Goal: Task Accomplishment & Management: Use online tool/utility

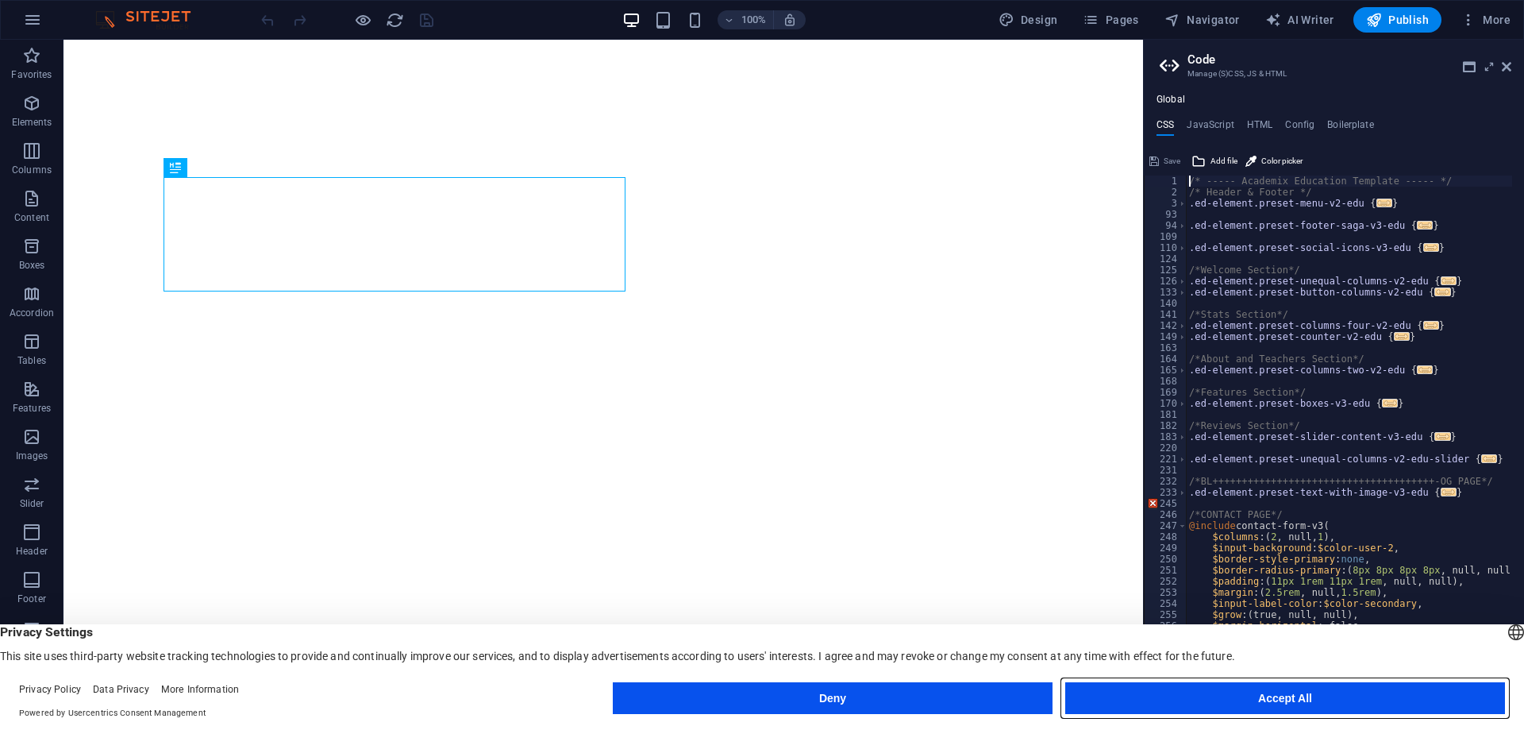
click at [1335, 697] on button "Accept All" at bounding box center [1285, 698] width 440 height 32
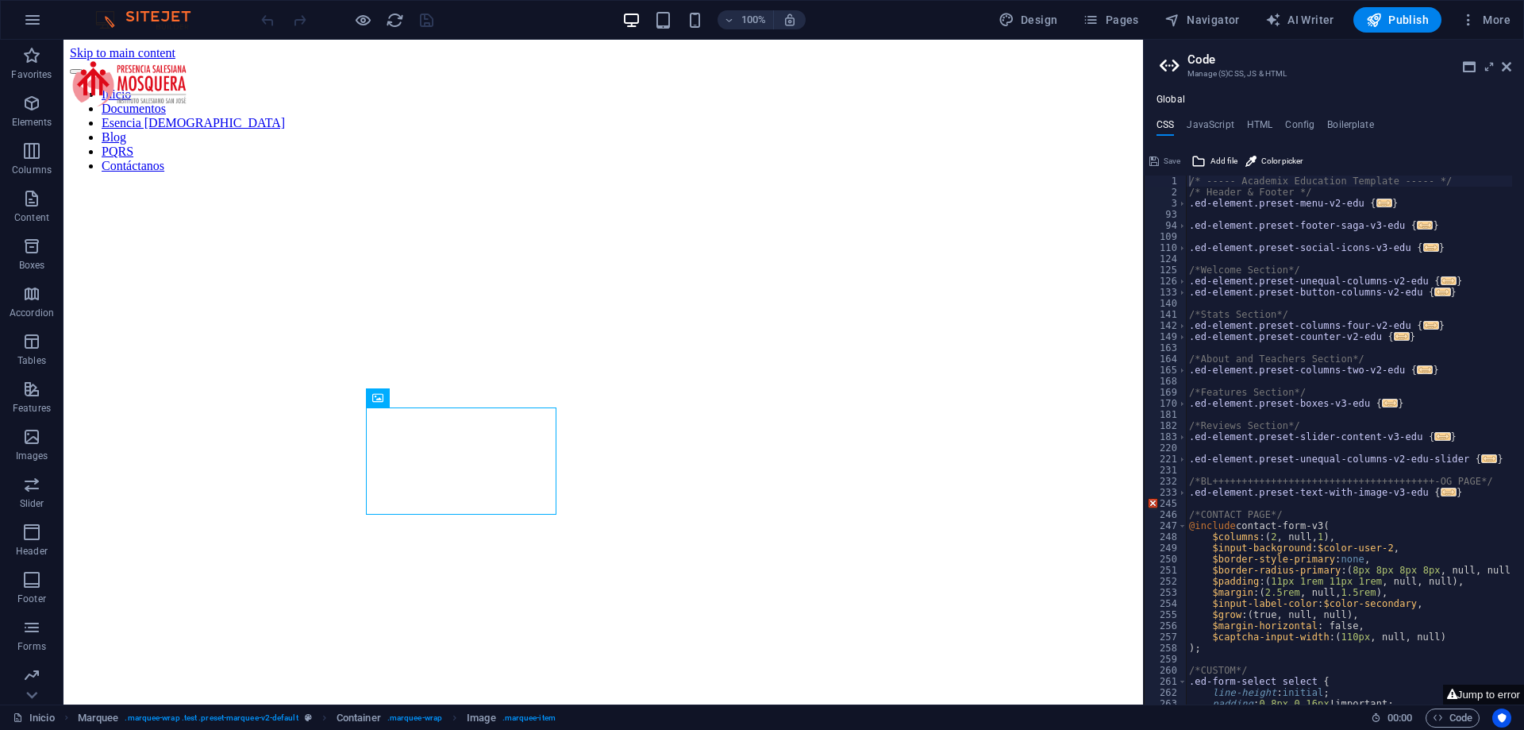
scroll to position [7676, 0]
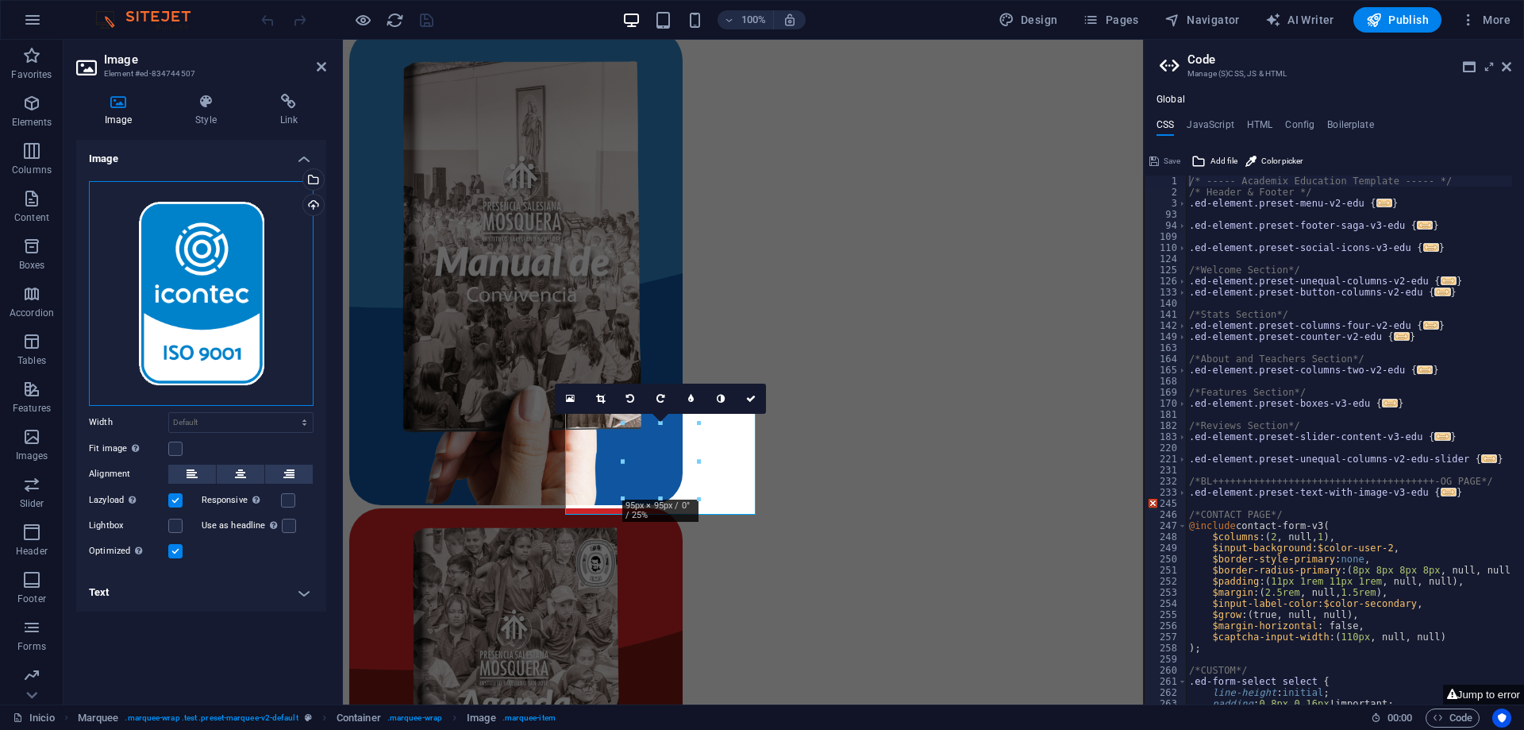
click at [170, 181] on div "Drag files here, click to choose files or select files from Files or our free s…" at bounding box center [201, 293] width 225 height 225
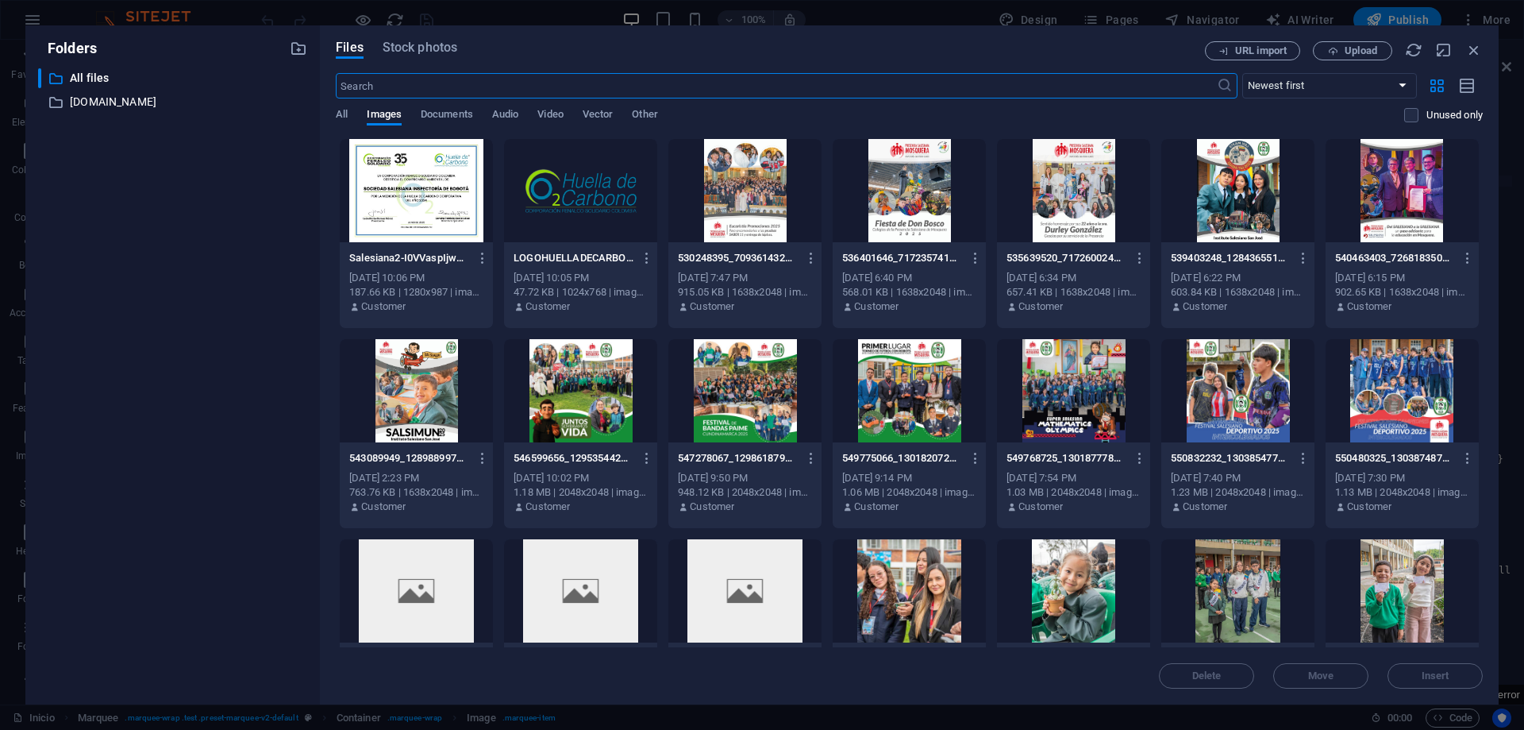
scroll to position [7025, 0]
click at [1333, 44] on button "Upload" at bounding box center [1352, 50] width 79 height 19
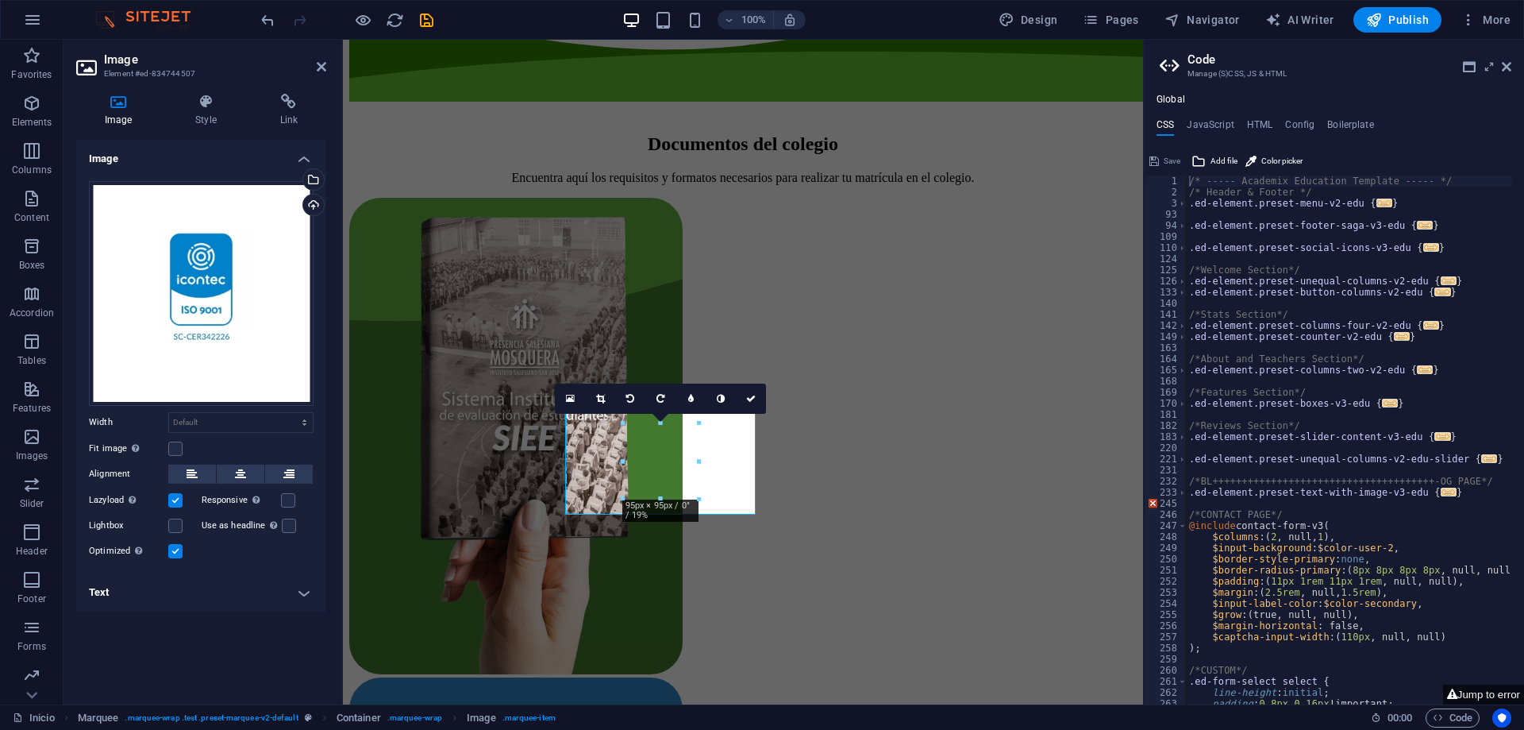
scroll to position [7673, 0]
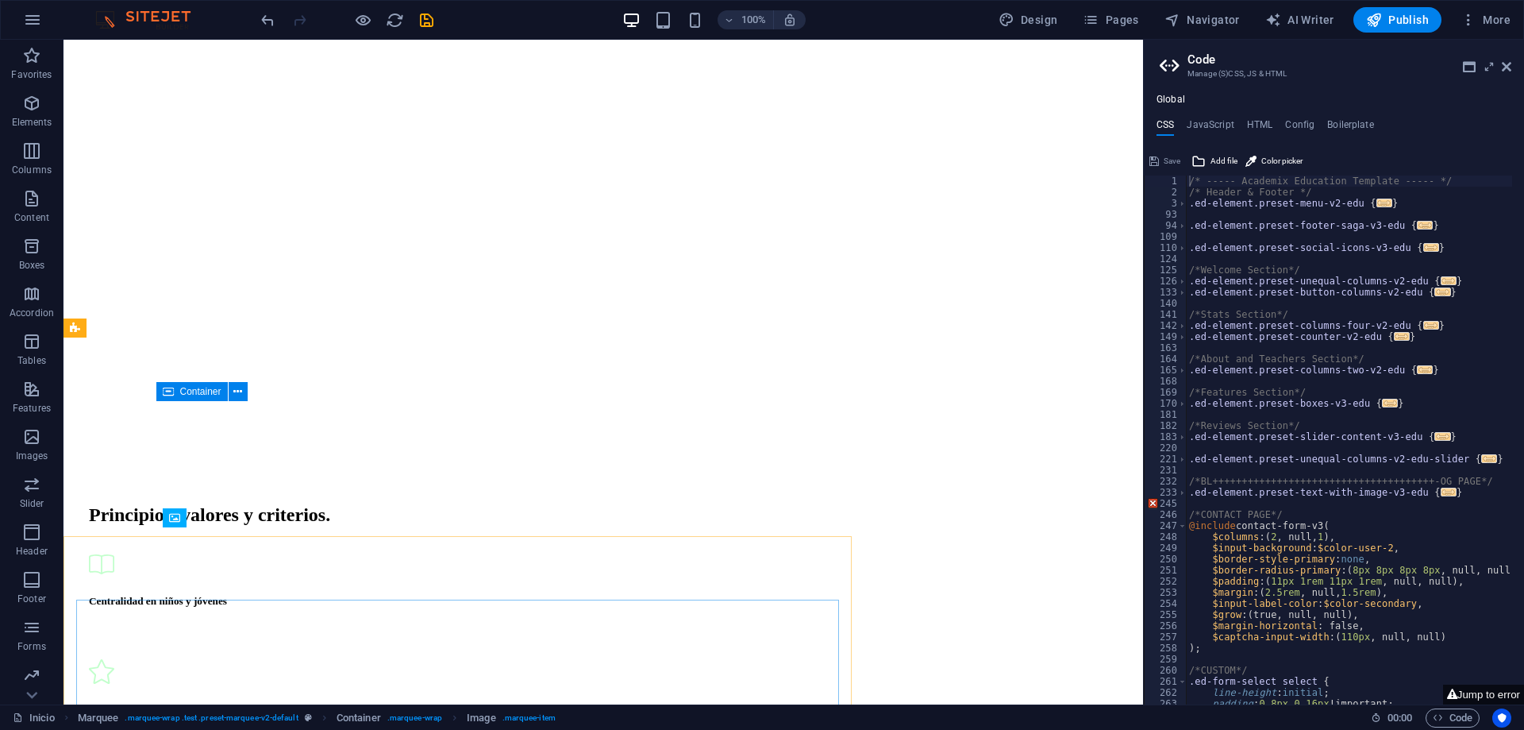
scroll to position [7676, 0]
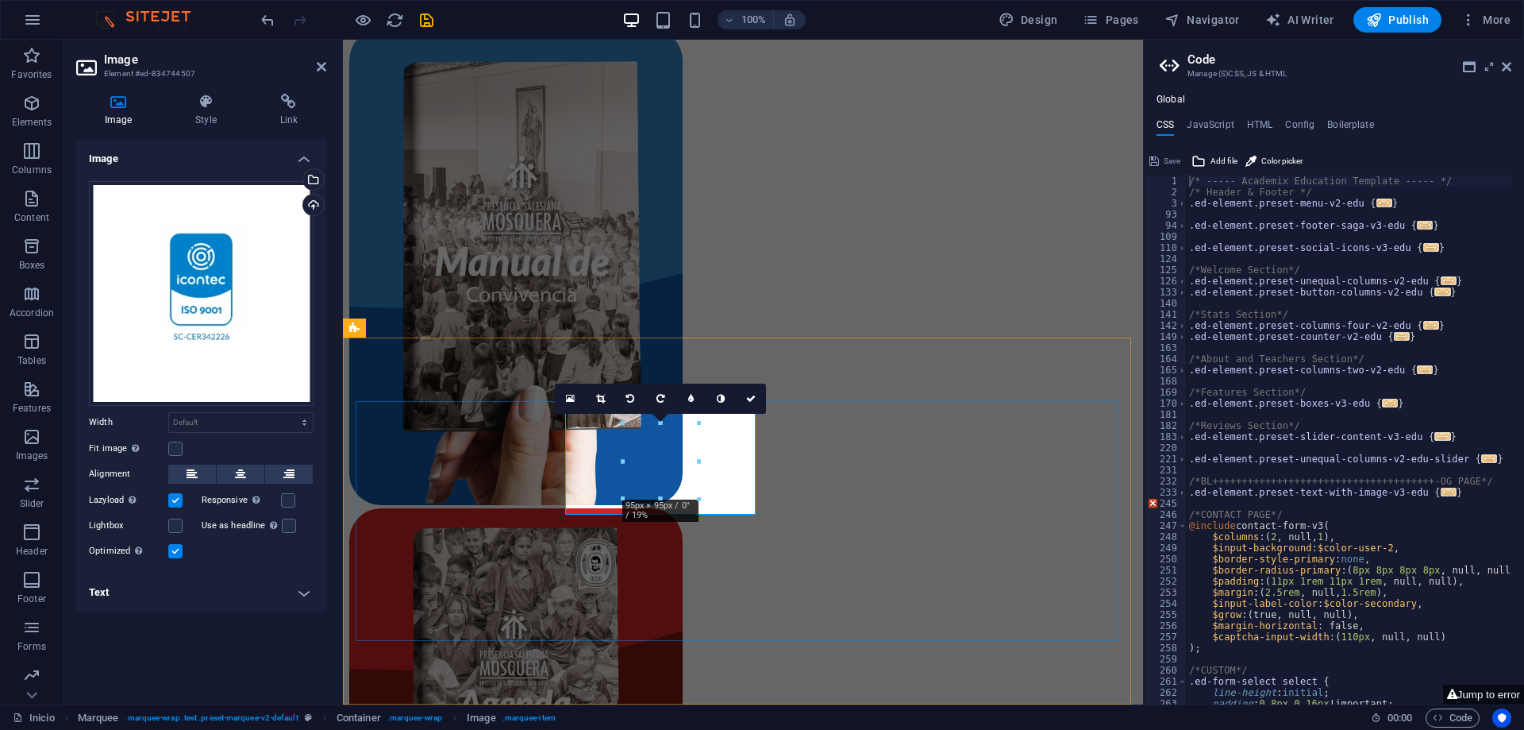
click at [243, 320] on div "Drag files here, click to choose files or select files from Files or our free s…" at bounding box center [201, 293] width 225 height 225
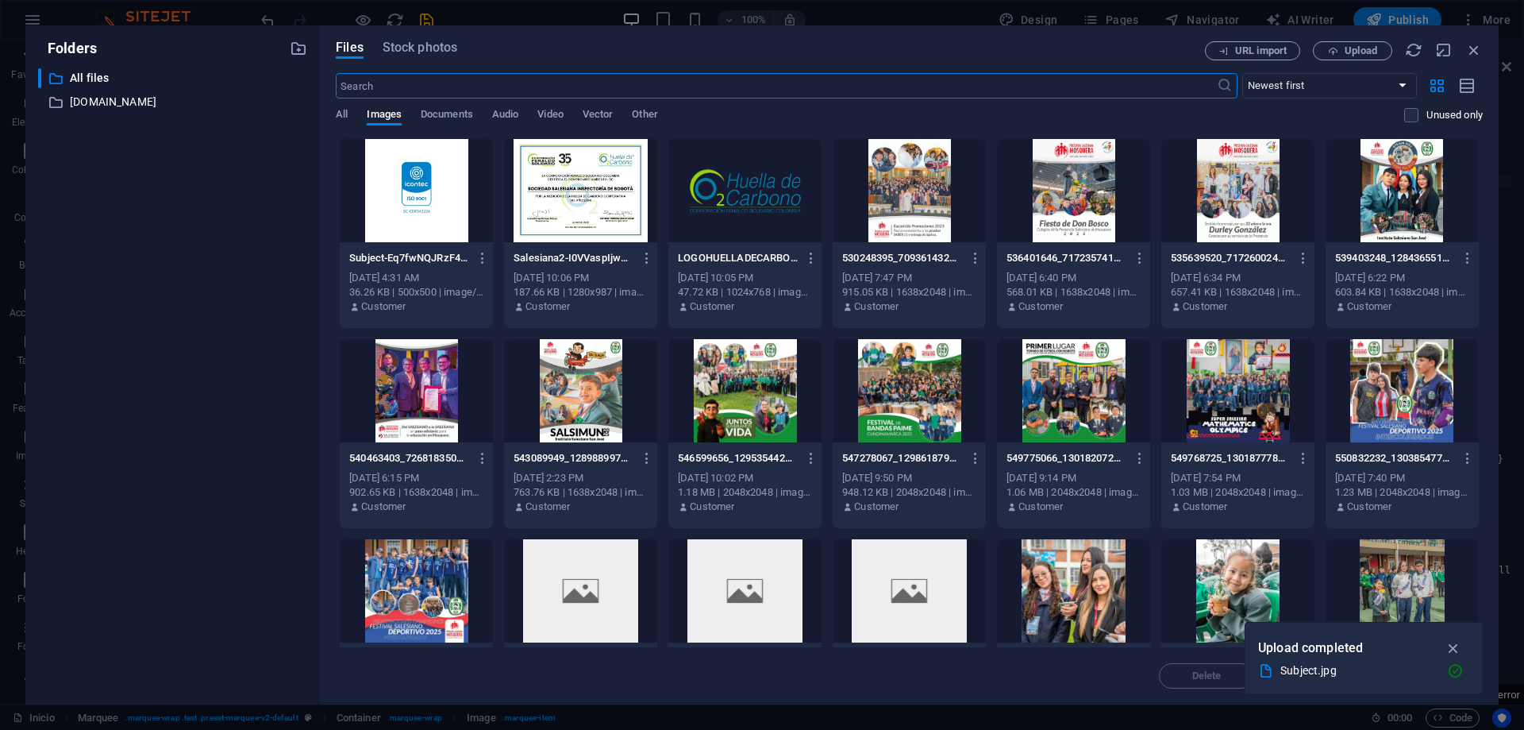
scroll to position [7025, 0]
click at [1348, 47] on span "Upload" at bounding box center [1361, 51] width 33 height 10
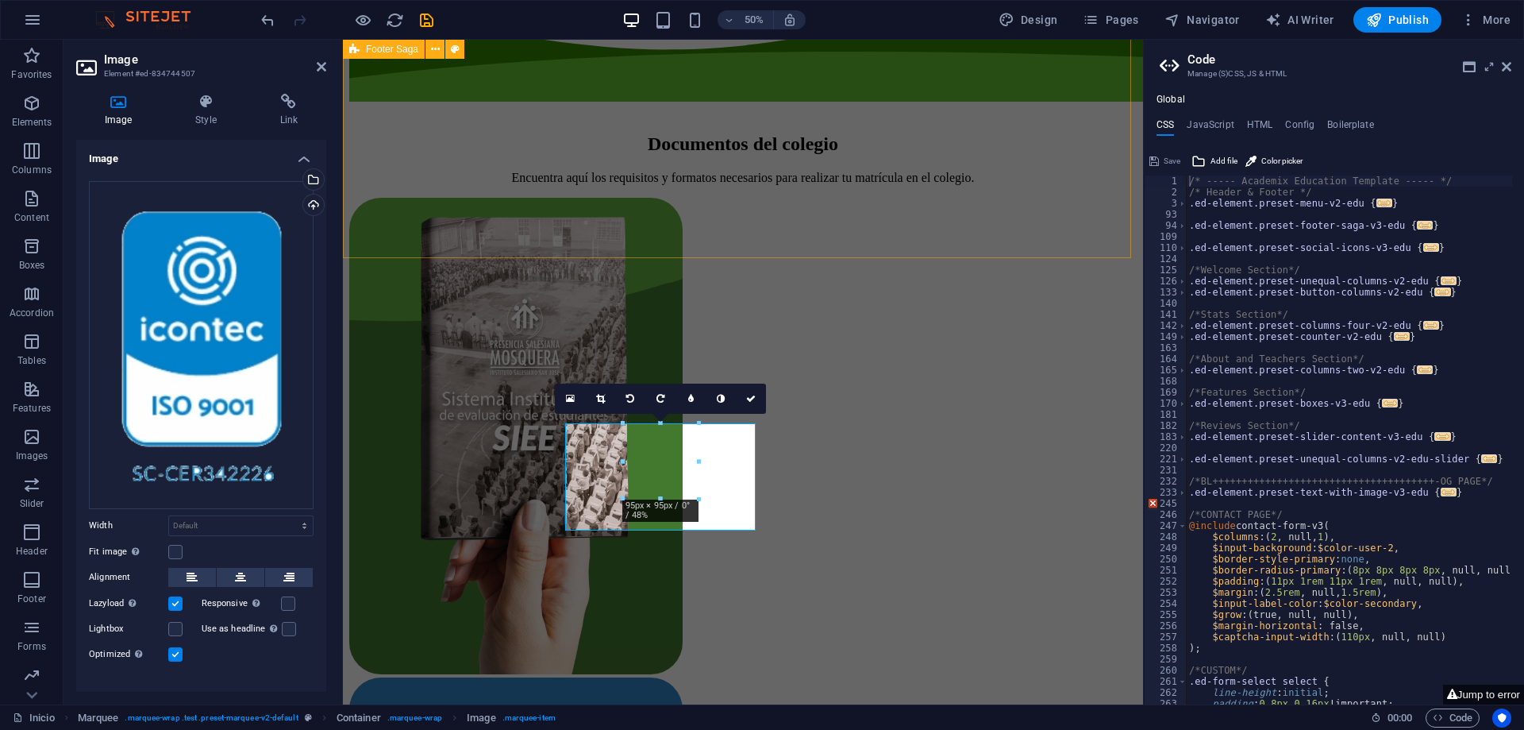
scroll to position [7673, 0]
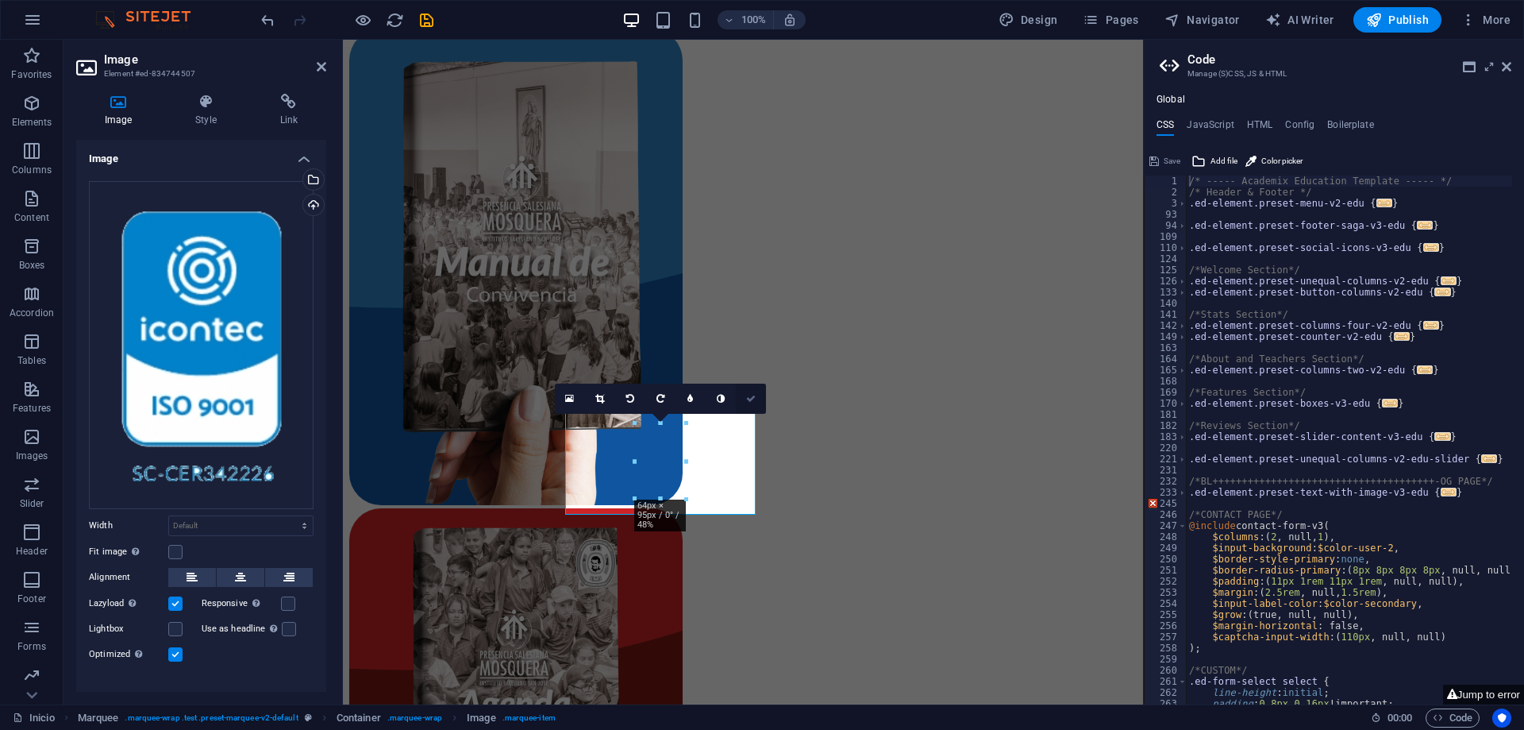
click at [753, 402] on icon at bounding box center [751, 399] width 10 height 10
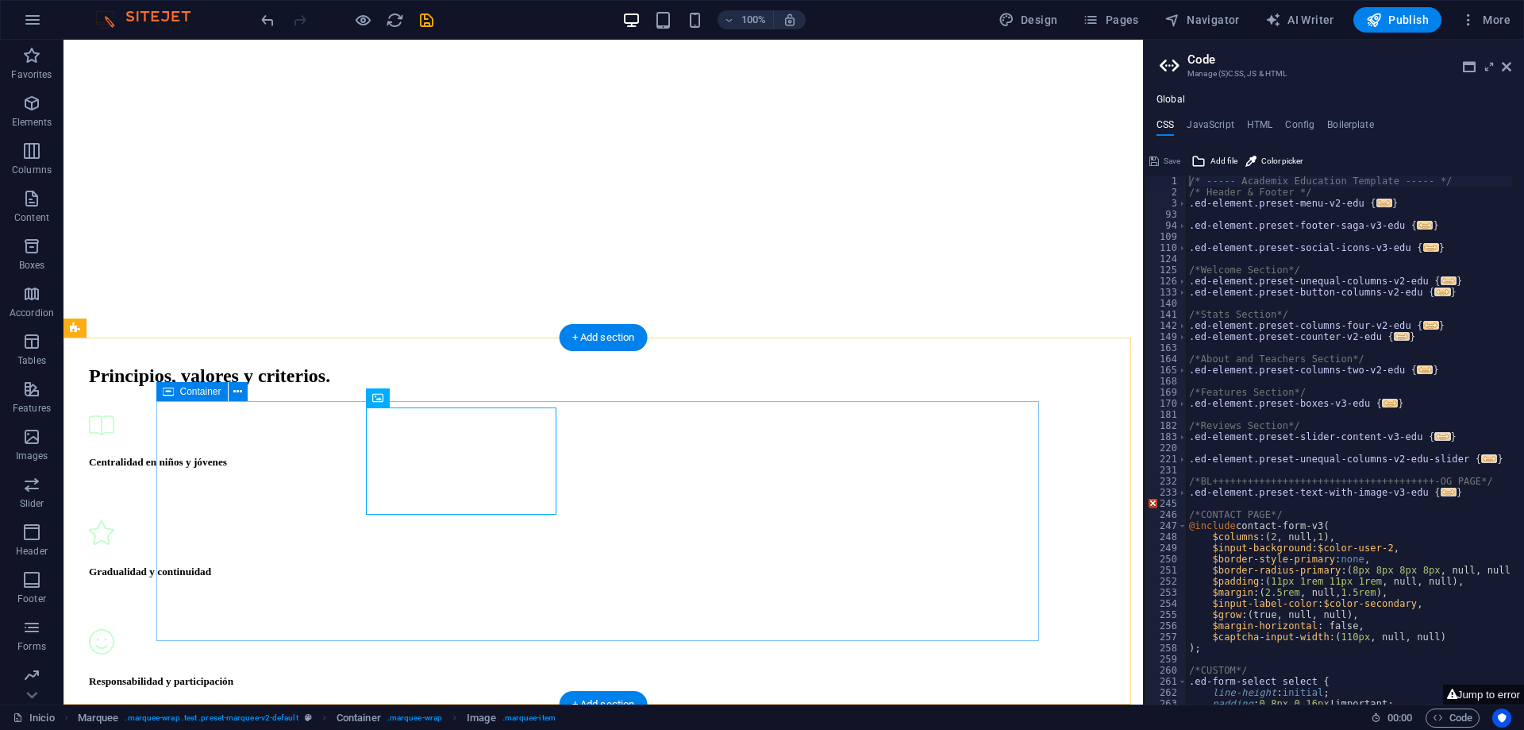
select select "marquee"
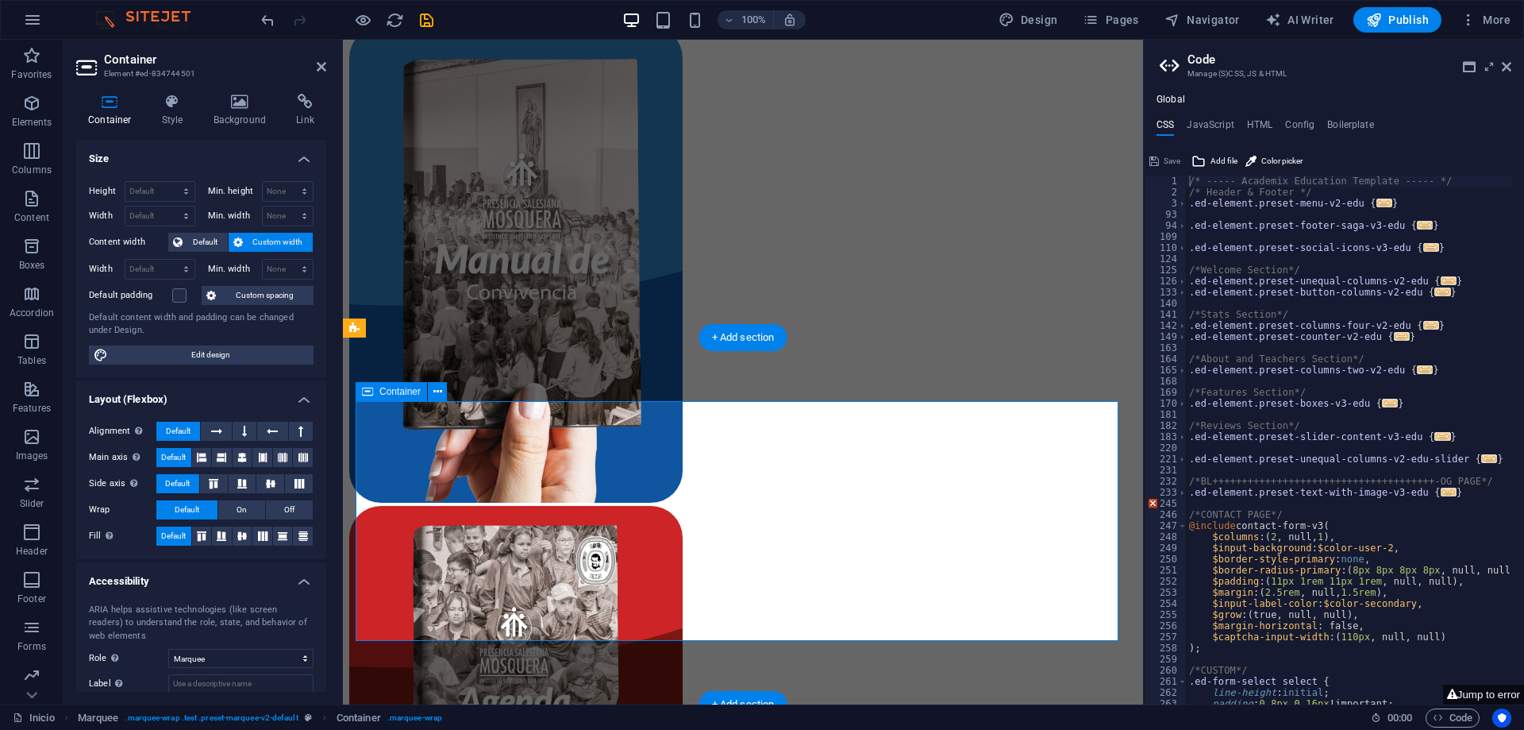
scroll to position [7673, 0]
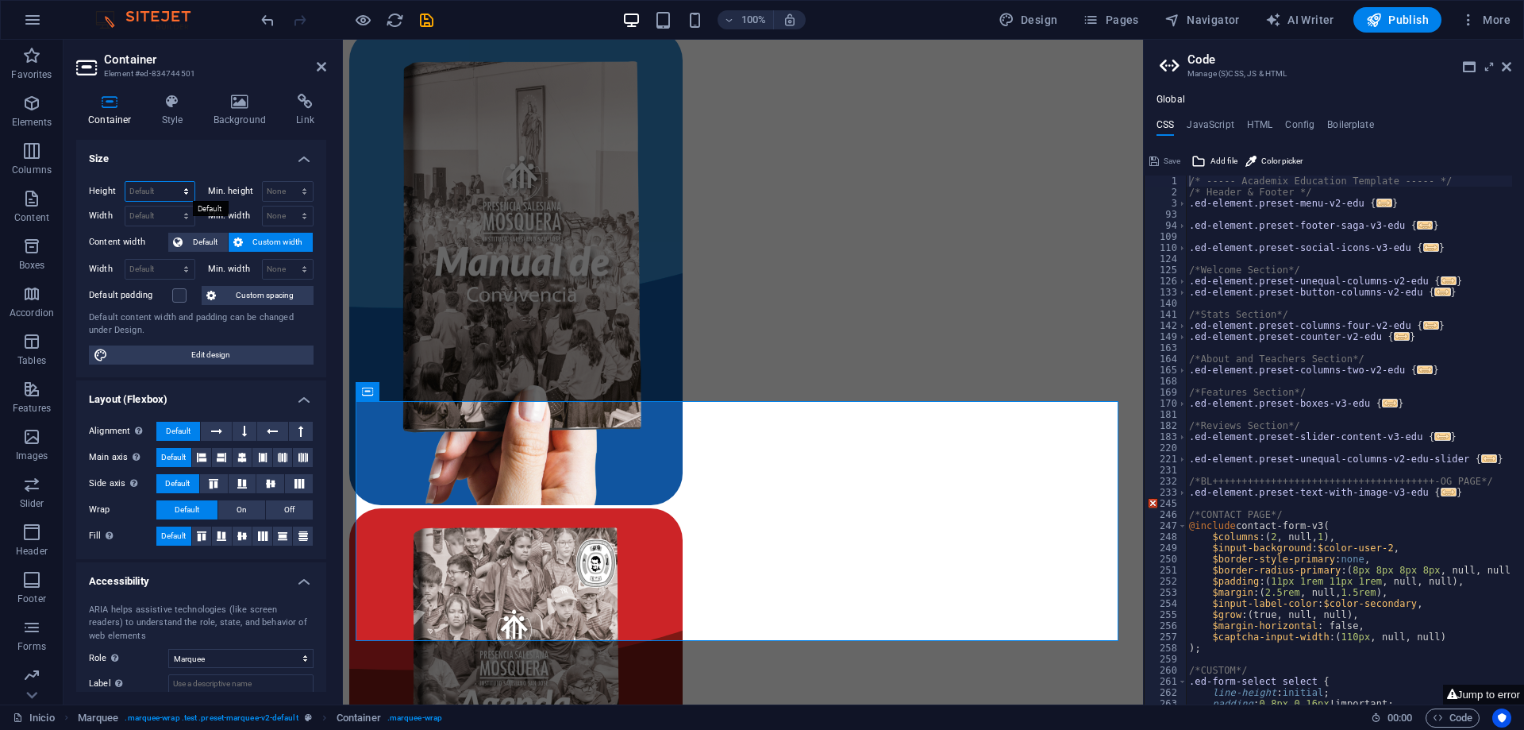
click at [178, 185] on select "Default px rem % vh vw" at bounding box center [159, 191] width 69 height 19
select select "px"
click at [170, 182] on select "Default px rem % vh vw" at bounding box center [159, 191] width 69 height 19
click at [168, 189] on input "302" at bounding box center [159, 191] width 69 height 19
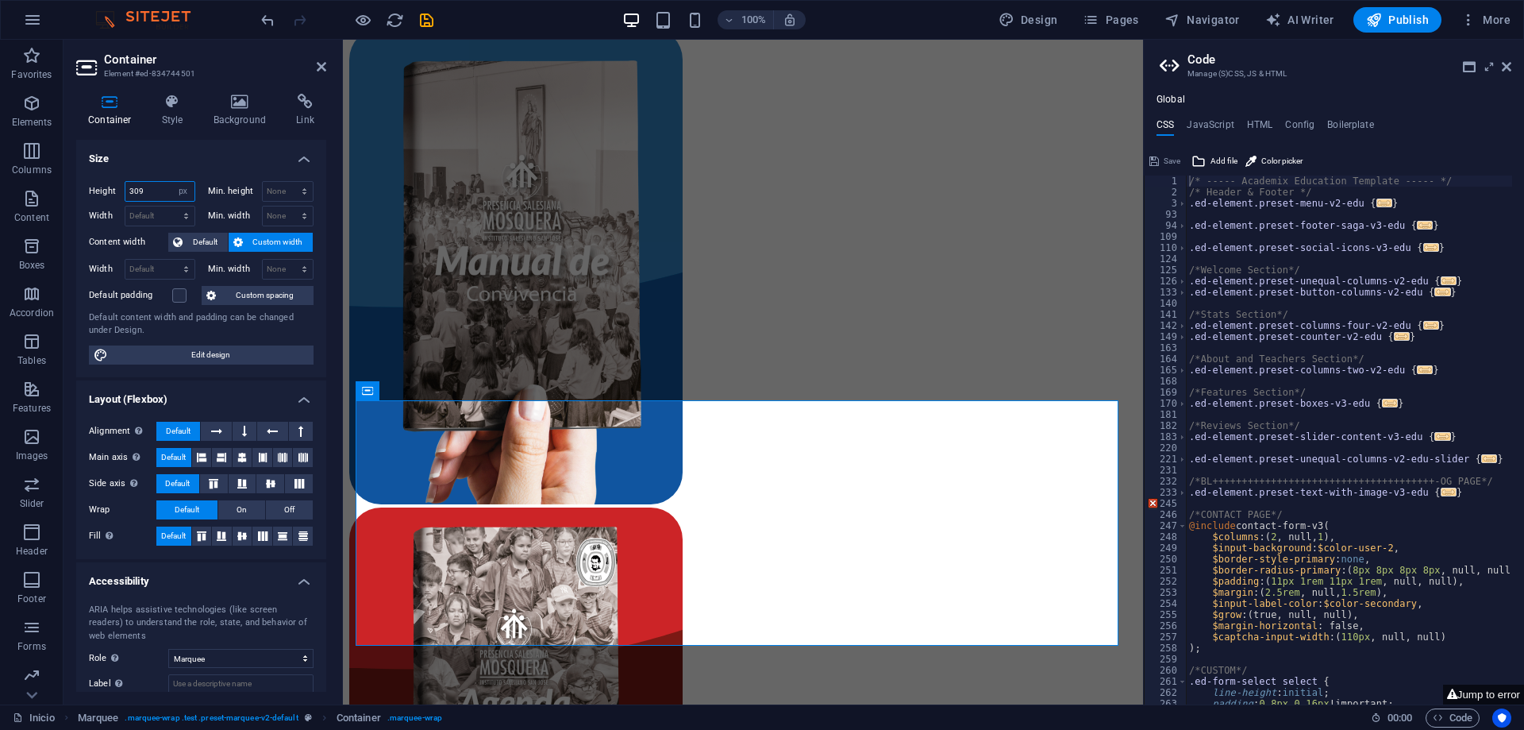
click at [168, 189] on input "309" at bounding box center [159, 191] width 69 height 19
type input "3"
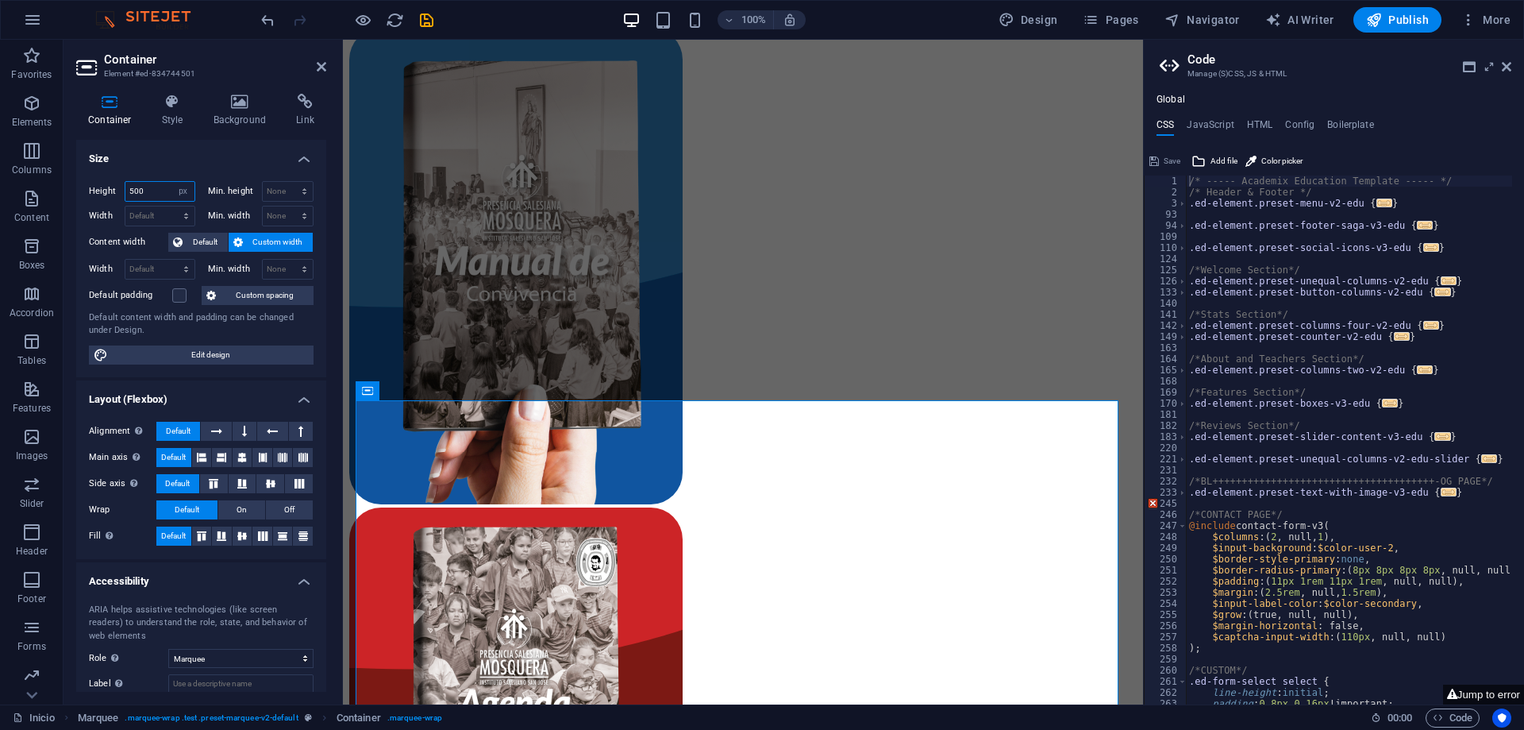
click at [168, 189] on input "500" at bounding box center [159, 191] width 69 height 19
type input "5"
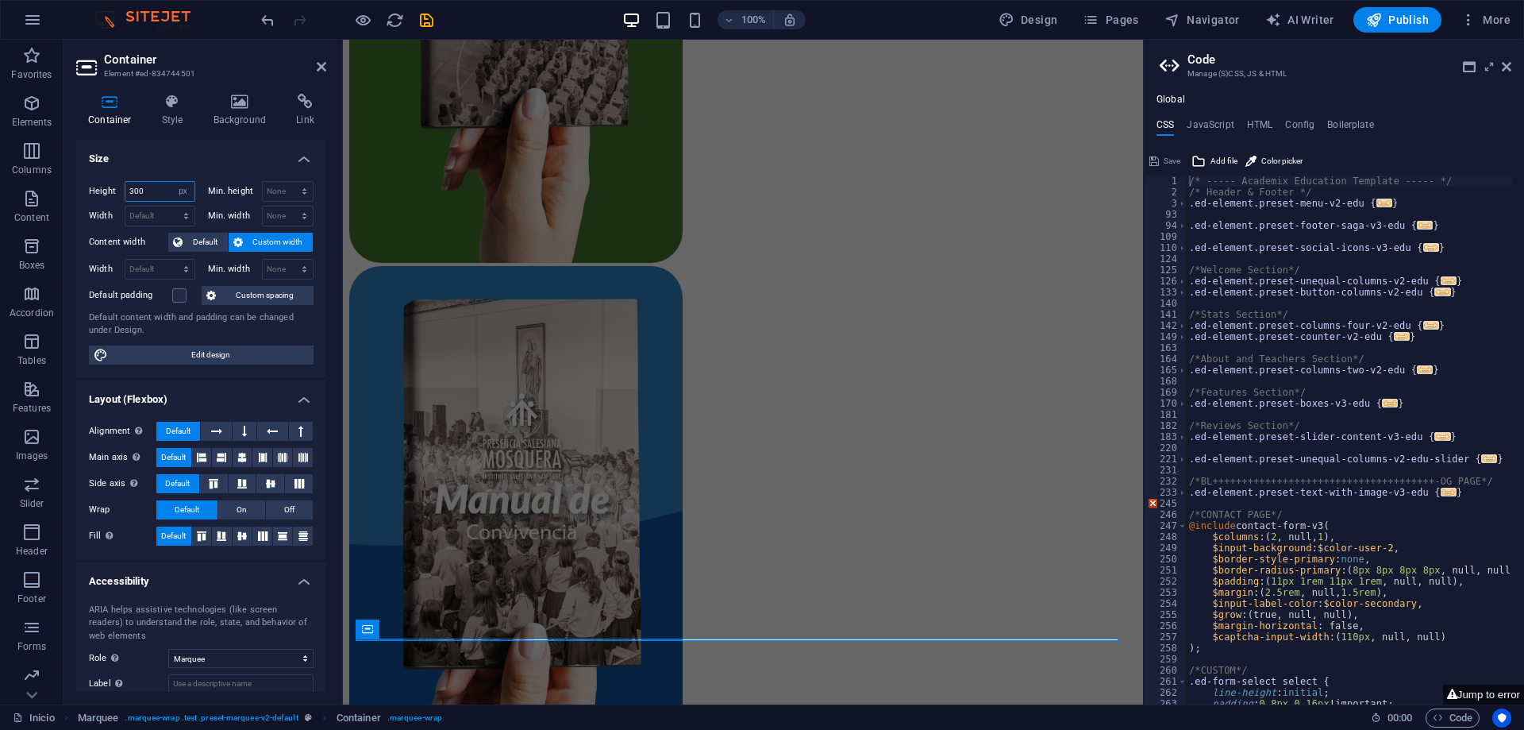
type input "300"
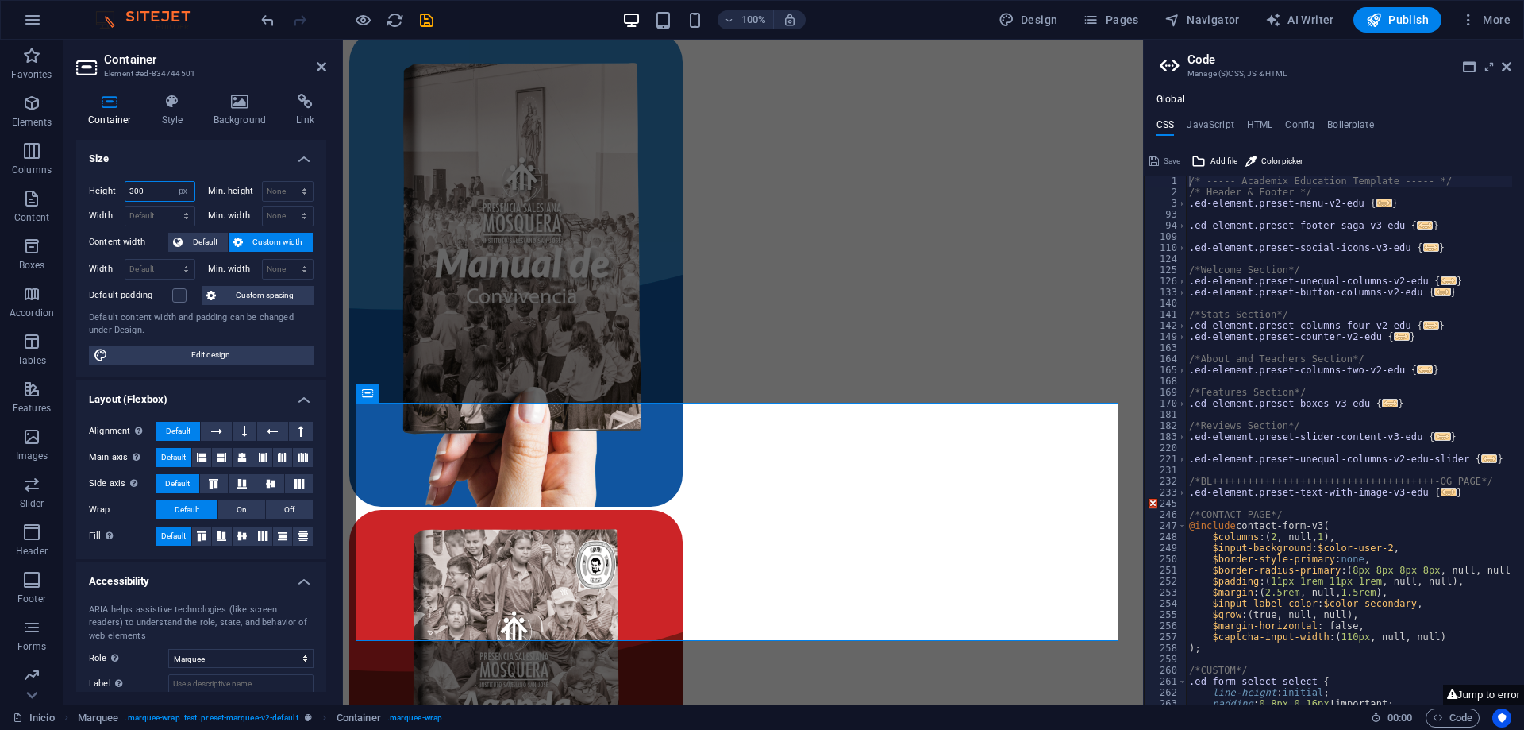
click at [168, 189] on input "300" at bounding box center [159, 191] width 69 height 19
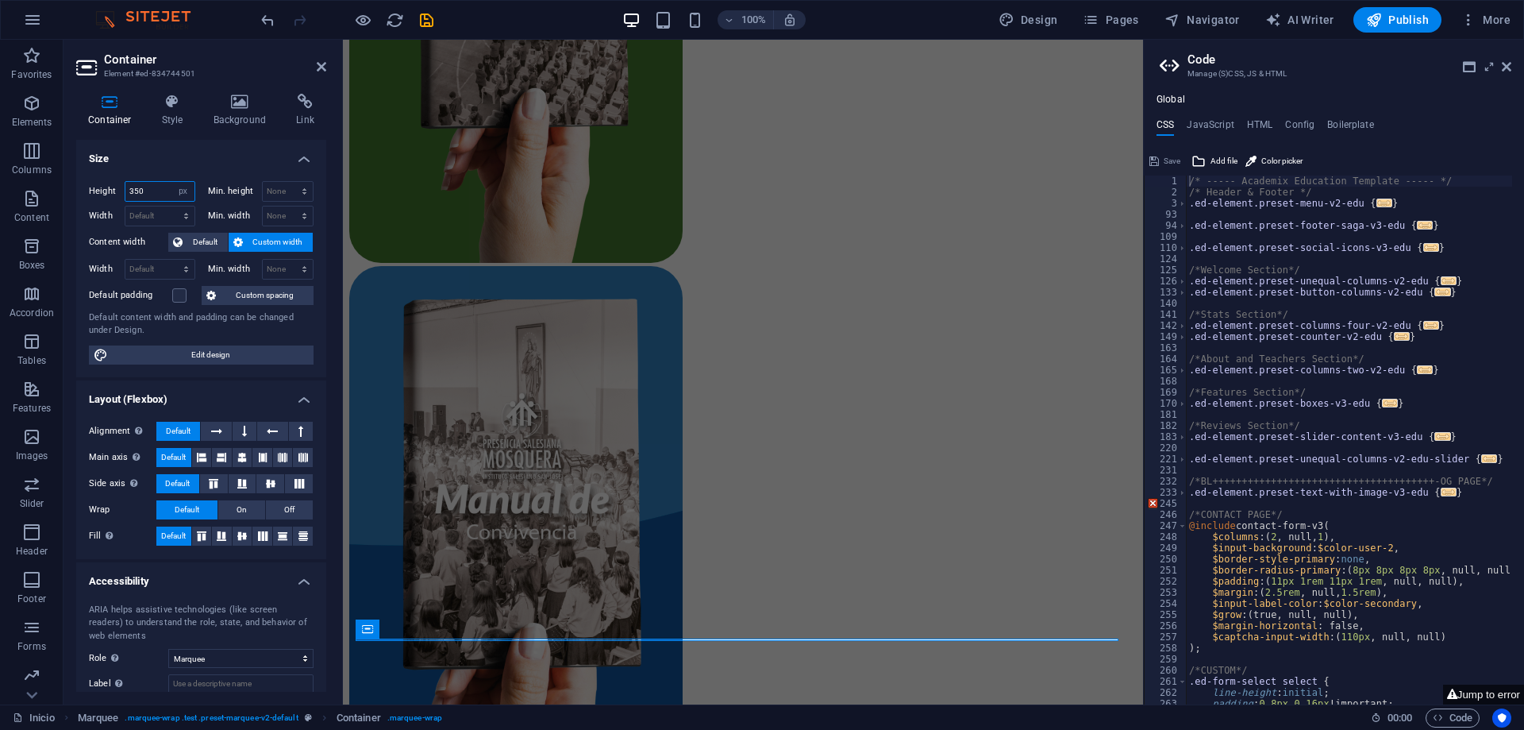
scroll to position [7674, 0]
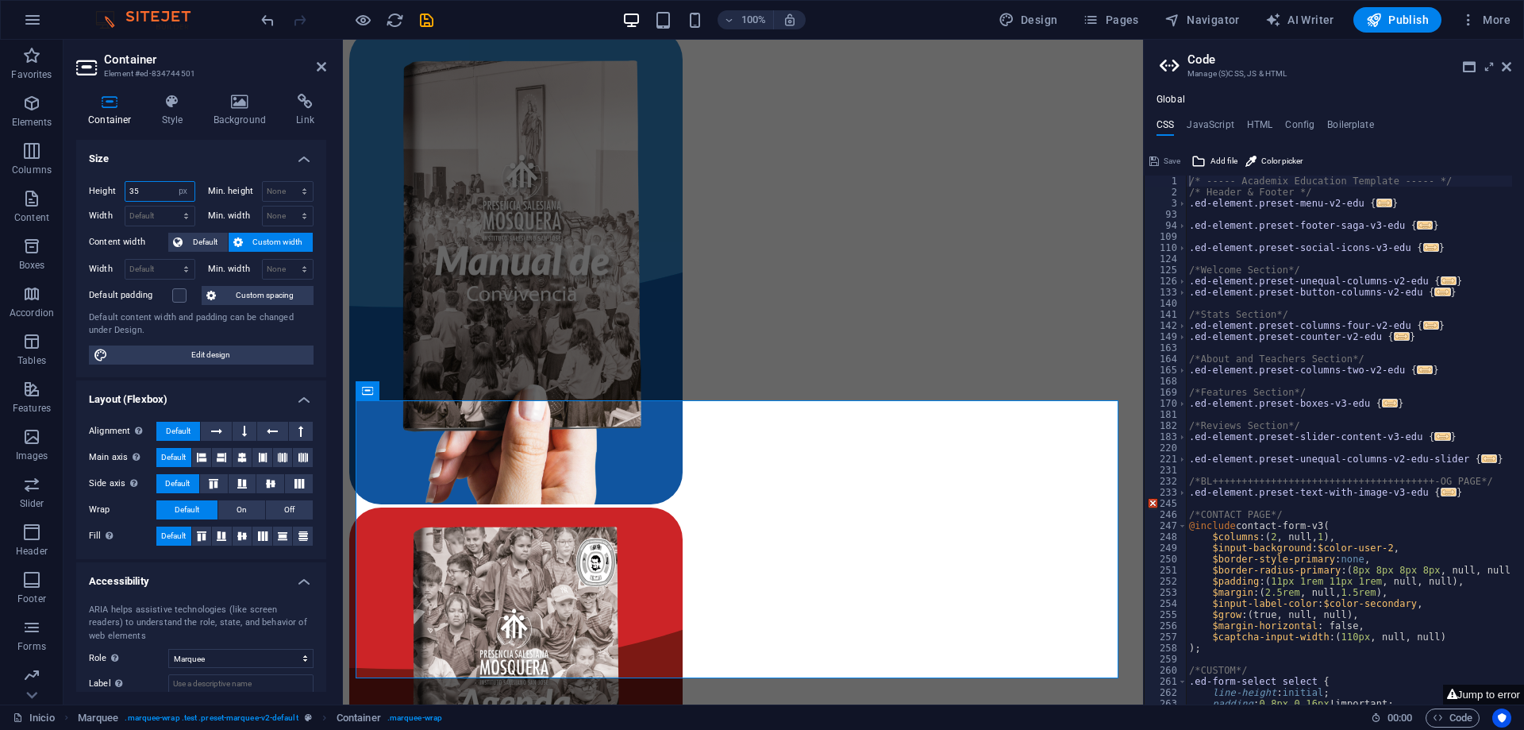
type input "3"
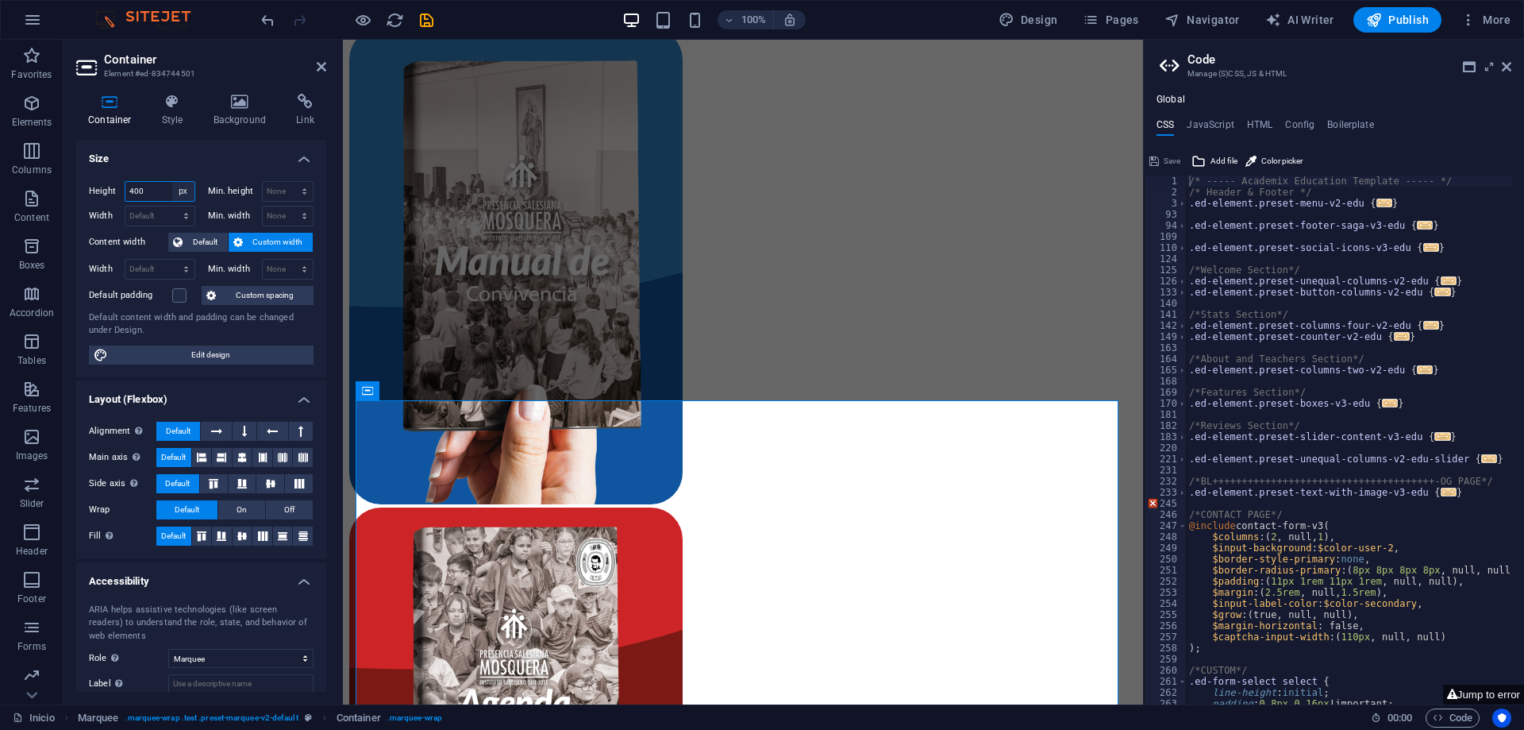
type input "400"
click at [190, 189] on select "Default px rem % vh vw" at bounding box center [183, 191] width 22 height 19
select select "%"
click at [172, 182] on select "Default px rem % vh vw" at bounding box center [183, 191] width 22 height 19
type input "100"
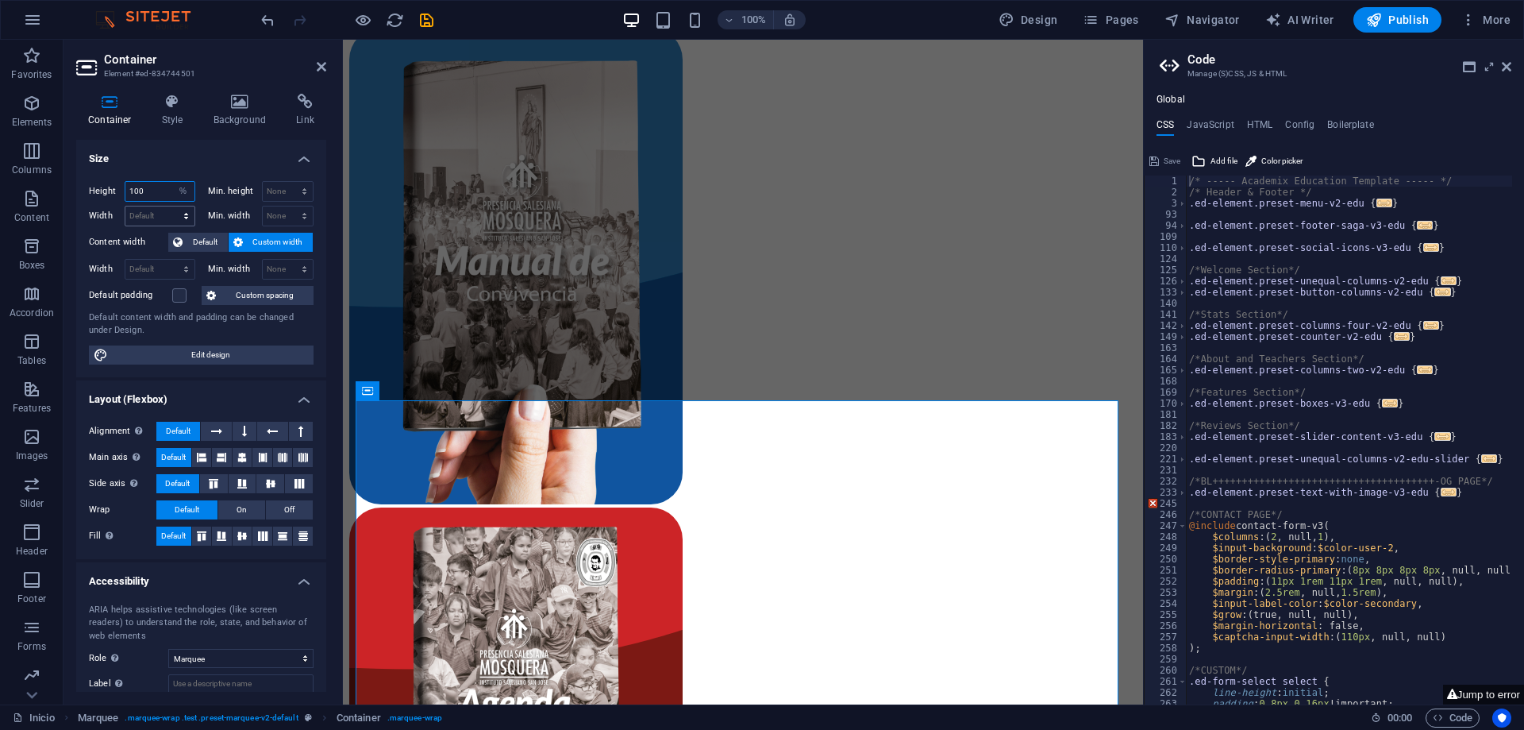
scroll to position [7673, 0]
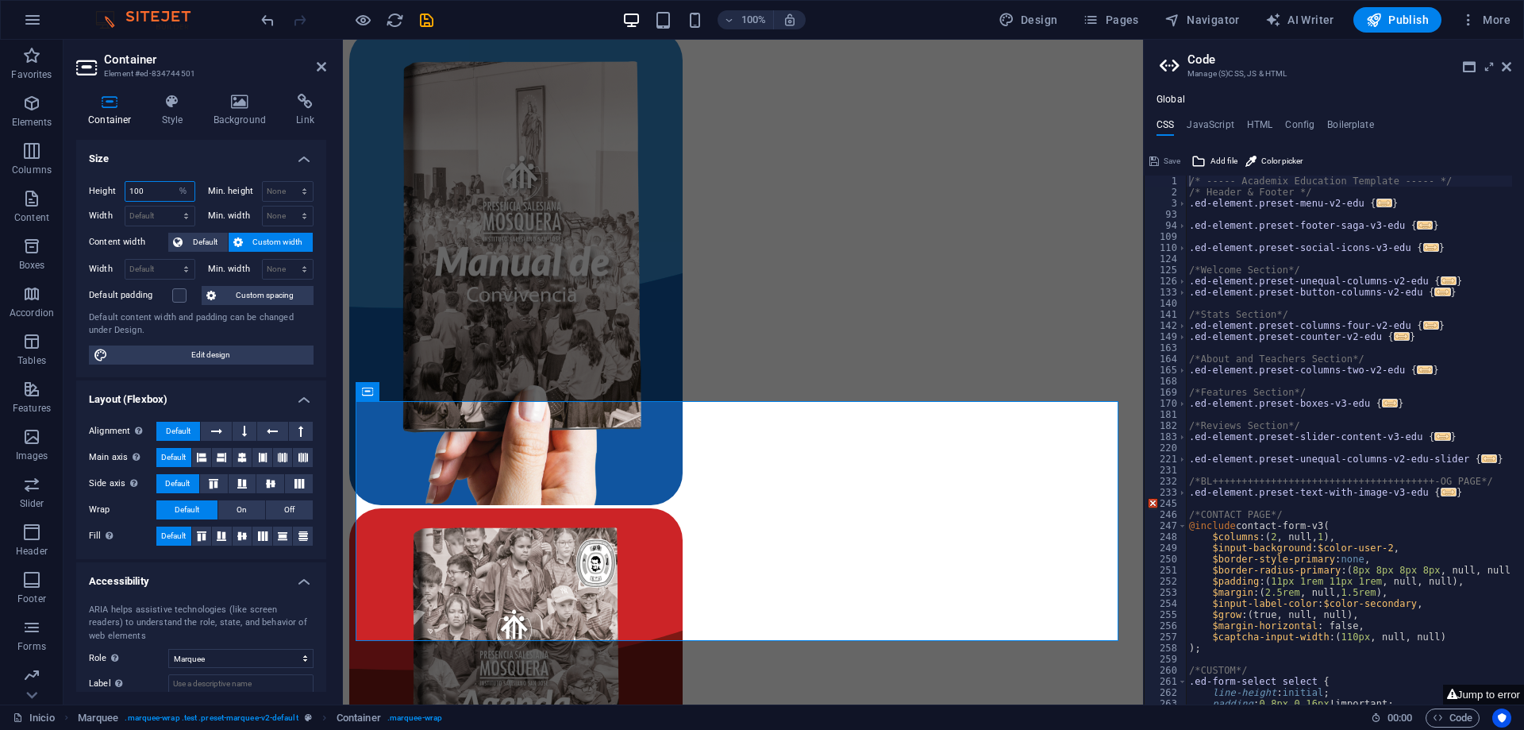
click at [148, 187] on input "100" at bounding box center [159, 191] width 69 height 19
type input "20"
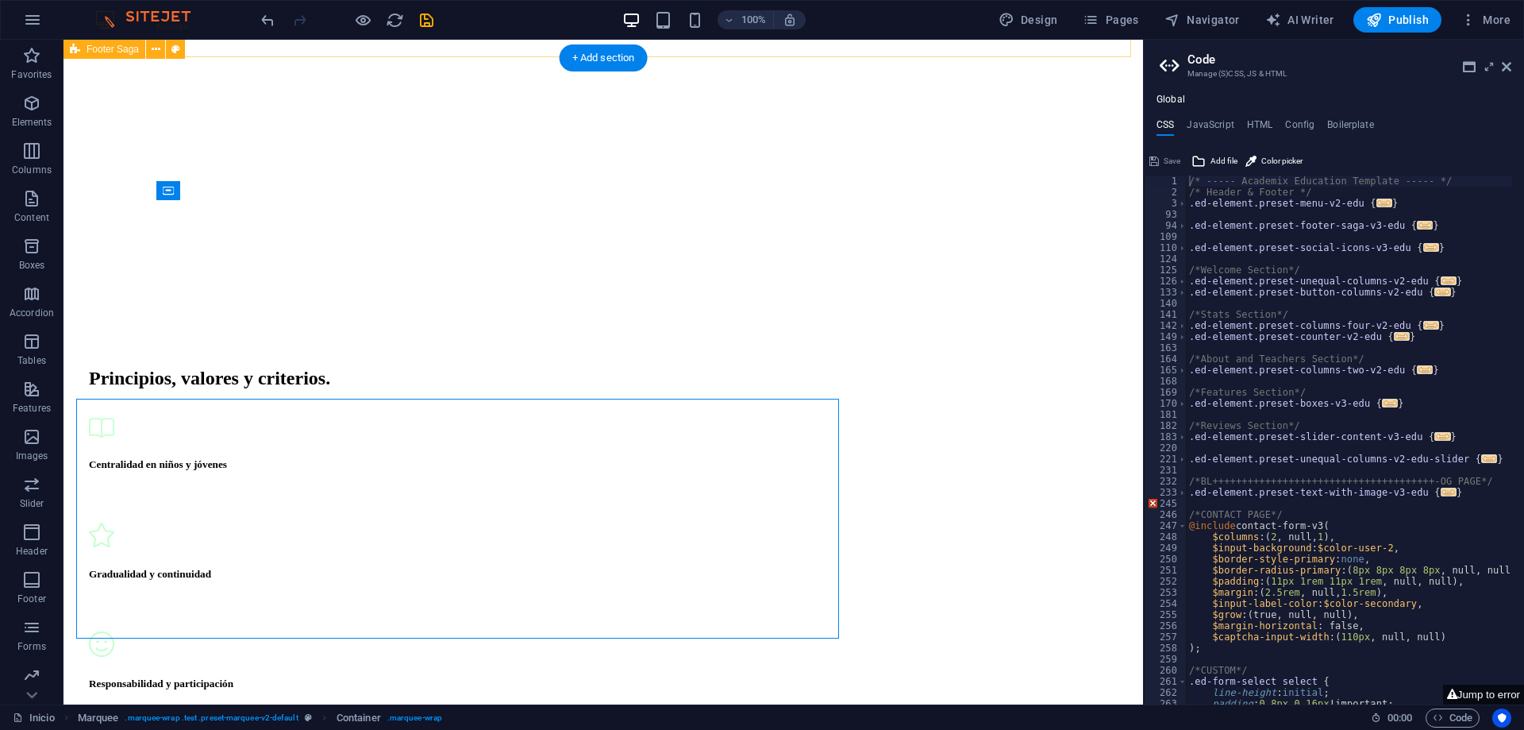
scroll to position [7676, 0]
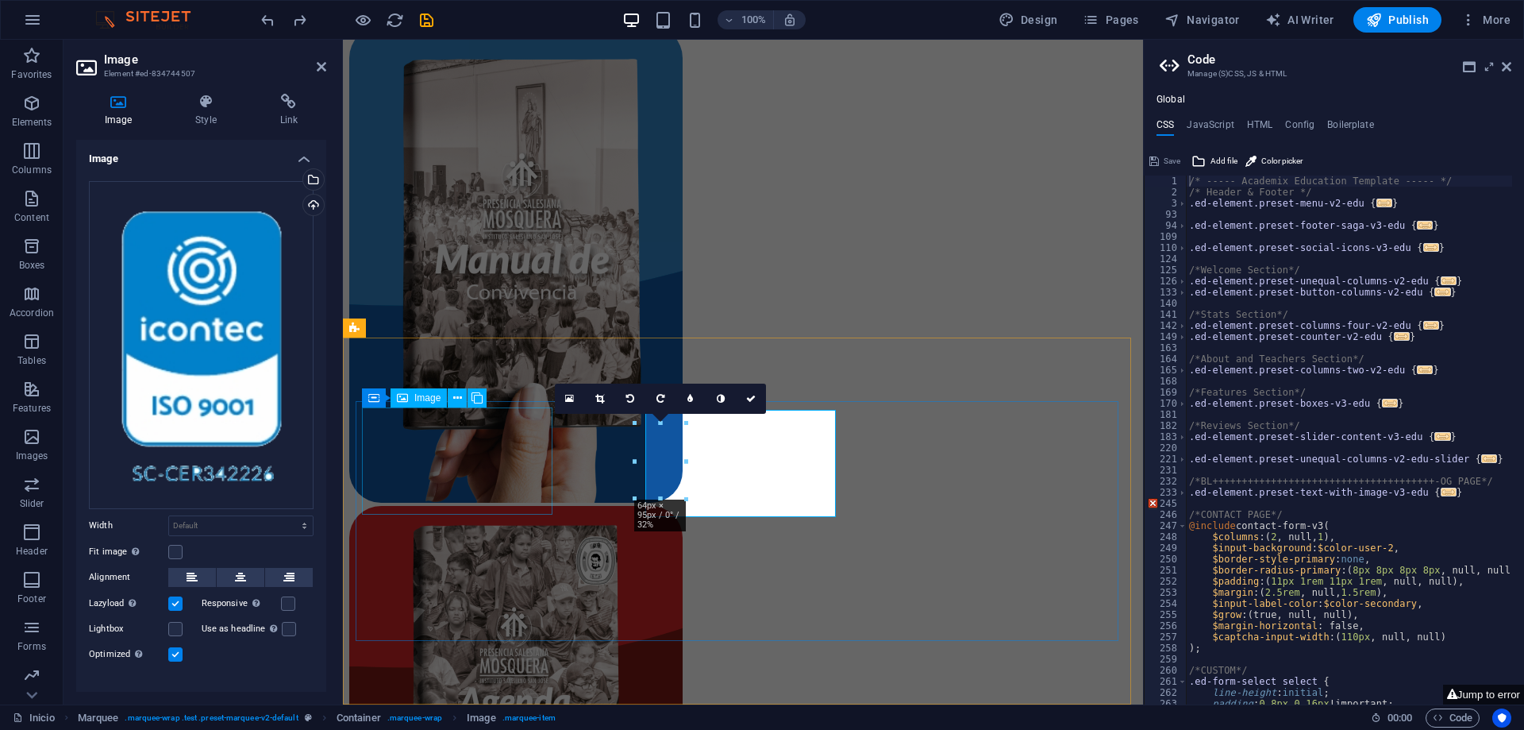
scroll to position [7673, 0]
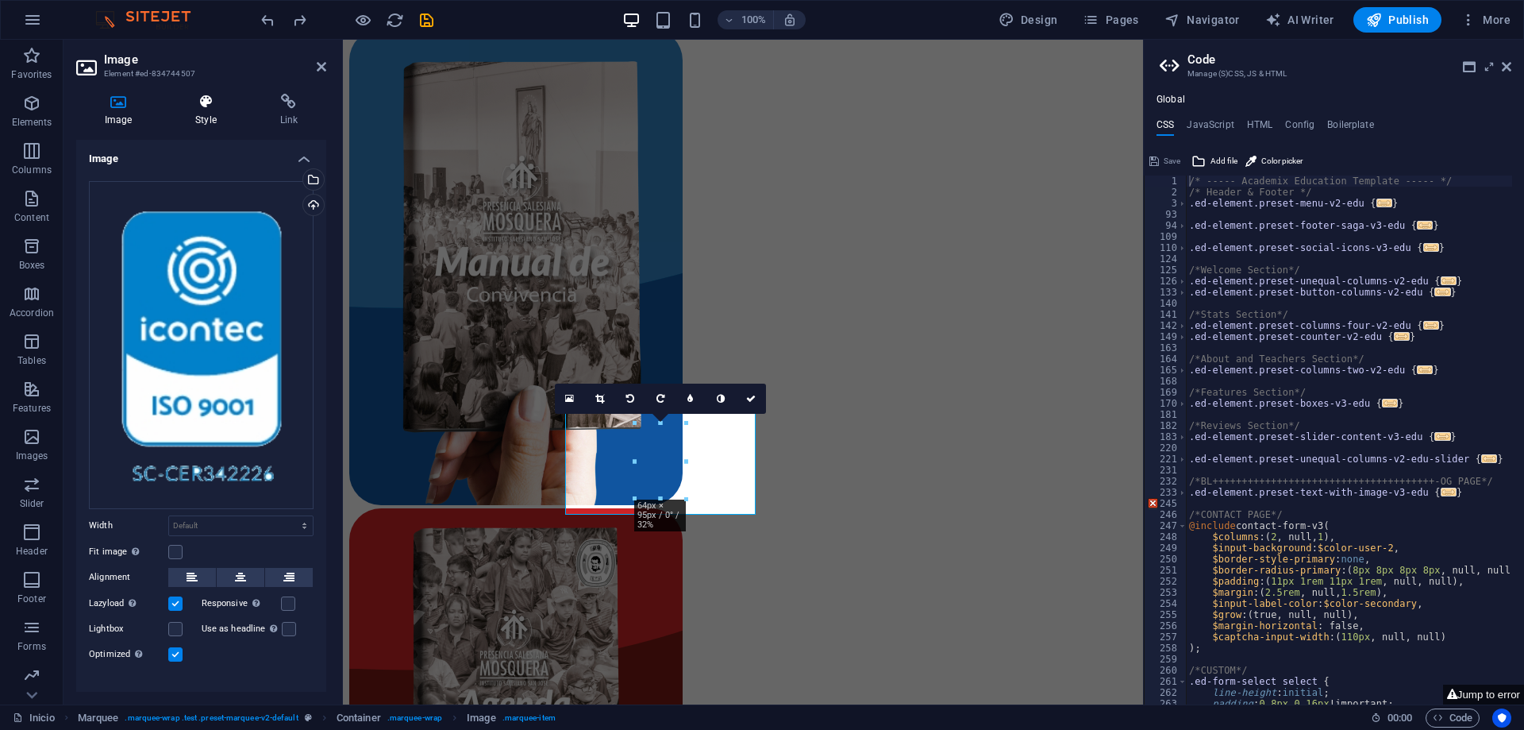
click at [200, 112] on h4 "Style" at bounding box center [209, 110] width 84 height 33
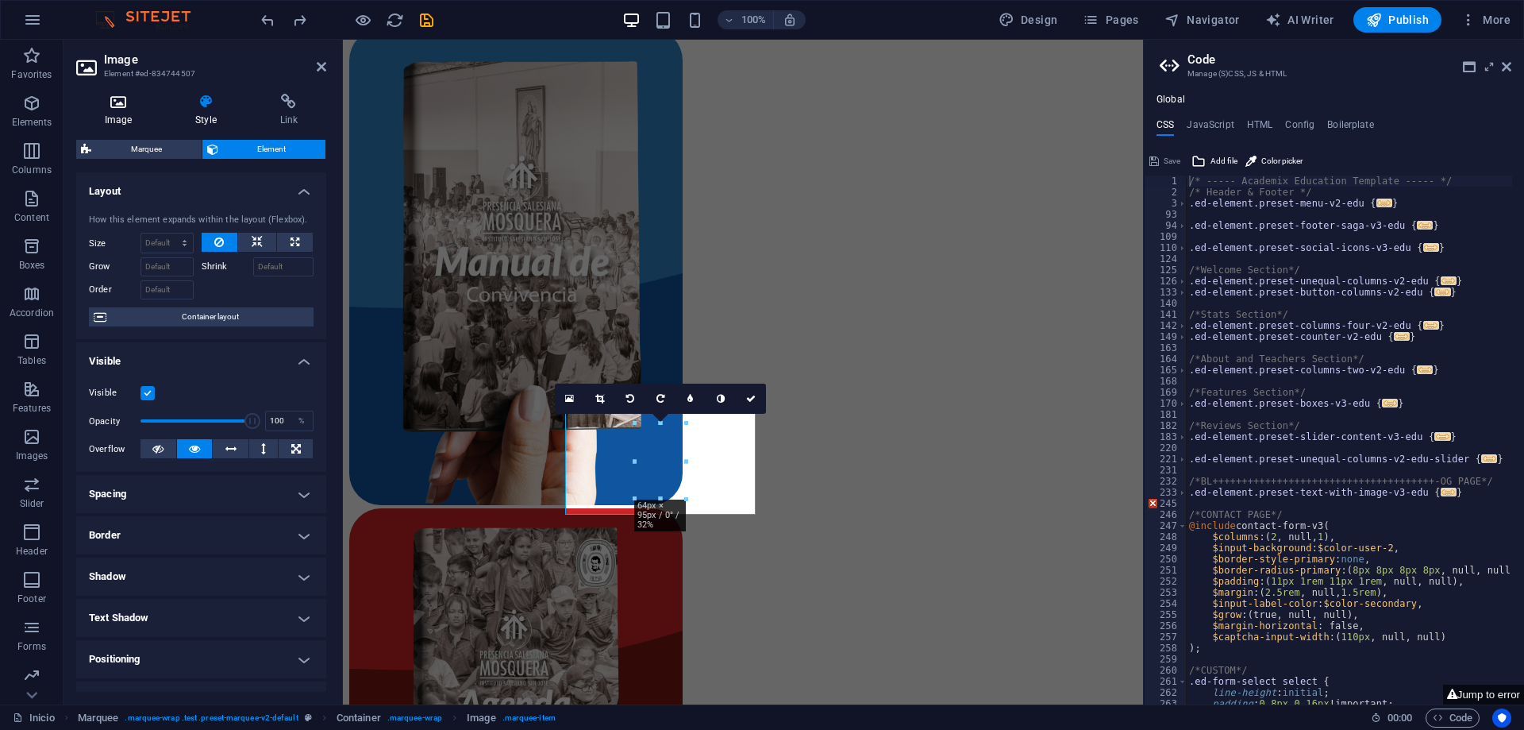
click at [131, 110] on h4 "Image" at bounding box center [121, 110] width 91 height 33
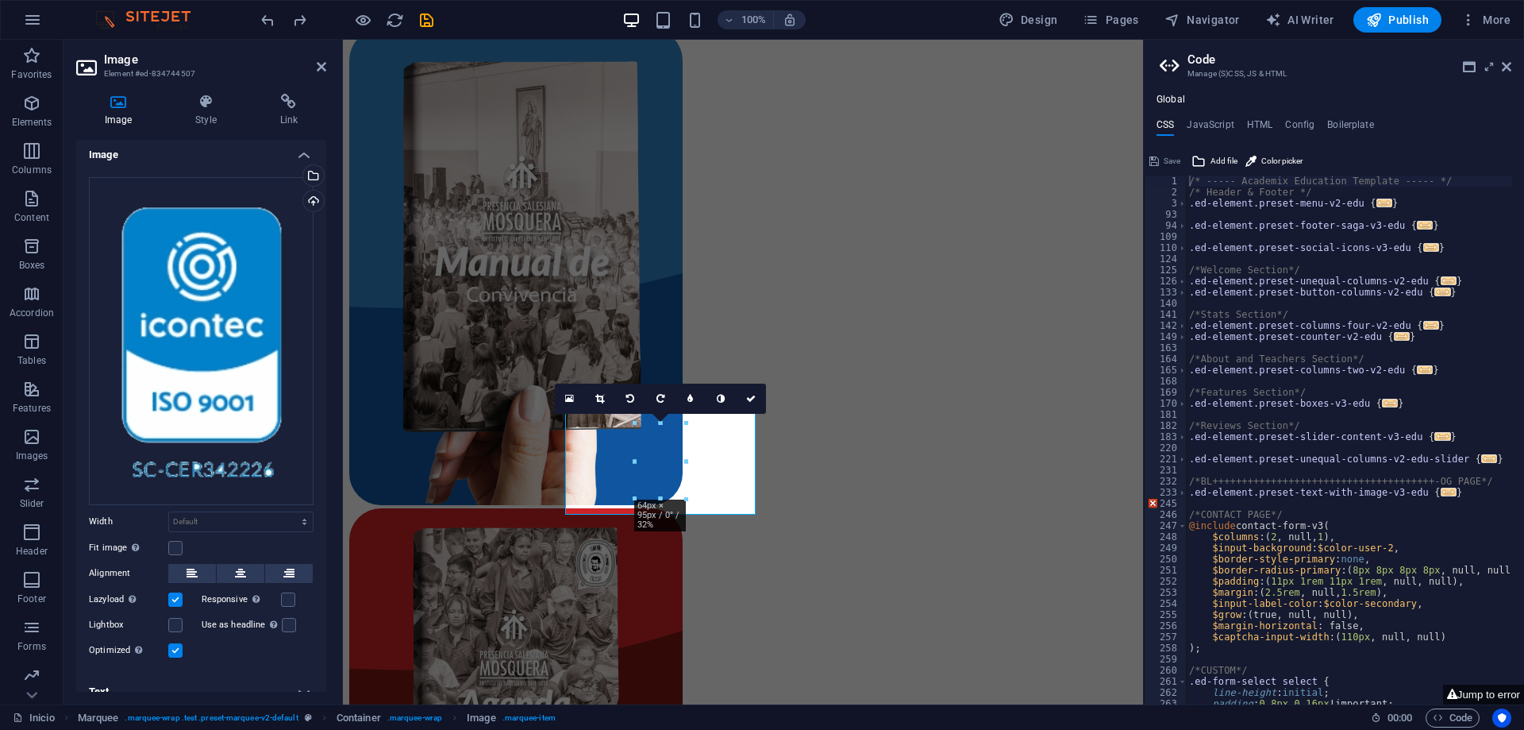
scroll to position [0, 0]
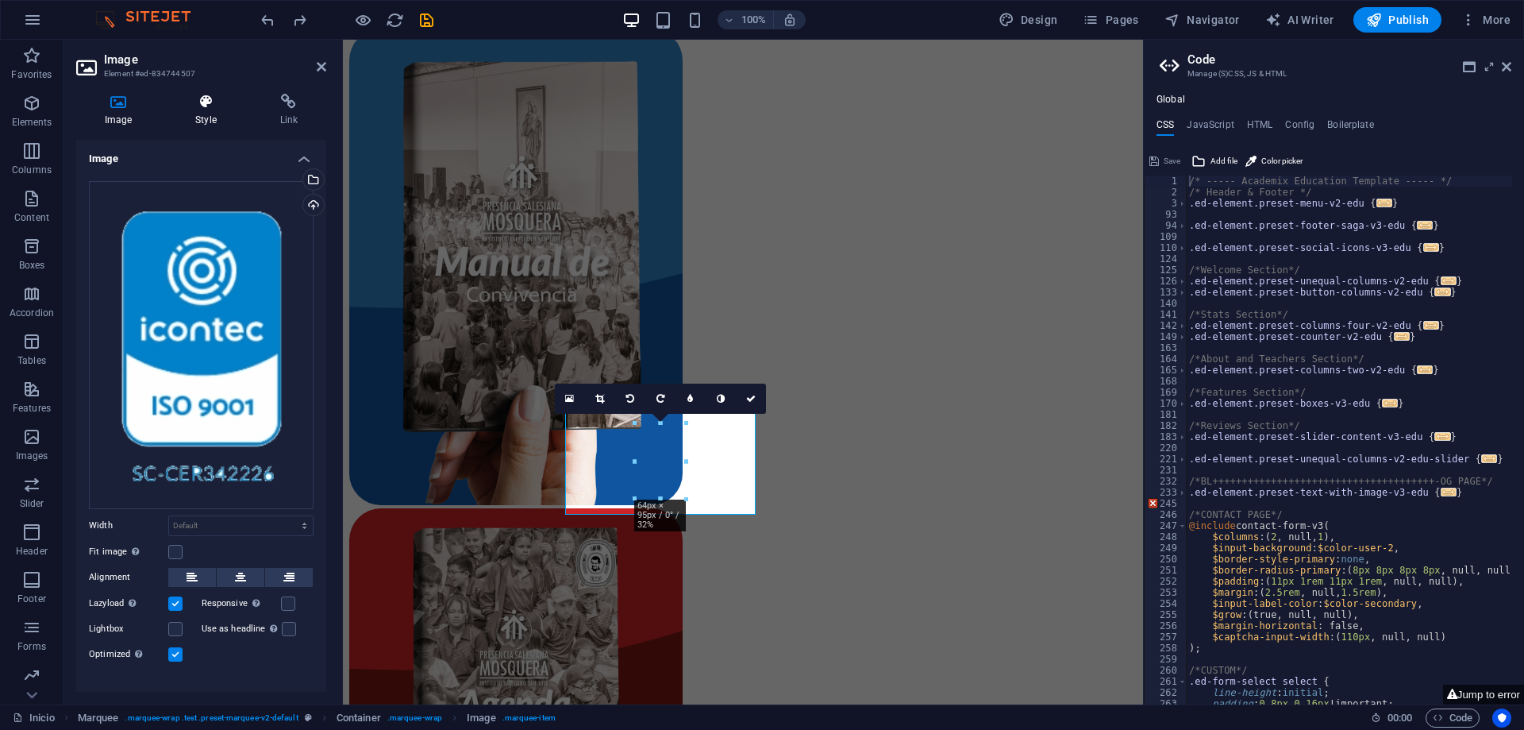
click at [206, 106] on icon at bounding box center [206, 102] width 78 height 16
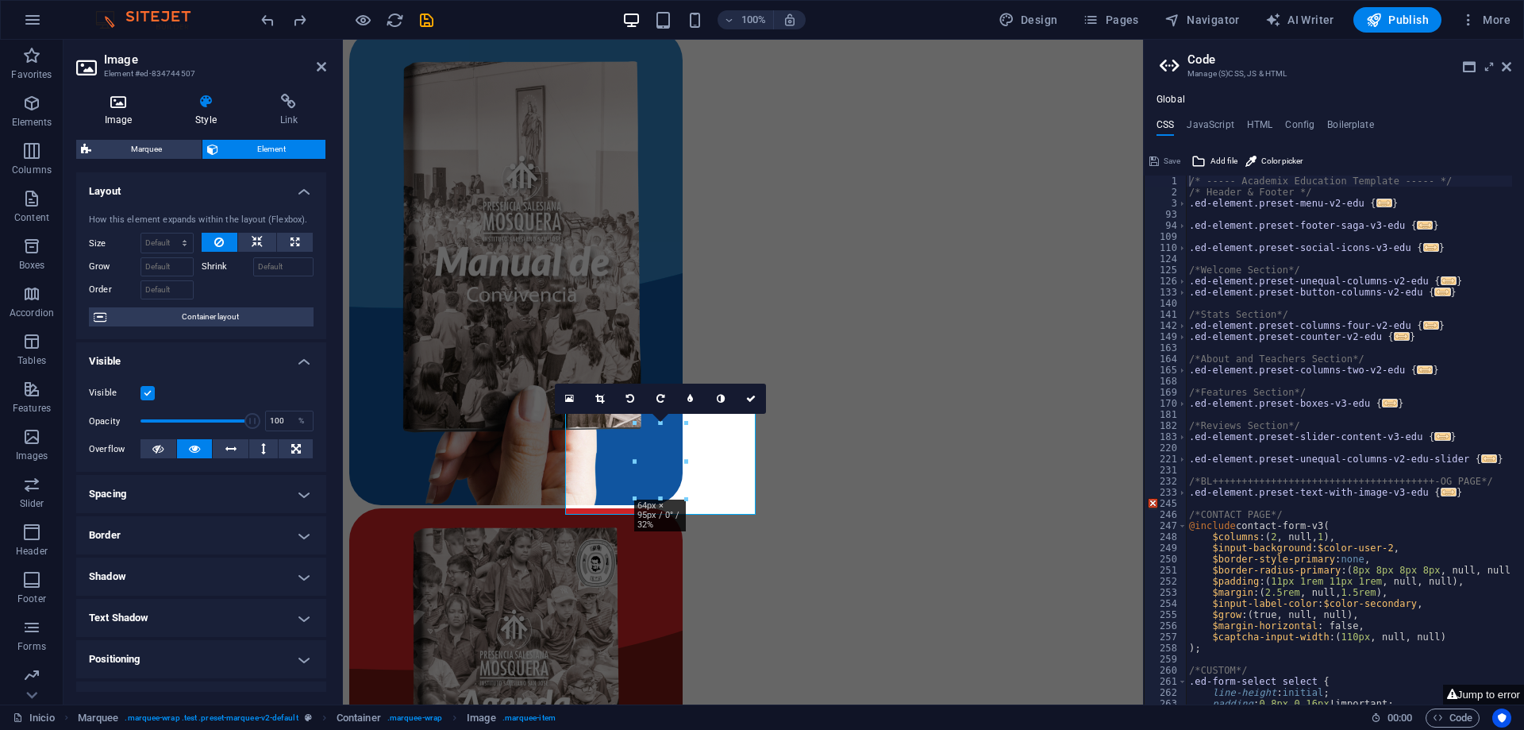
click at [134, 102] on icon at bounding box center [118, 102] width 84 height 16
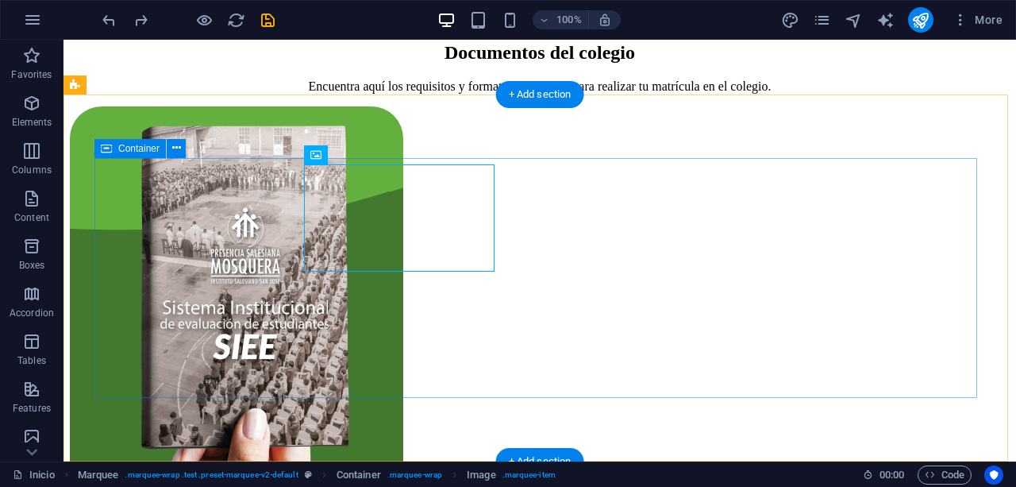
scroll to position [7824, 0]
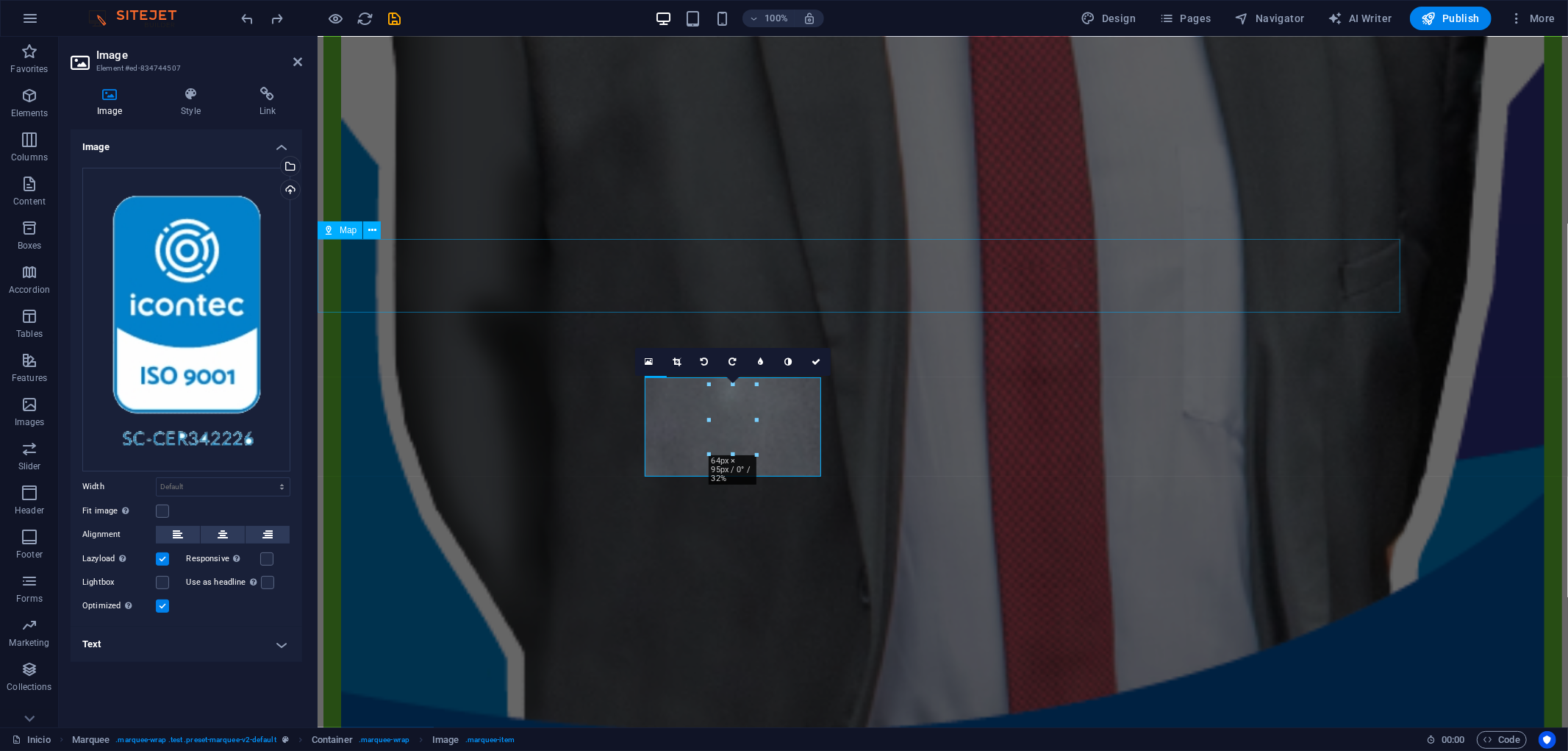
scroll to position [7217, 0]
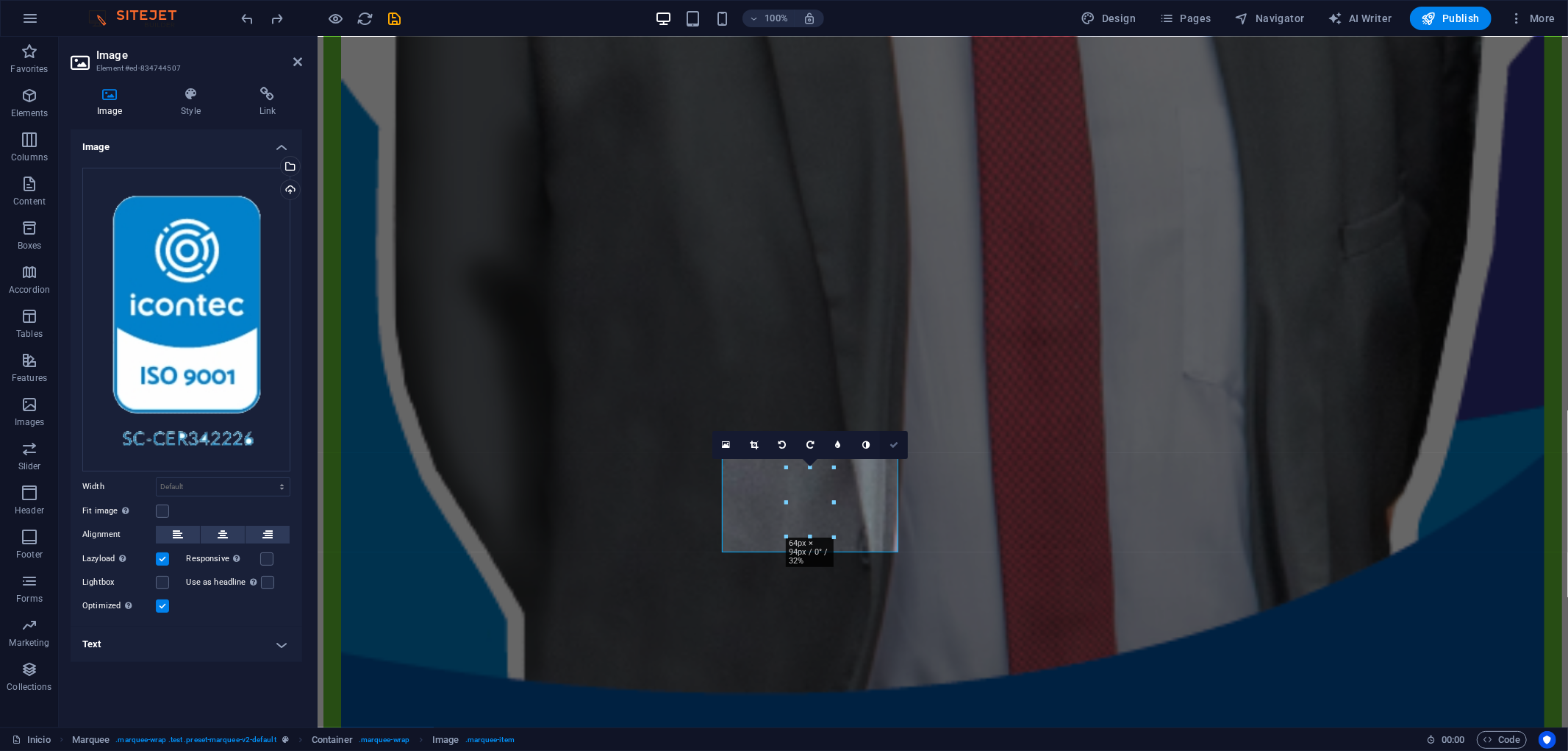
click at [886, 446] on link at bounding box center [894, 444] width 28 height 28
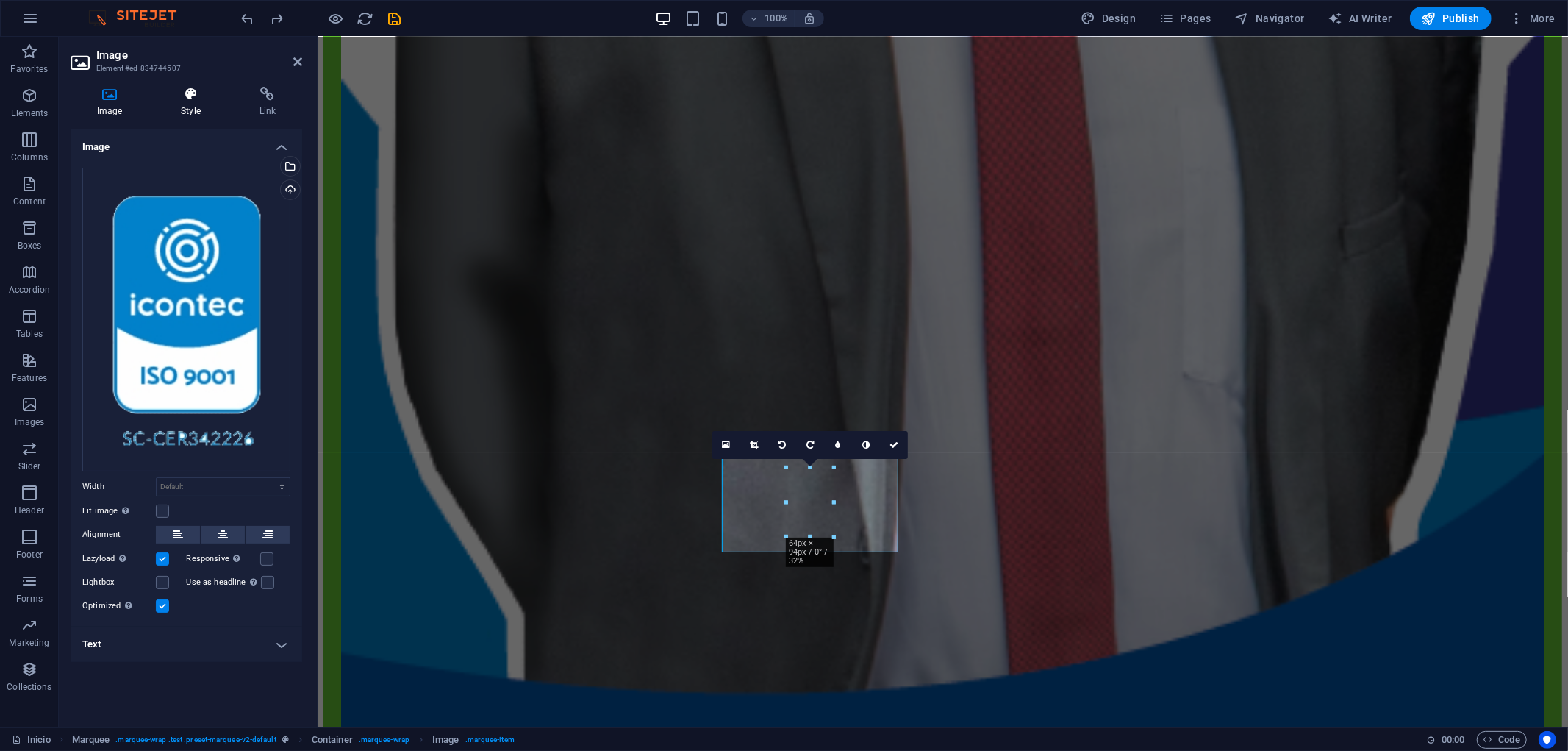
click at [163, 102] on h4 "Style" at bounding box center [194, 102] width 78 height 31
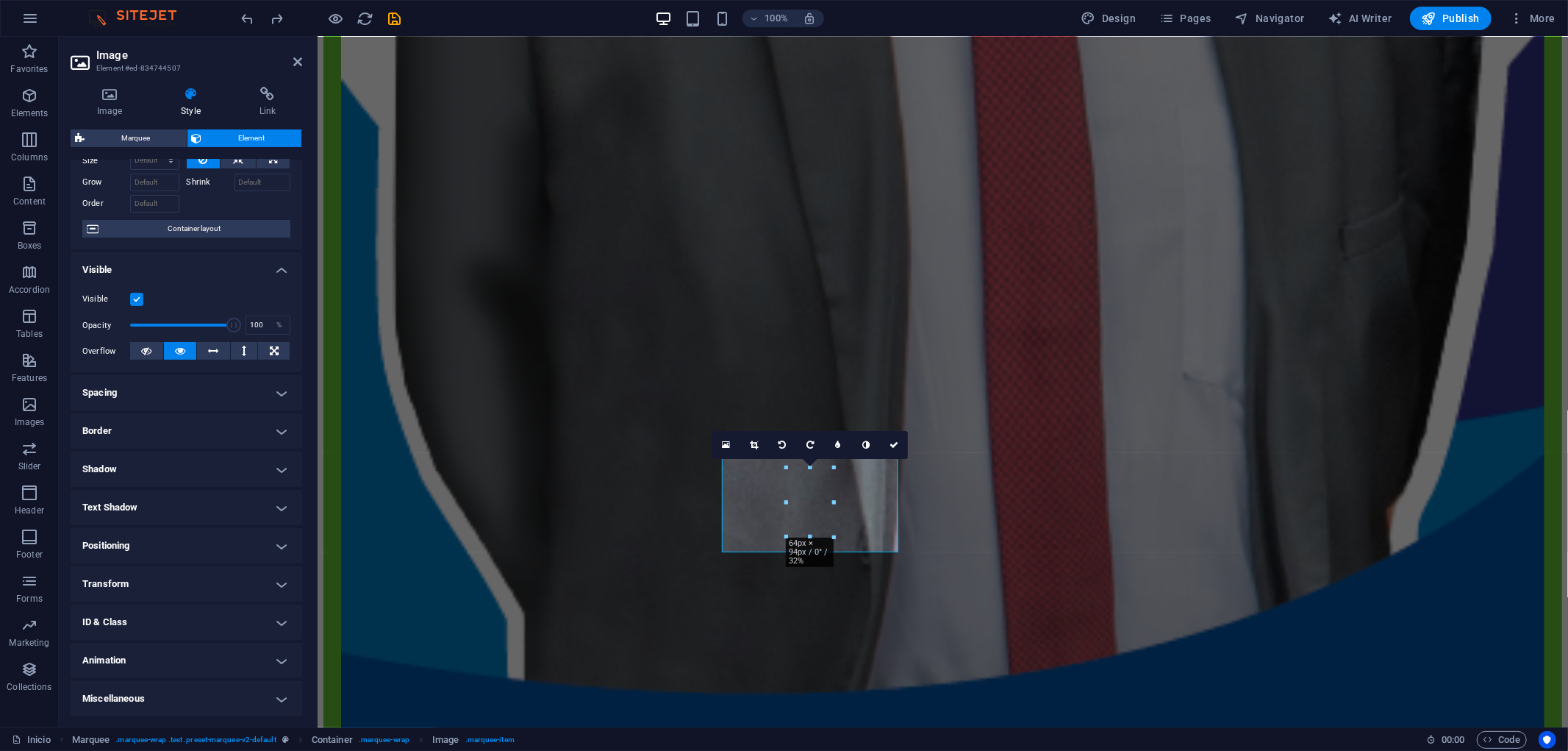
scroll to position [0, 0]
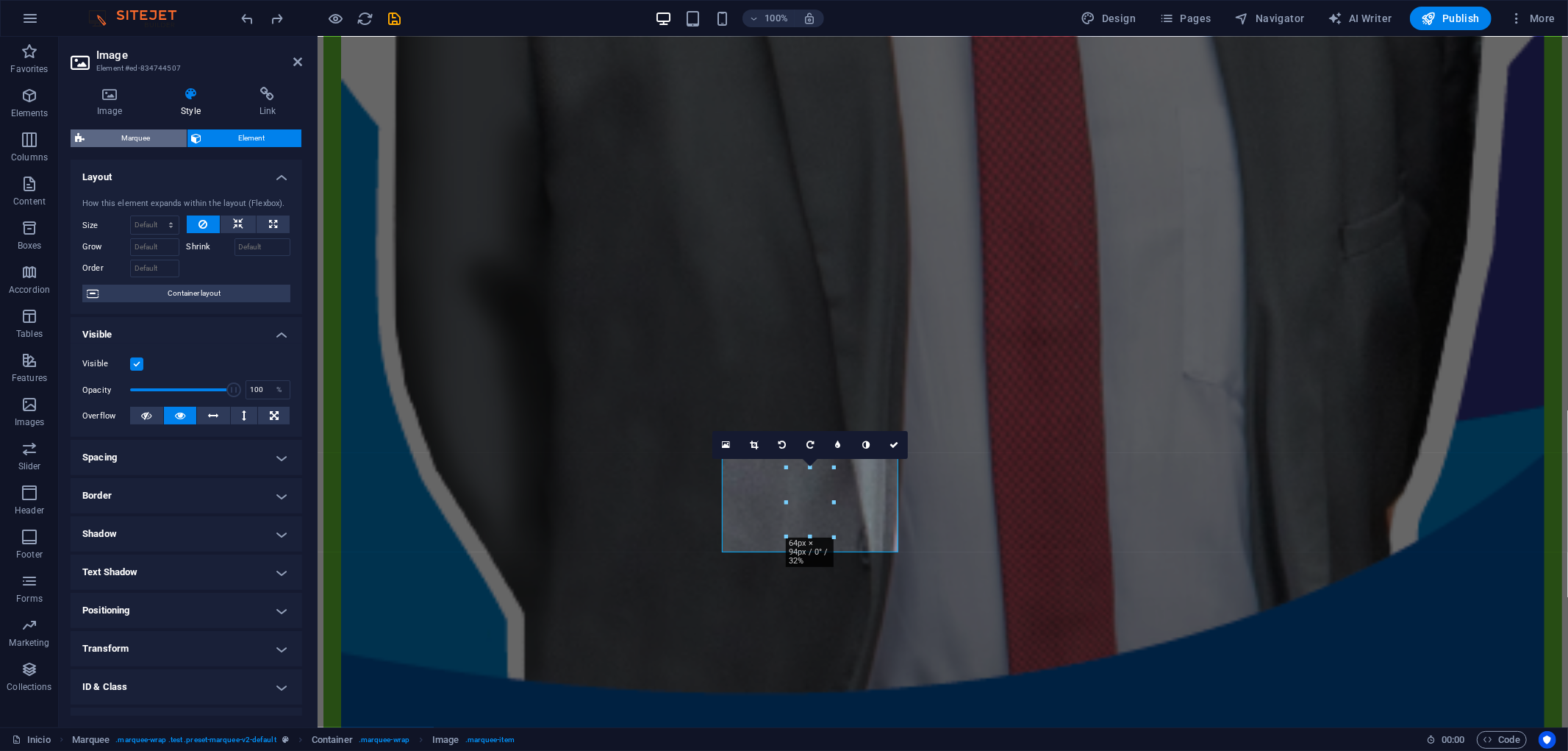
click at [141, 143] on span "Marquee" at bounding box center [135, 138] width 94 height 18
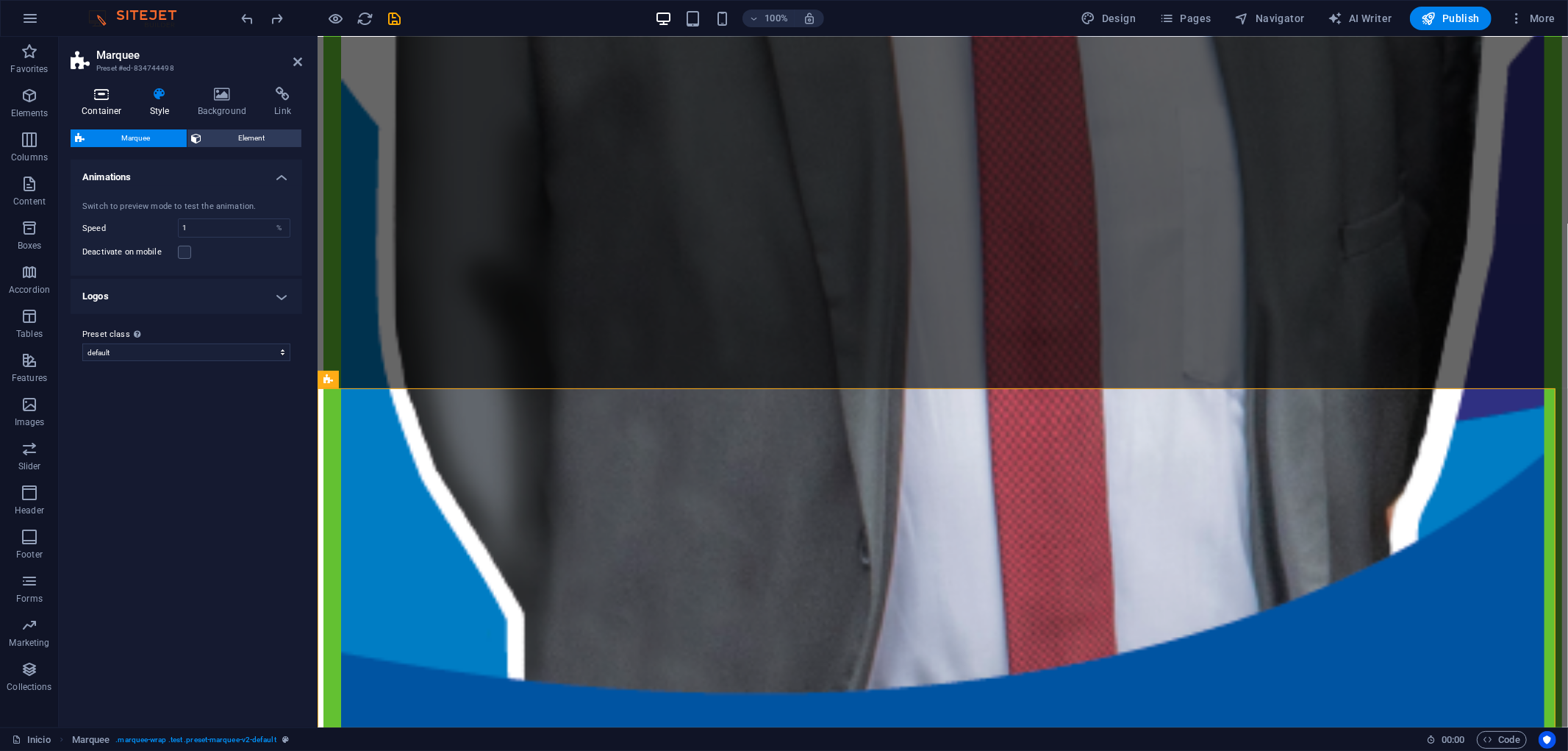
click at [115, 104] on h4 "Container" at bounding box center [105, 102] width 69 height 31
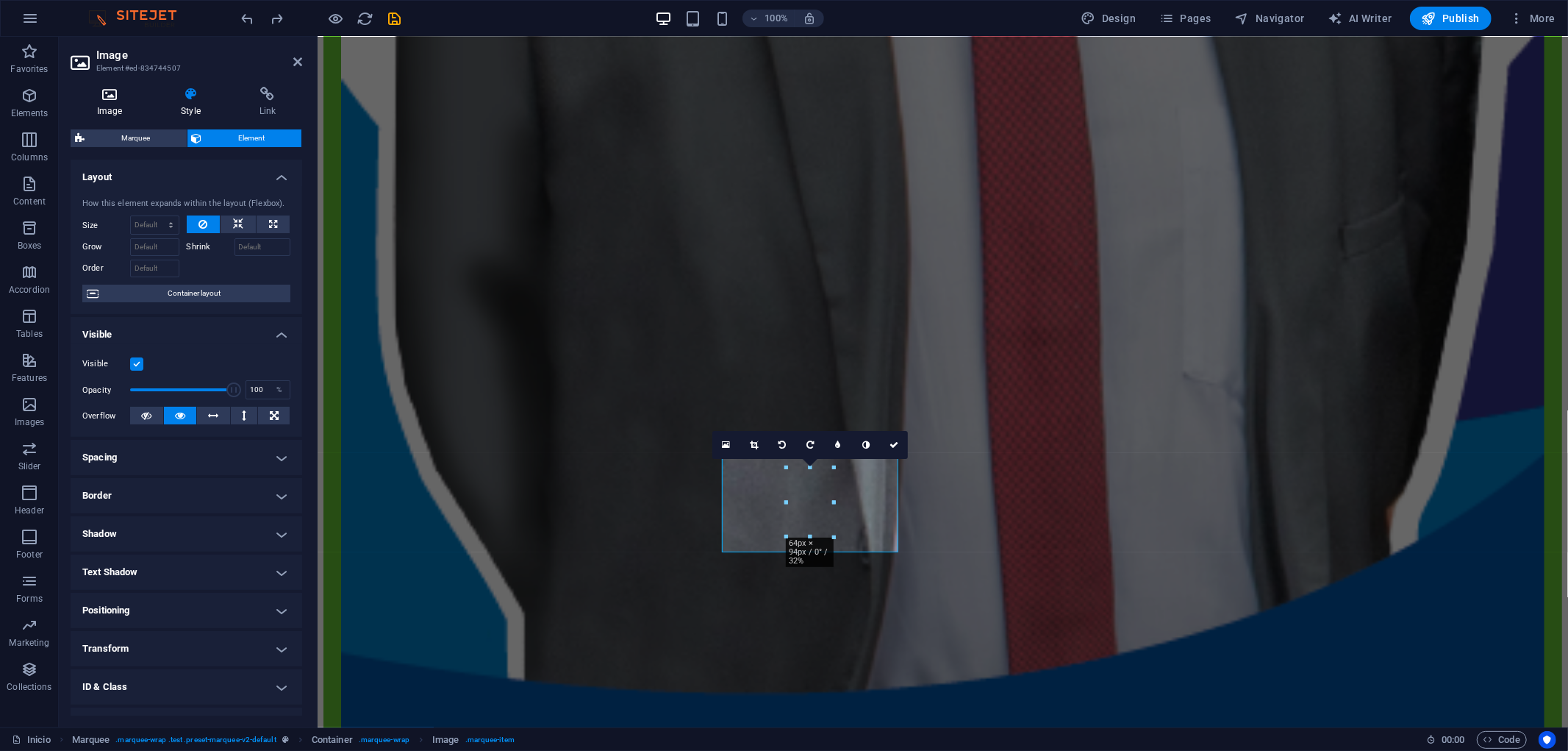
click at [118, 96] on icon at bounding box center [109, 94] width 78 height 15
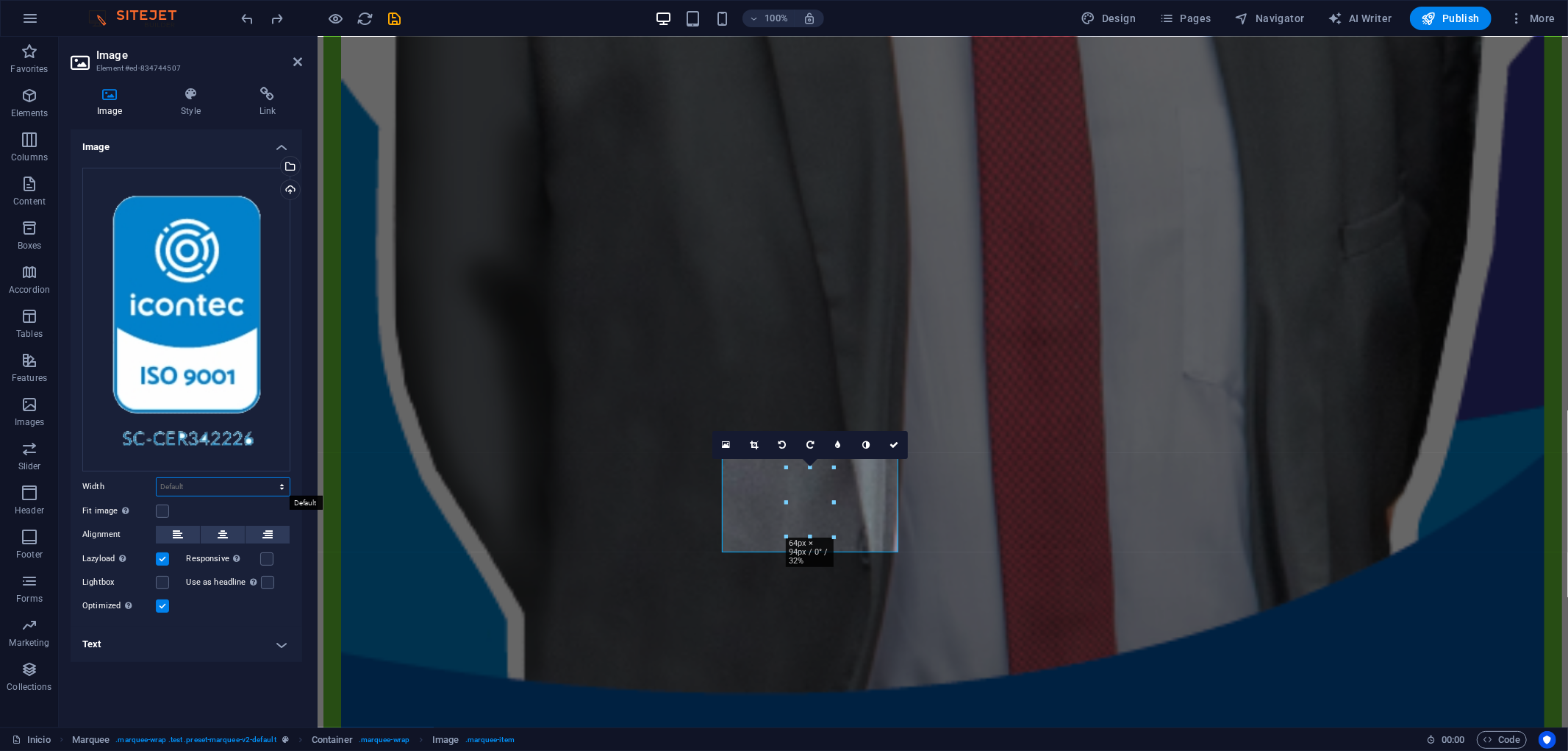
click at [283, 487] on select "Default auto px rem % em vh vw" at bounding box center [223, 486] width 133 height 18
select select "px"
click at [269, 478] on select "Default auto px rem % em vh vw" at bounding box center [223, 486] width 133 height 18
type input "64"
type input "20"
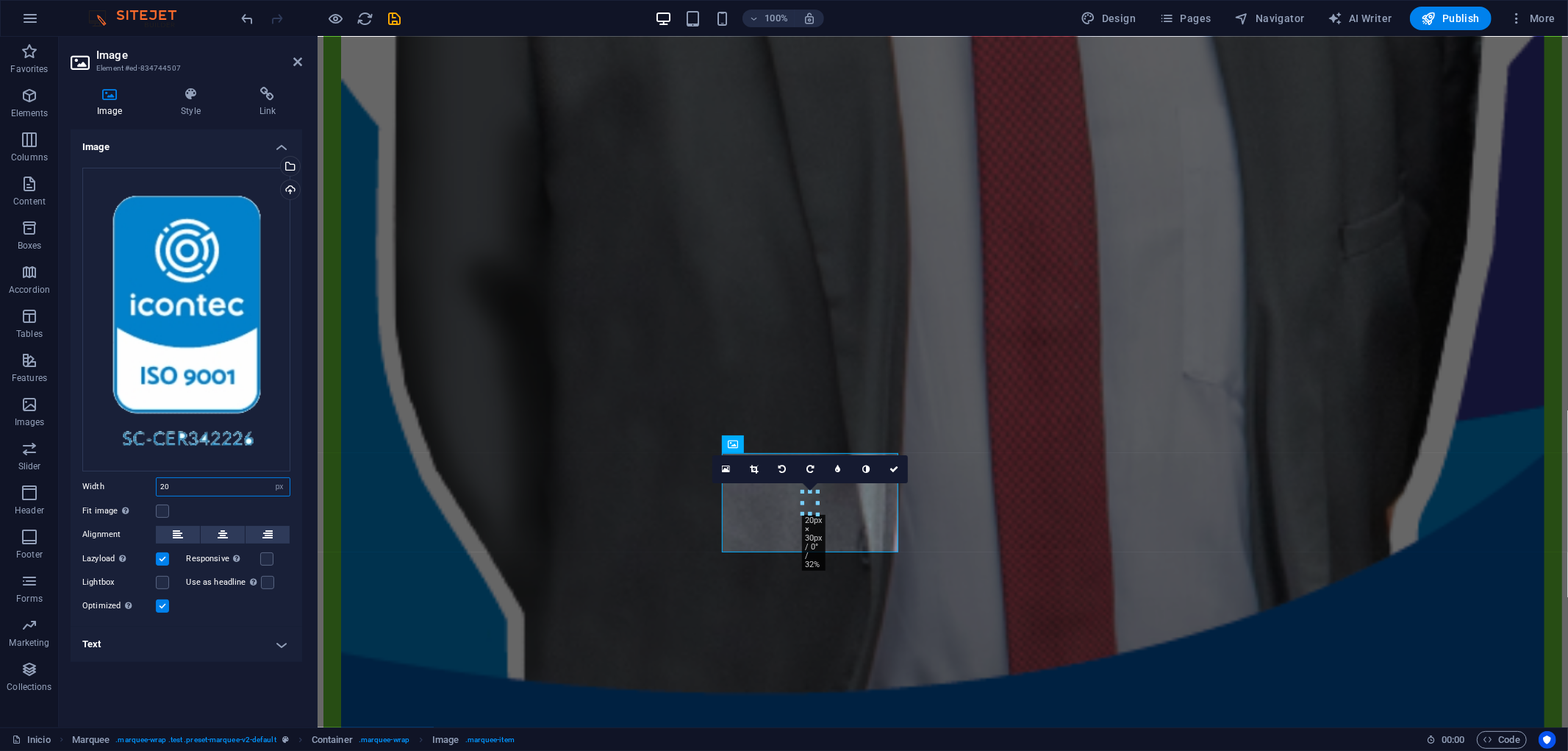
click at [209, 490] on input "20" at bounding box center [223, 486] width 133 height 18
type input "70"
click at [209, 490] on input "70" at bounding box center [223, 486] width 133 height 18
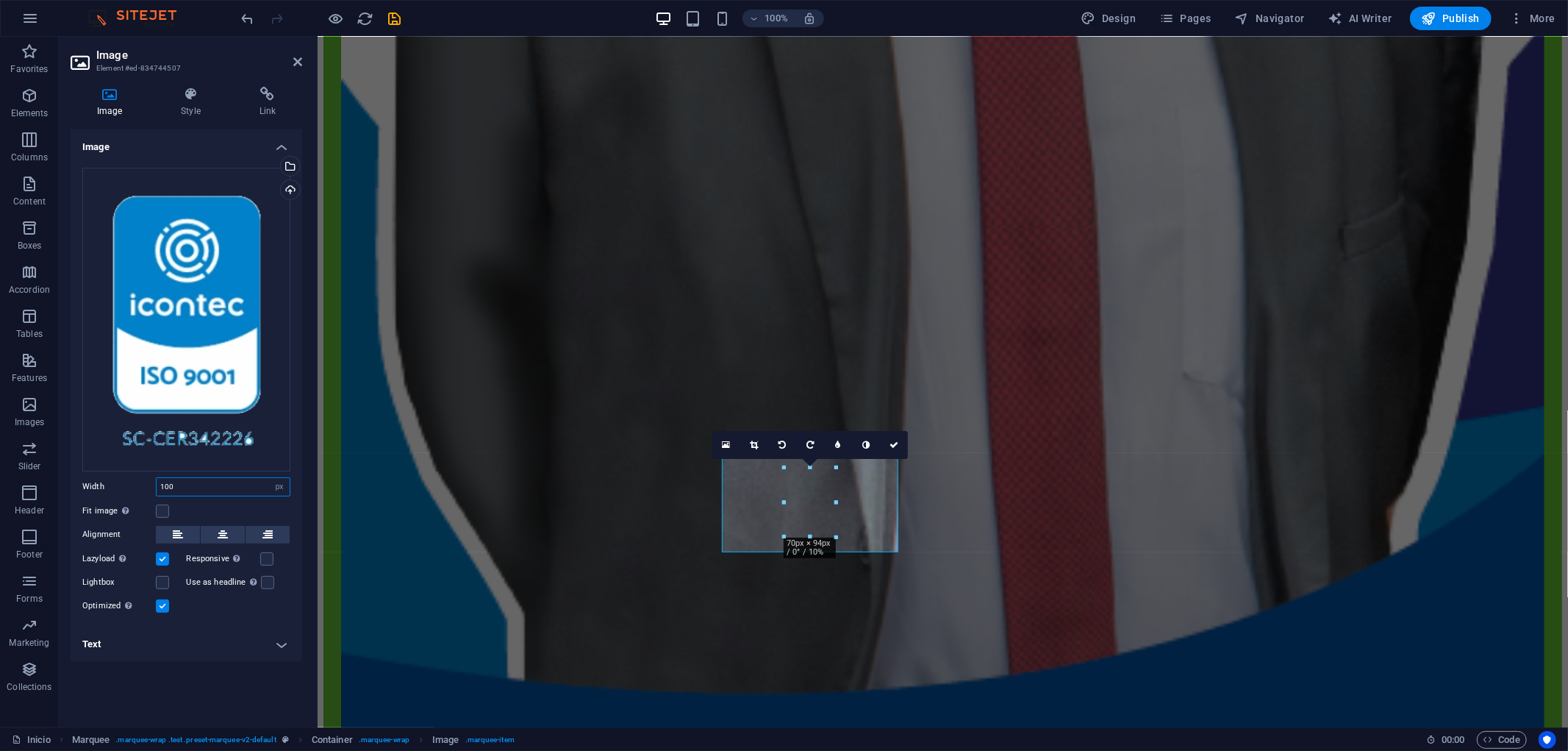
type input "100"
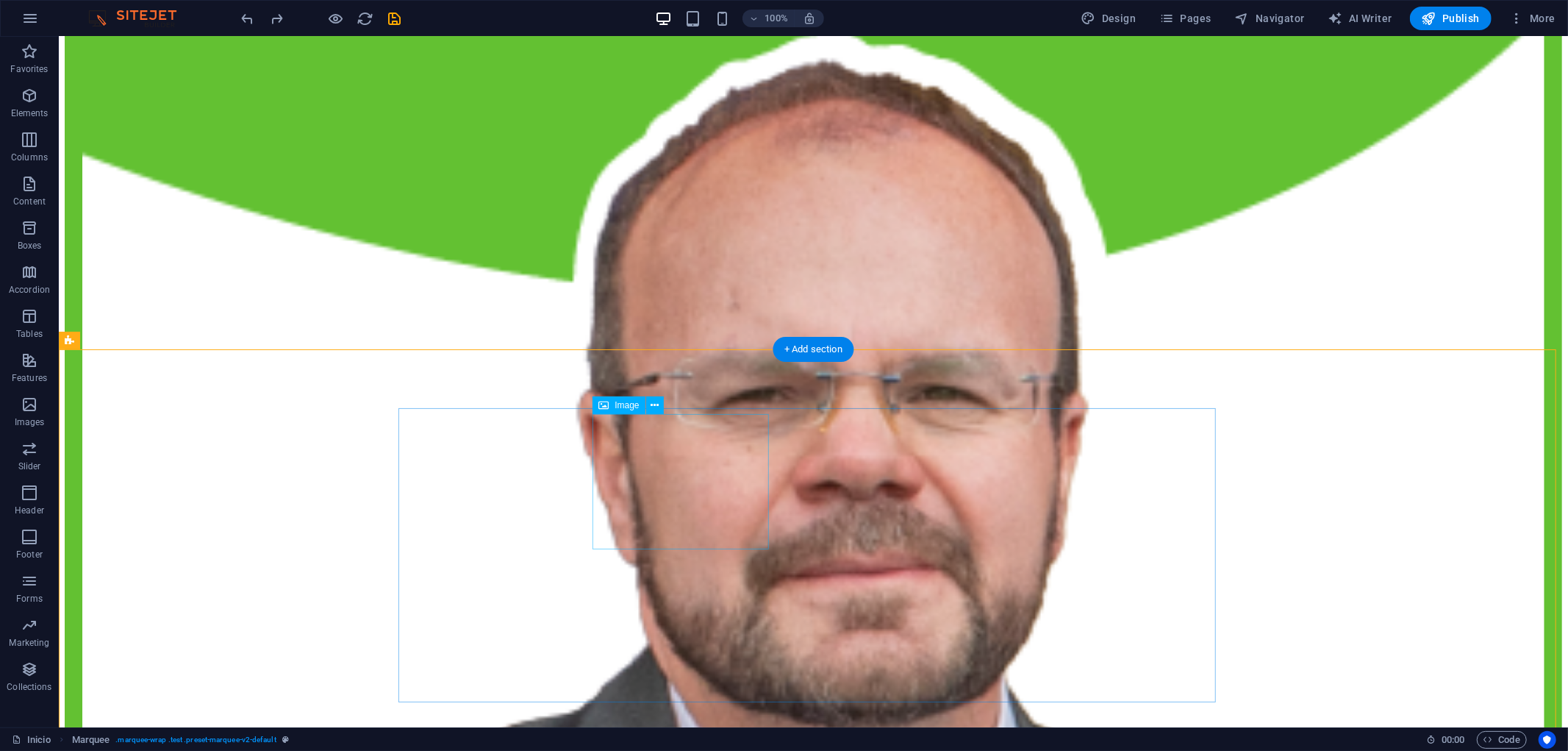
scroll to position [7485, 0]
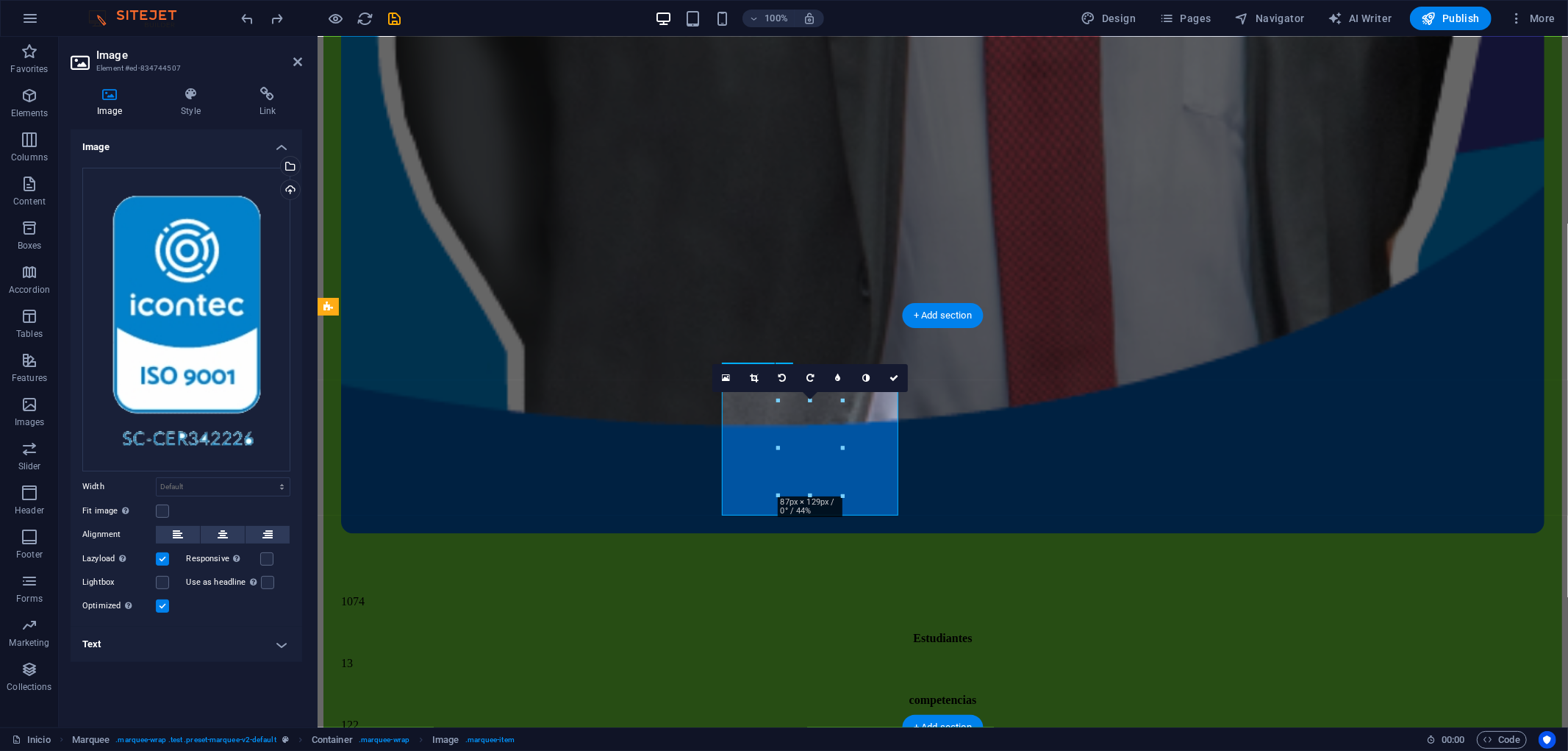
scroll to position [7291, 0]
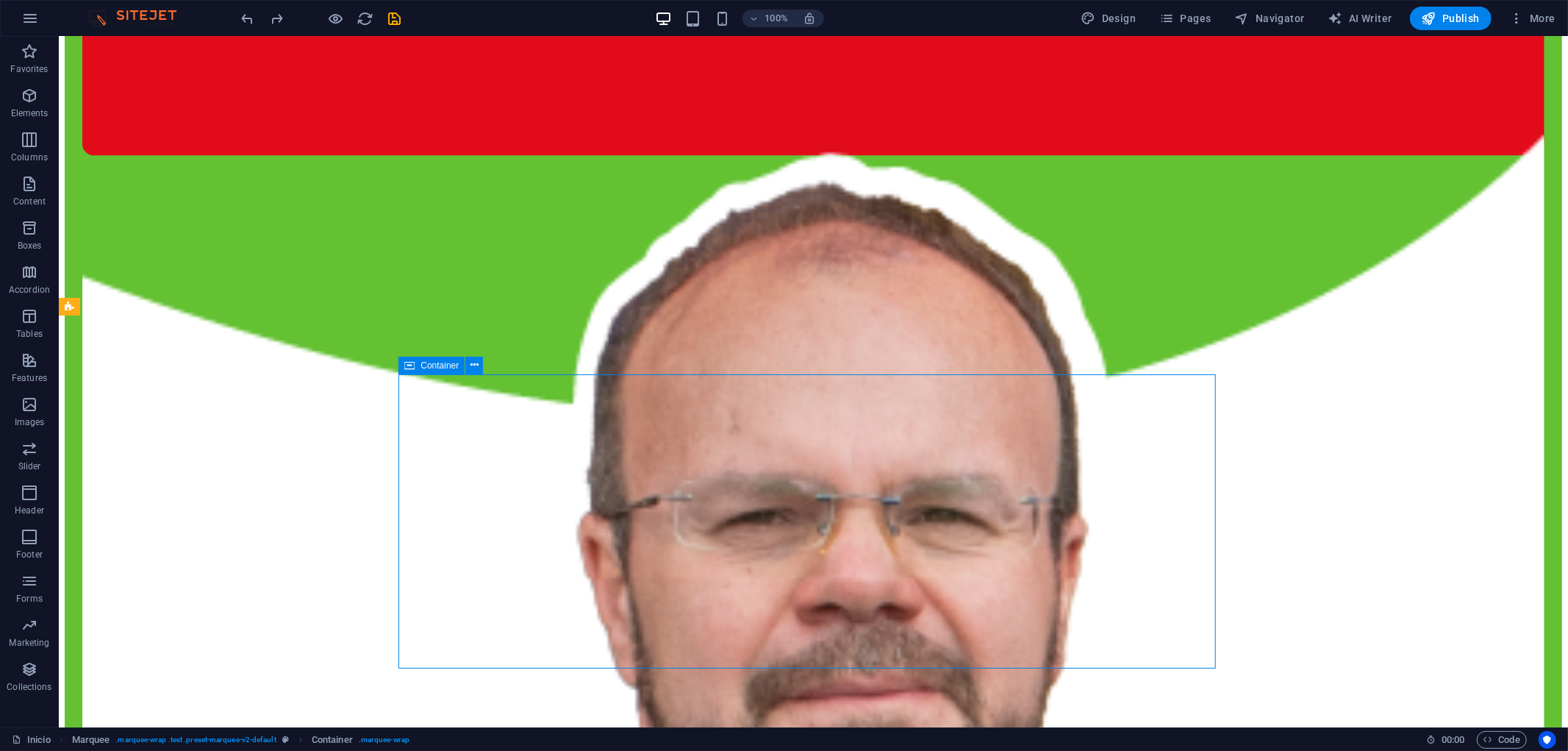
scroll to position [7485, 0]
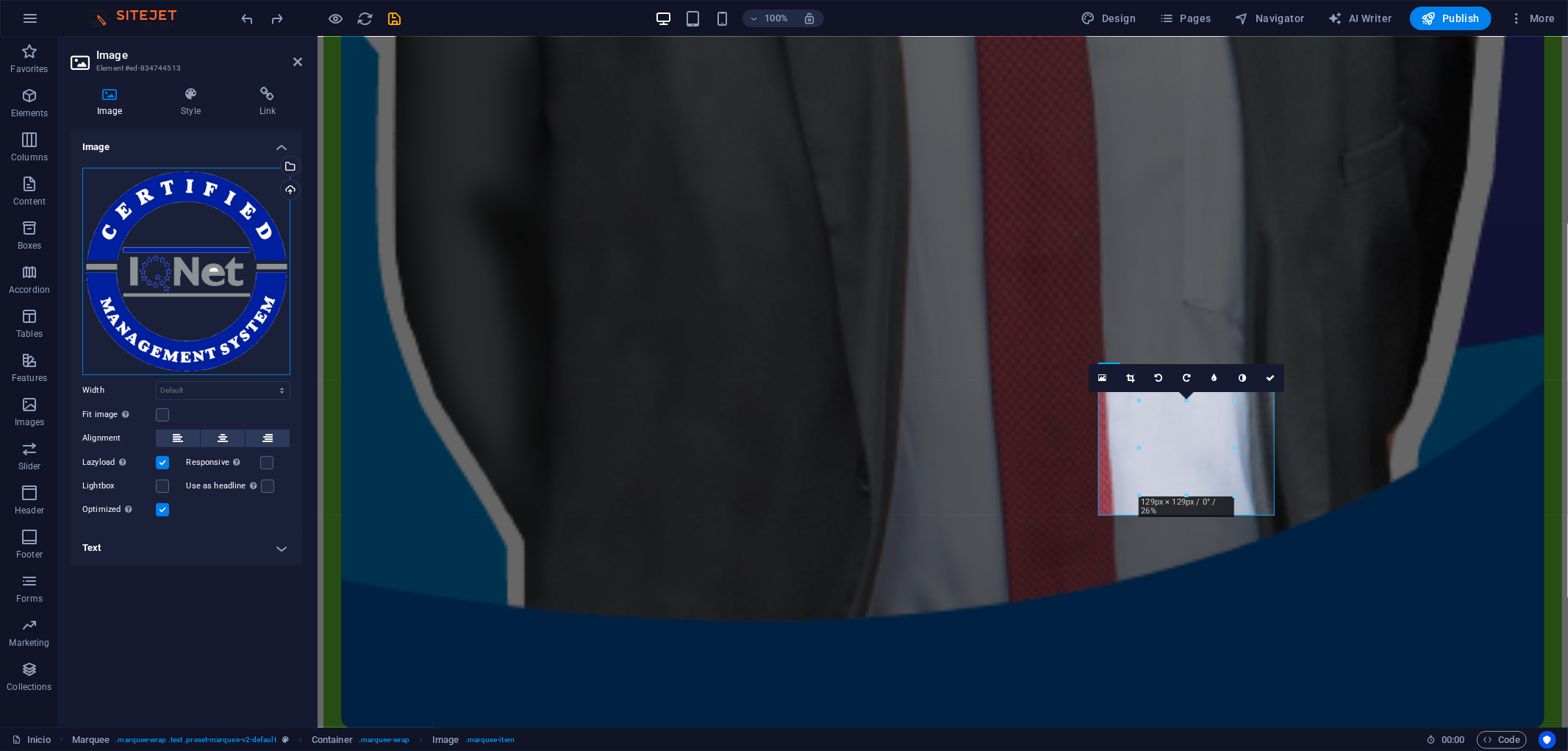
click at [162, 214] on div "Drag files here, click to choose files or select files from Files or our free s…" at bounding box center [186, 271] width 208 height 207
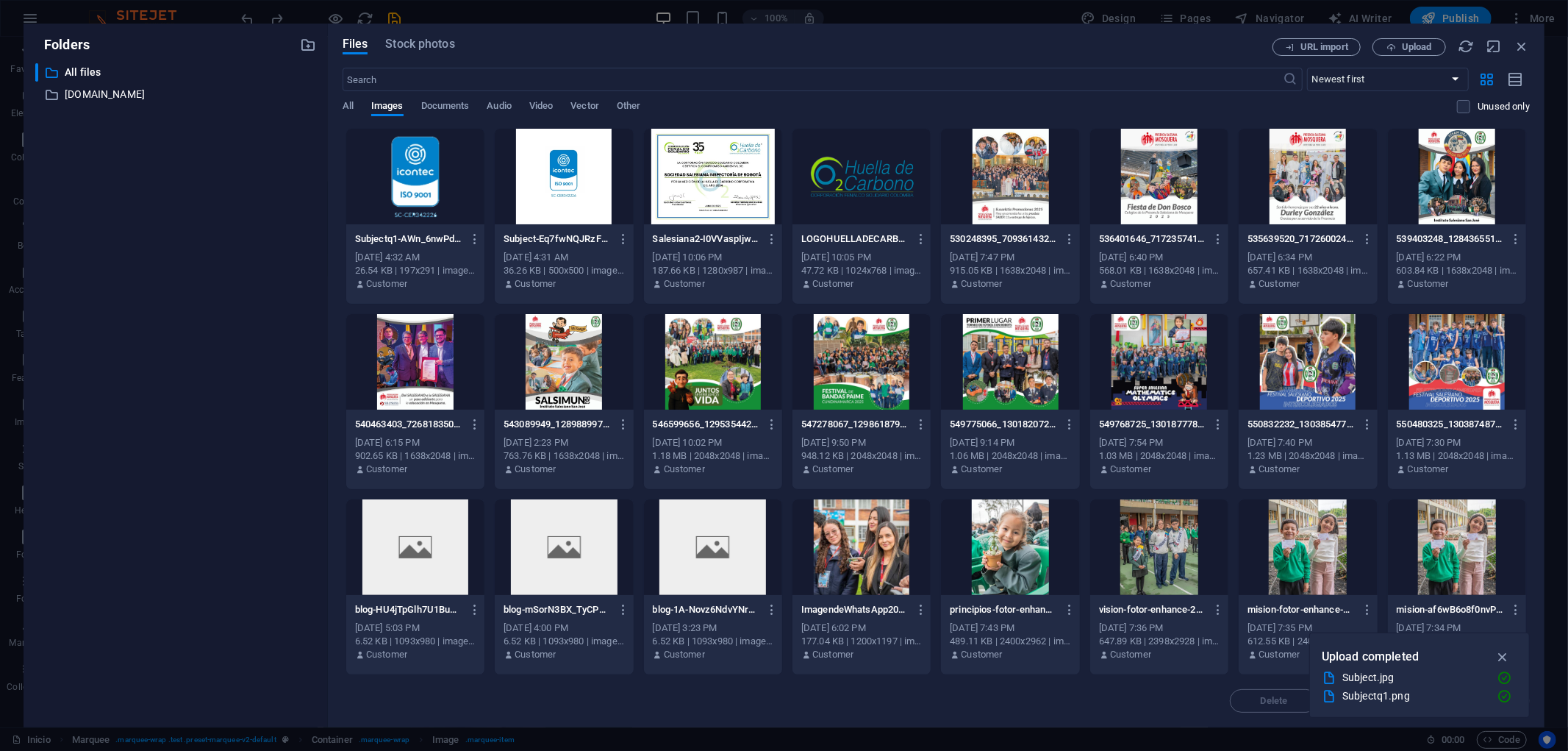
click at [162, 214] on div "​ All files All files ​ [DOMAIN_NAME] [DOMAIN_NAME]" at bounding box center [175, 389] width 281 height 652
click at [1396, 48] on icon "button" at bounding box center [1391, 47] width 9 height 9
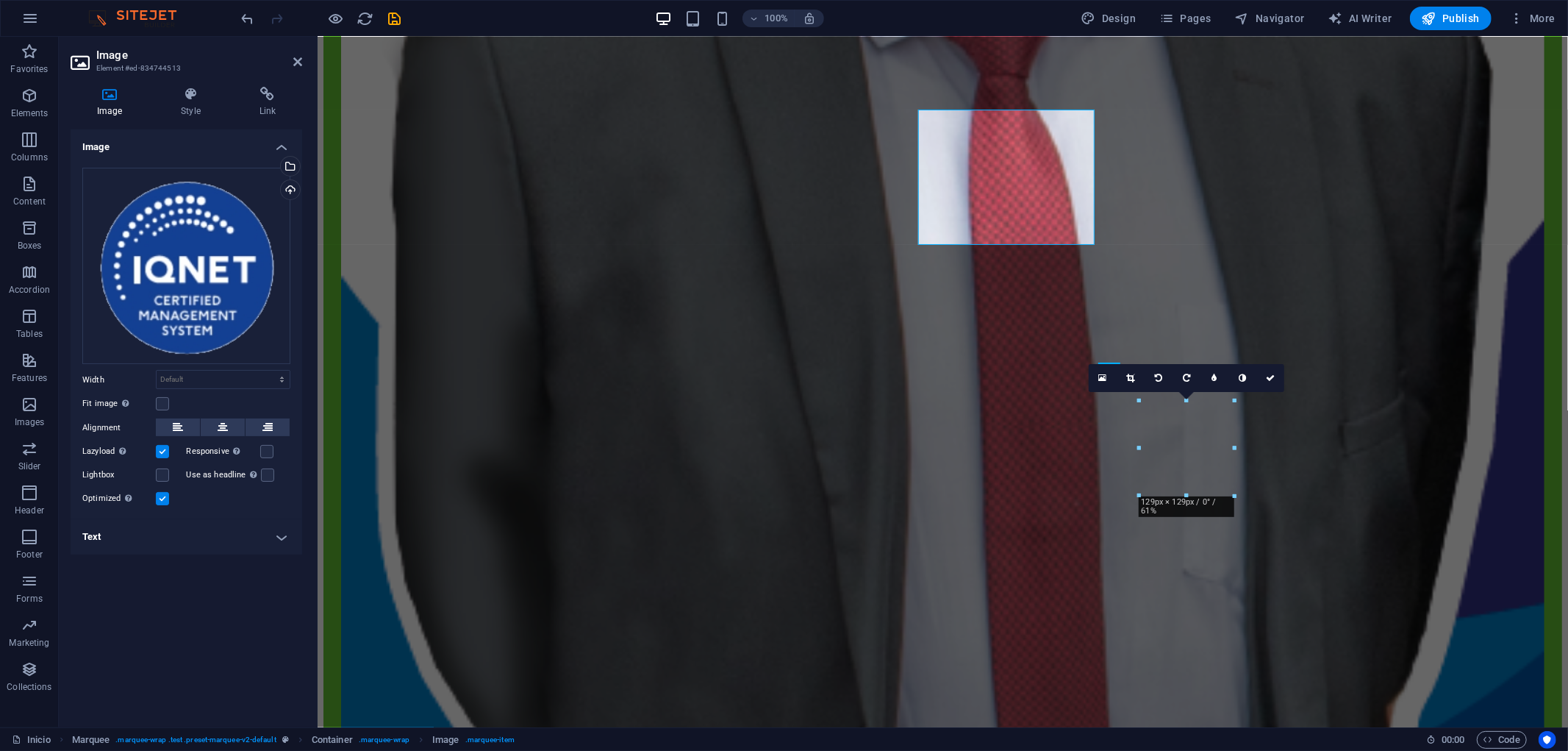
scroll to position [7291, 0]
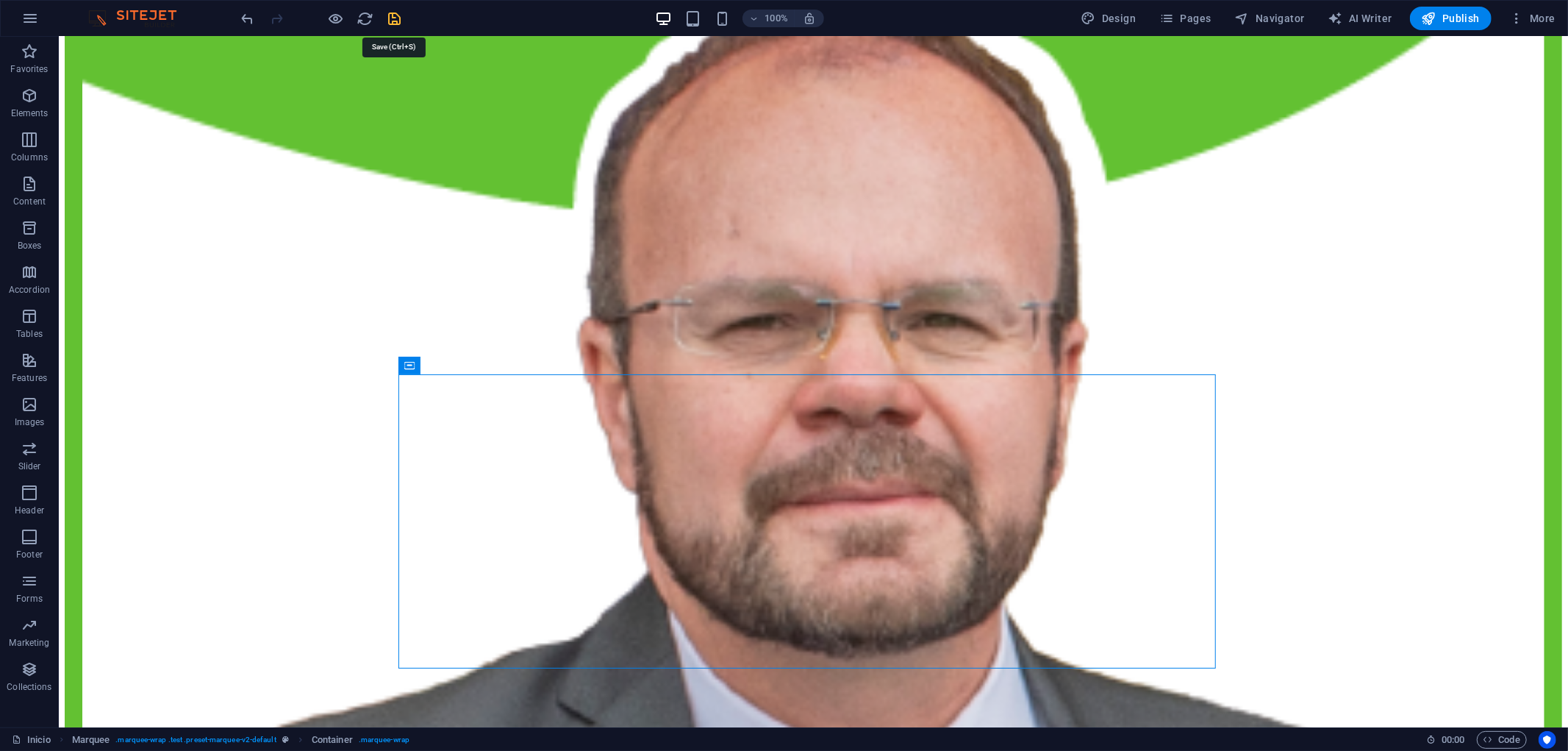
click at [393, 18] on icon "save" at bounding box center [395, 19] width 17 height 17
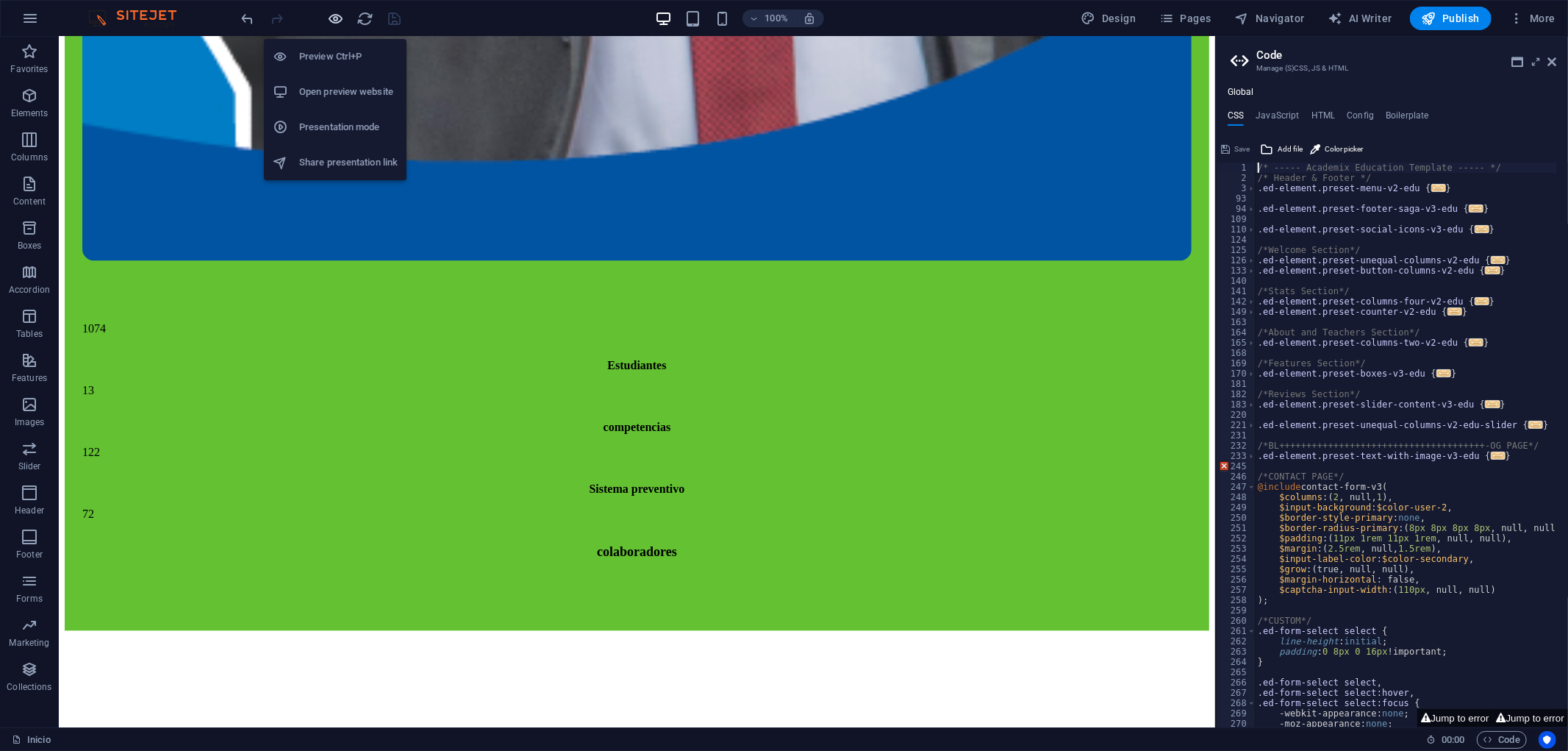
click at [337, 19] on icon "button" at bounding box center [336, 19] width 17 height 17
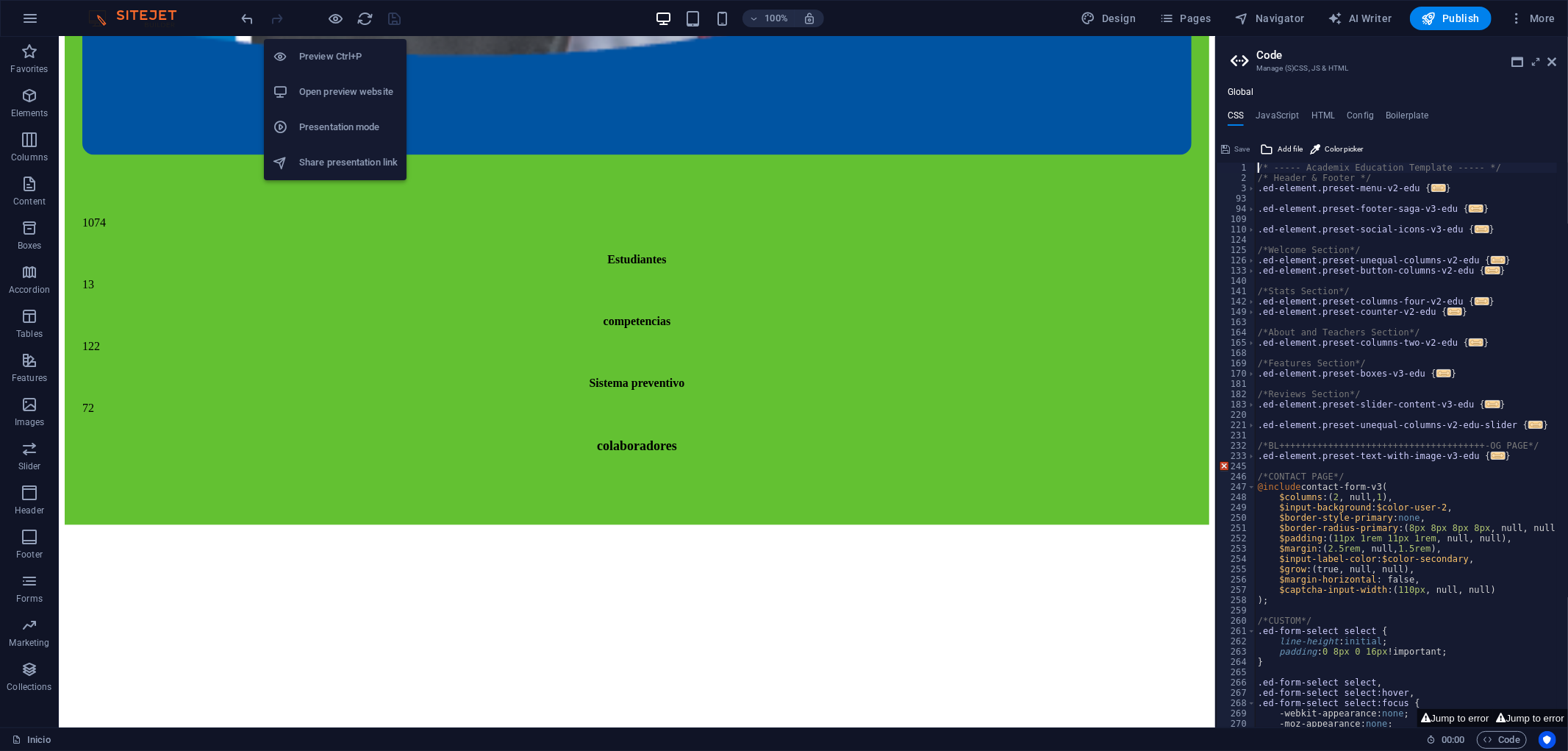
scroll to position [4897, 0]
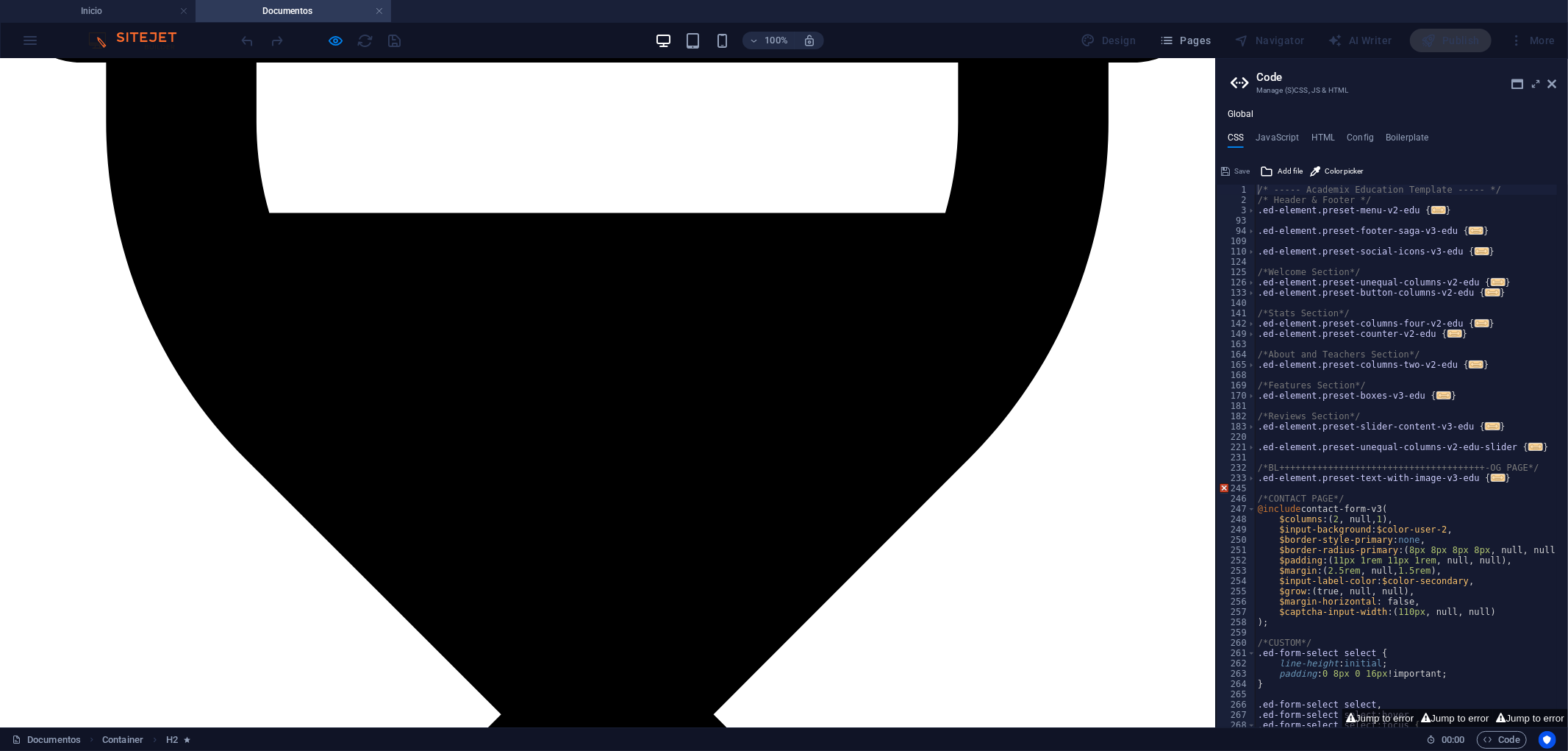
scroll to position [3066, 0]
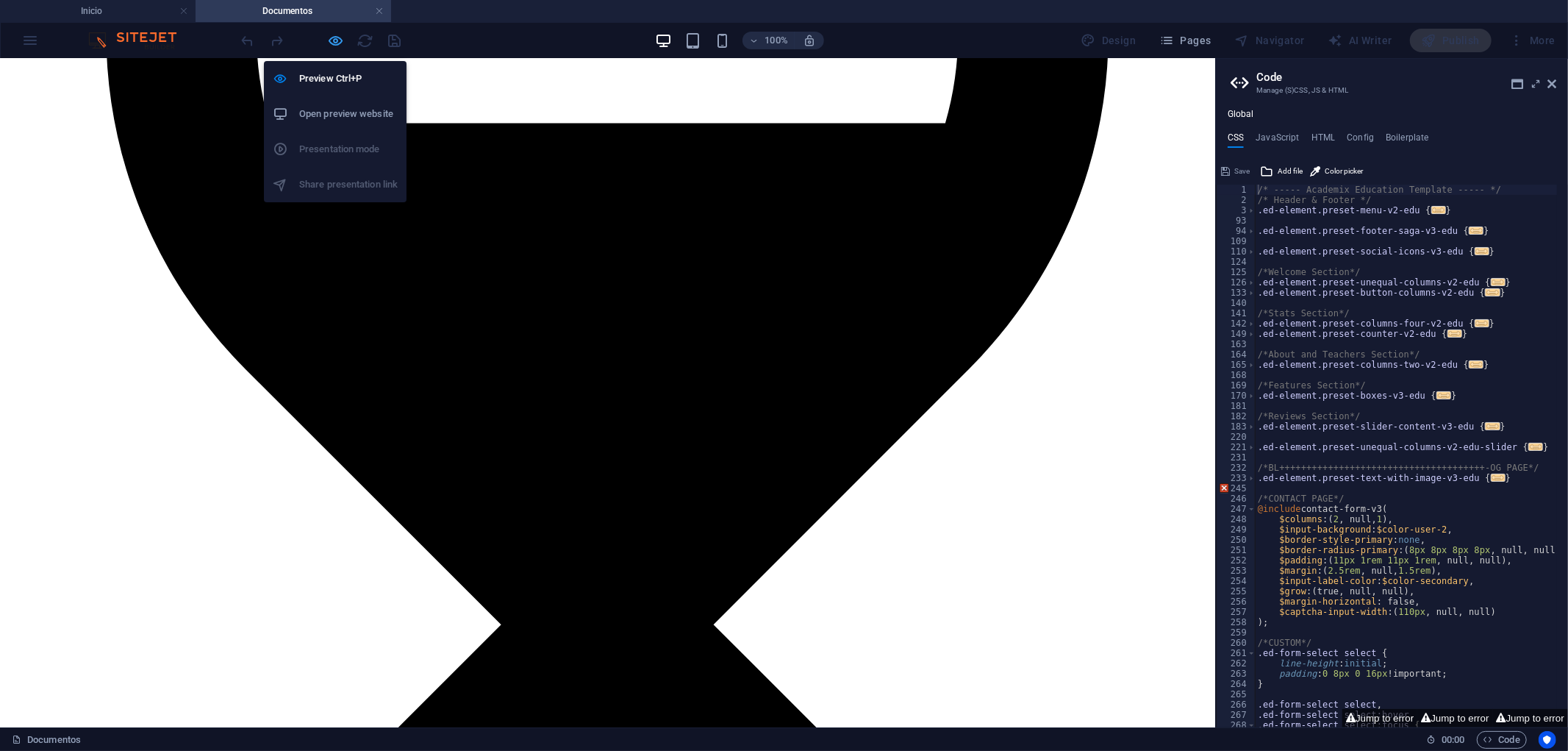
click at [337, 44] on icon "button" at bounding box center [336, 41] width 17 height 17
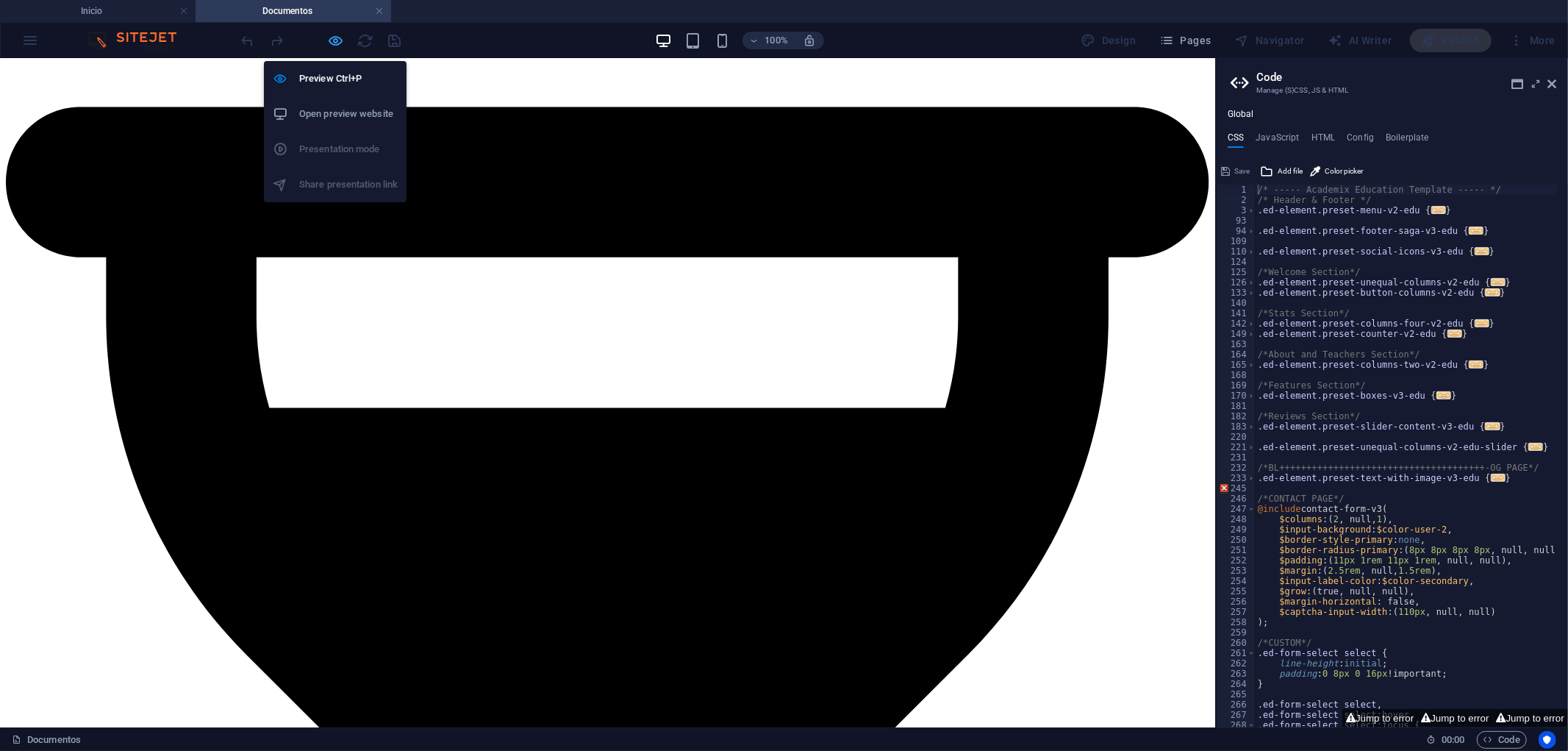
scroll to position [3204, 0]
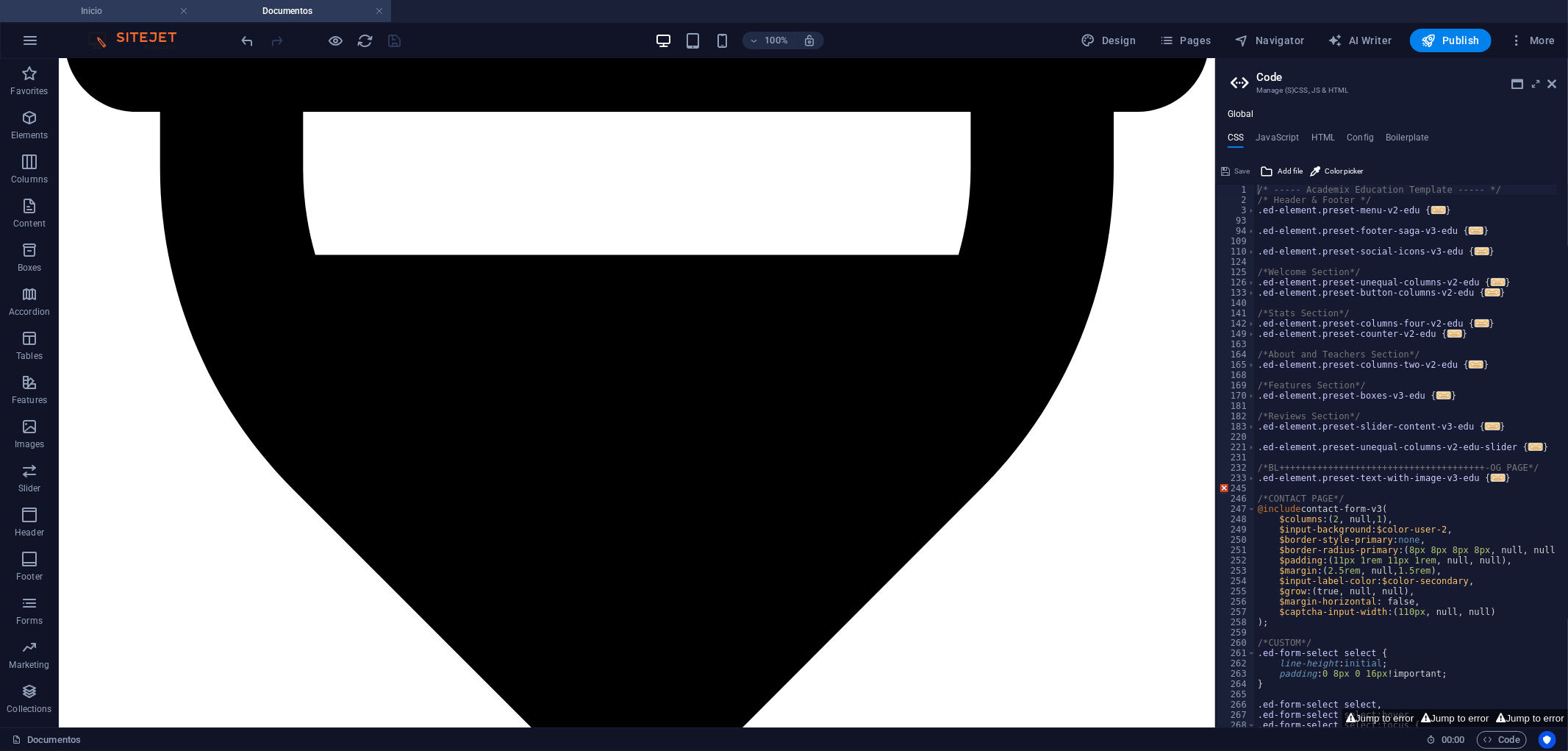
click at [142, 9] on h4 "Inicio" at bounding box center [97, 10] width 195 height 16
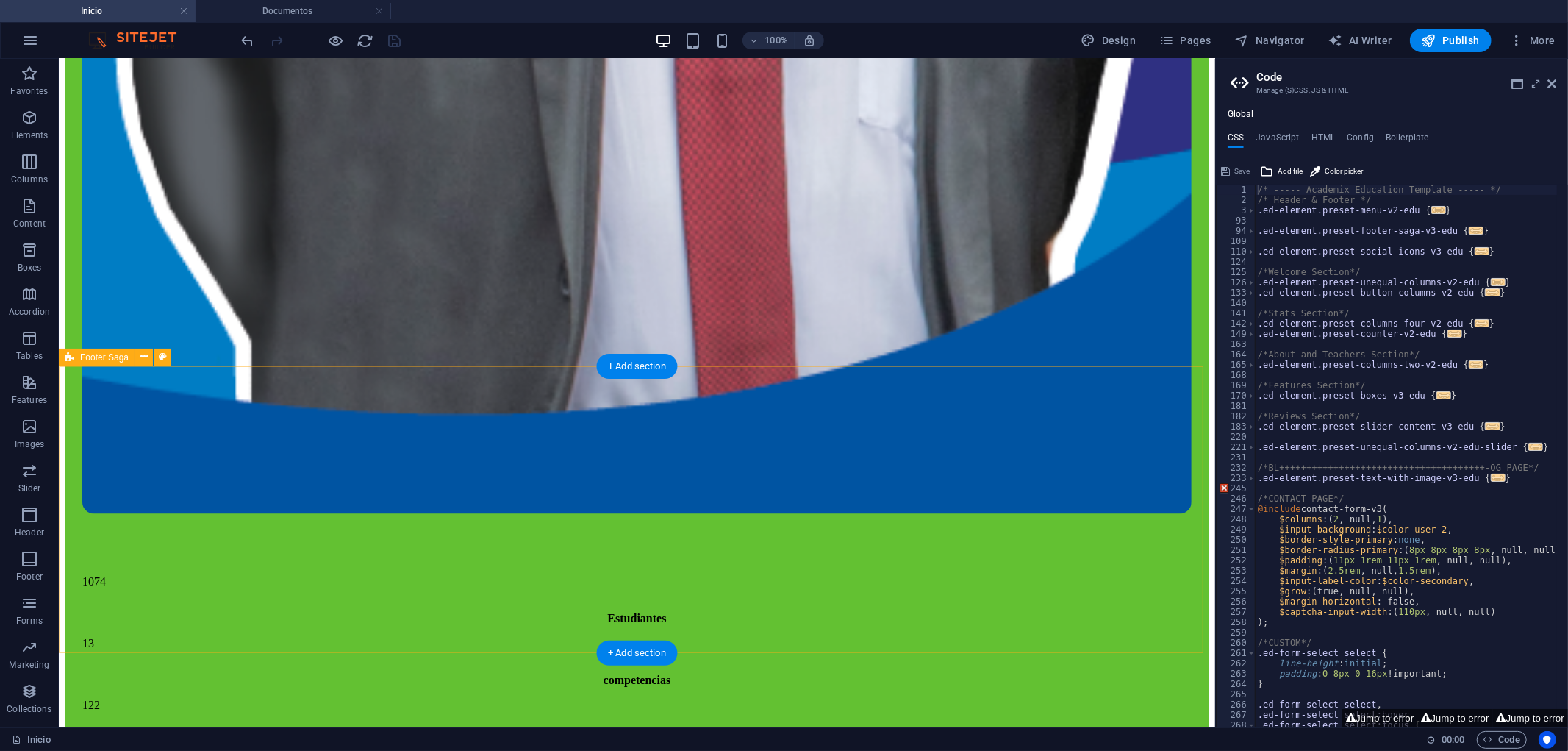
scroll to position [7242, 0]
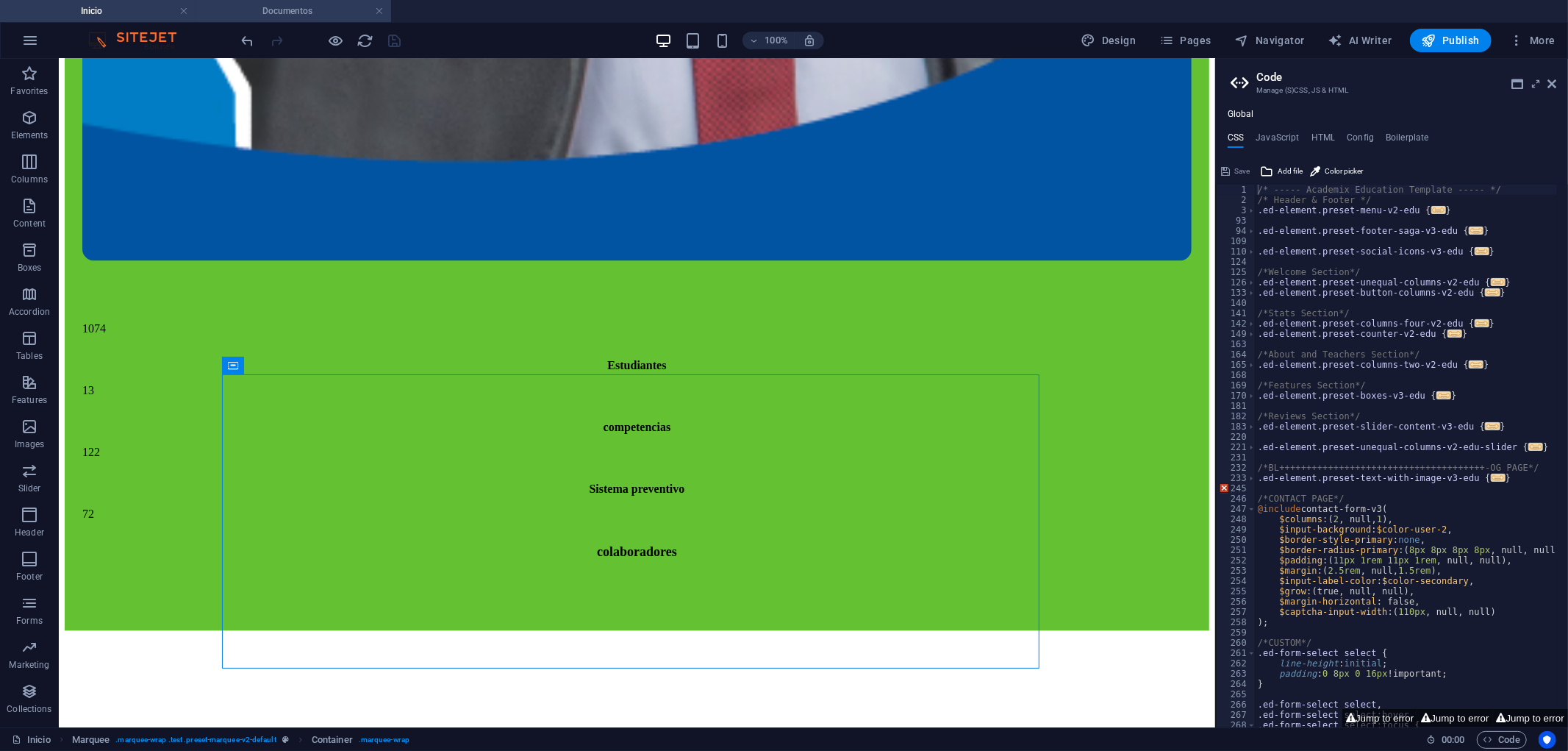
click at [300, 16] on h4 "Documentos" at bounding box center [293, 10] width 195 height 16
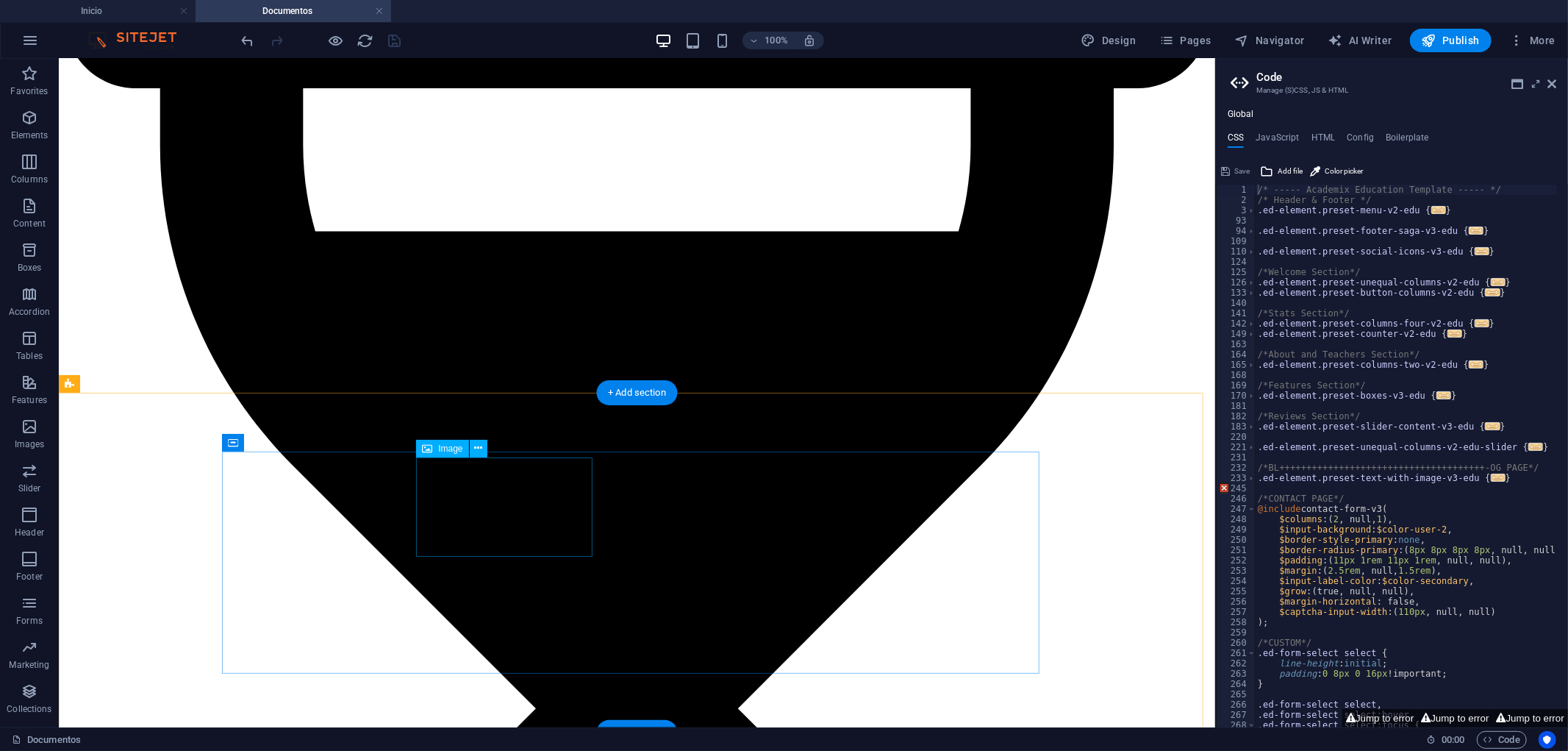
scroll to position [3261, 0]
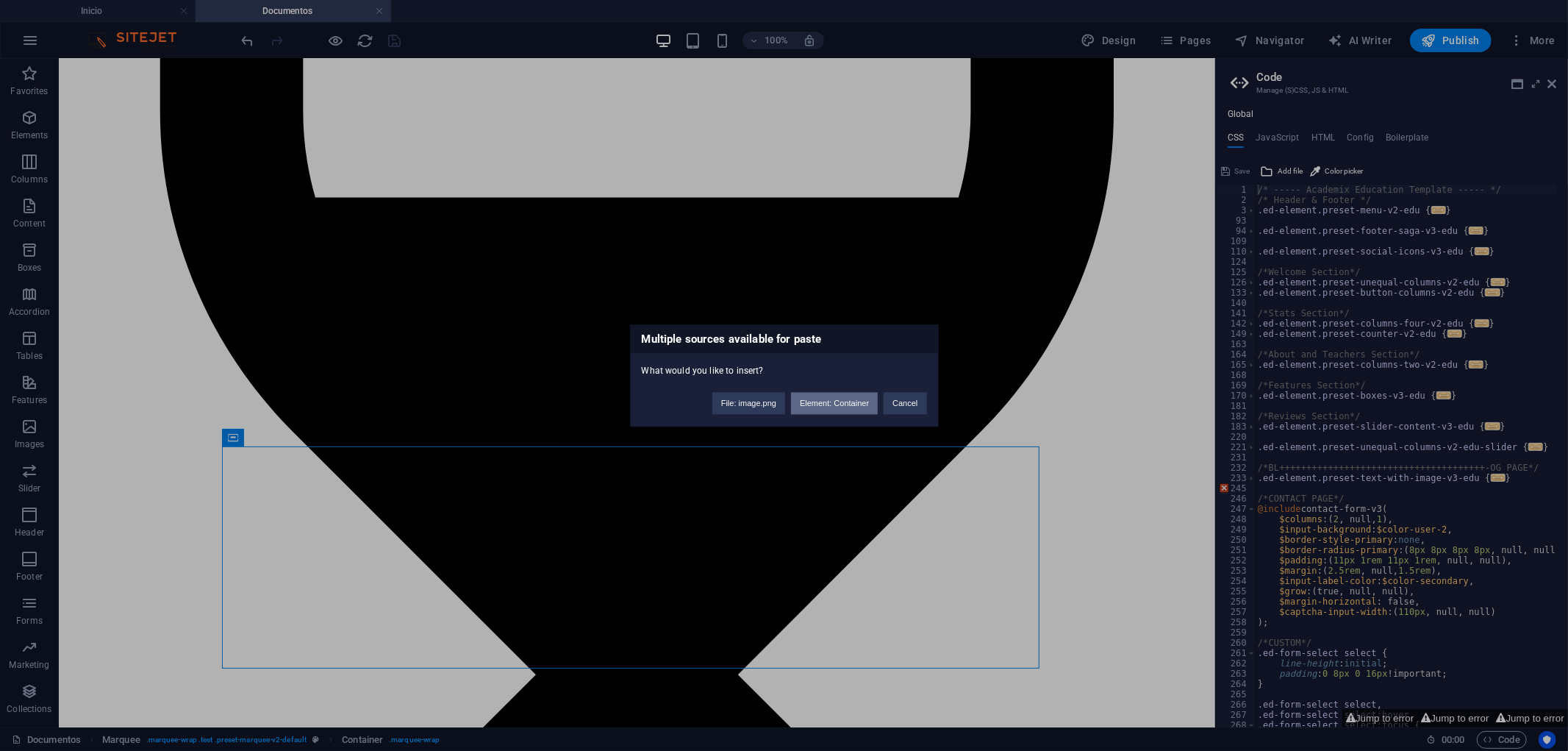
click at [876, 402] on button "Element: Container" at bounding box center [834, 403] width 87 height 22
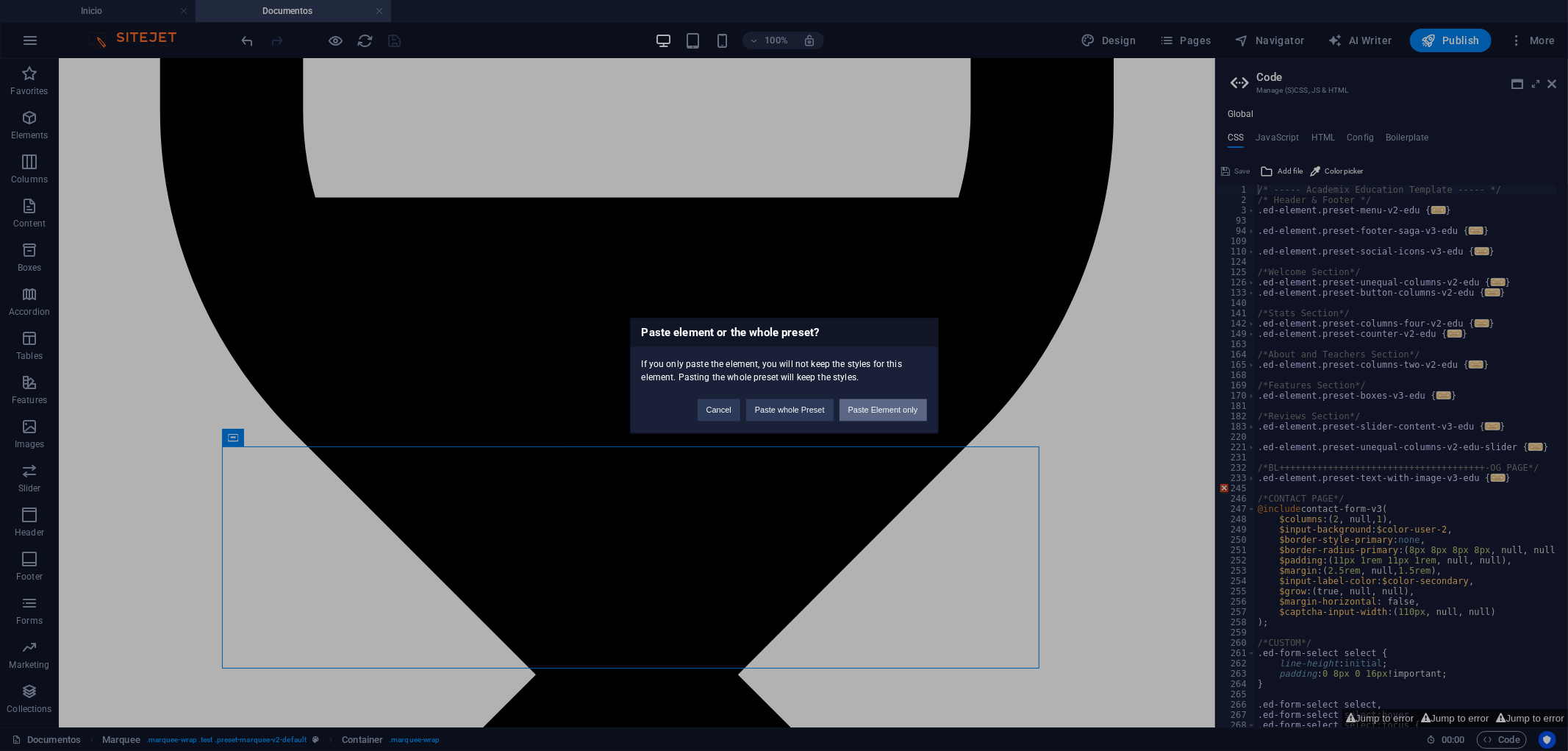
click at [864, 409] on button "Paste Element only" at bounding box center [884, 409] width 87 height 22
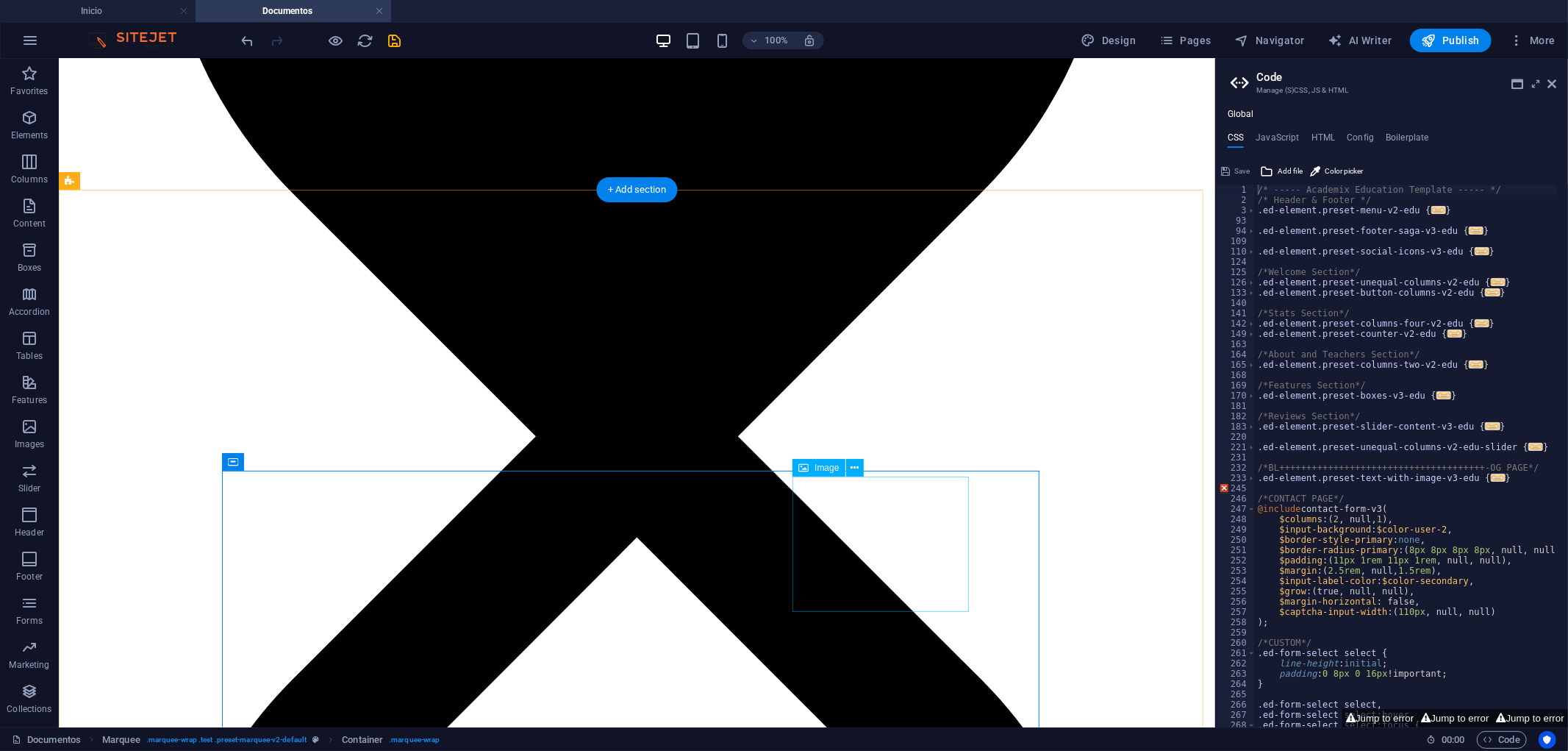
scroll to position [3556, 0]
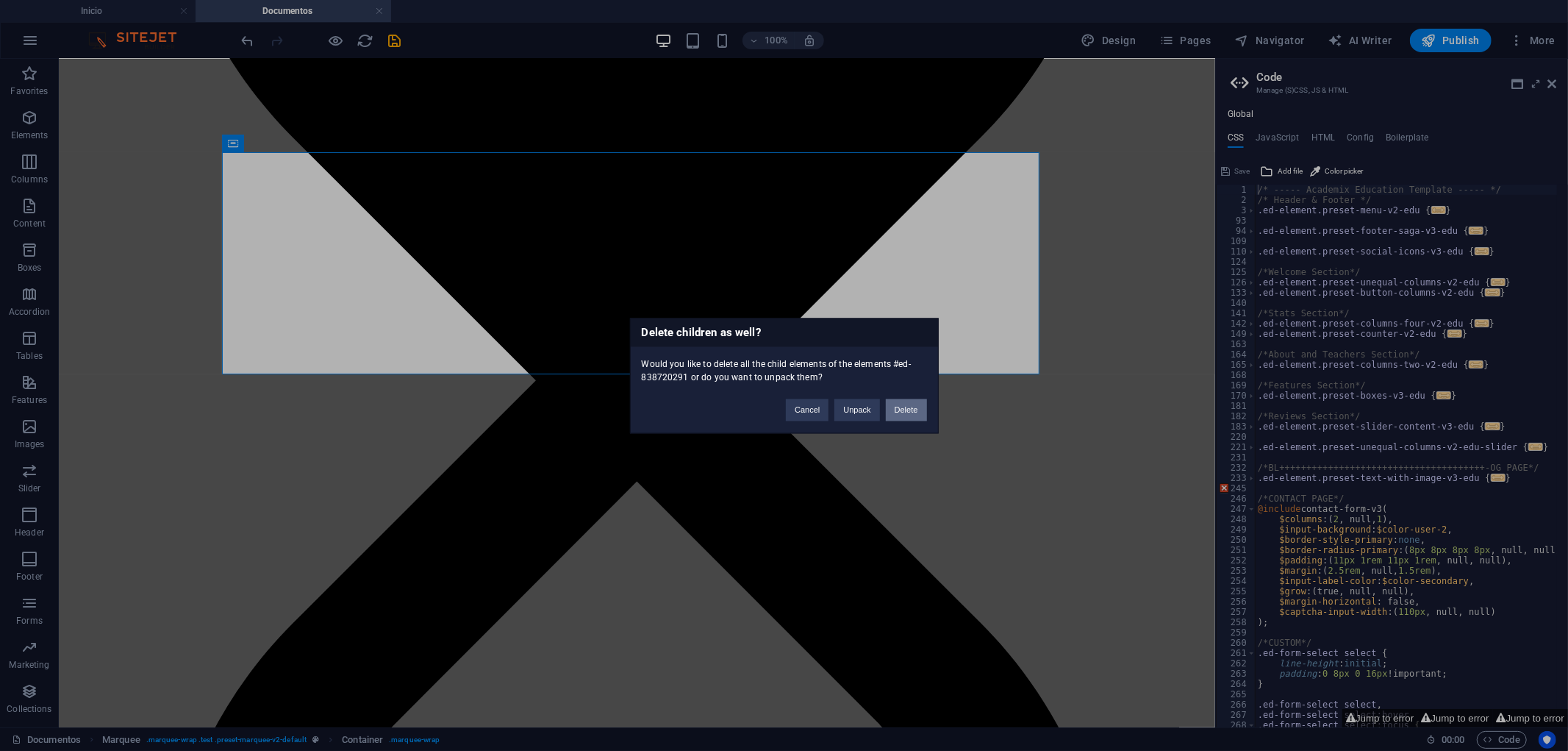
click at [919, 413] on button "Delete" at bounding box center [907, 409] width 41 height 22
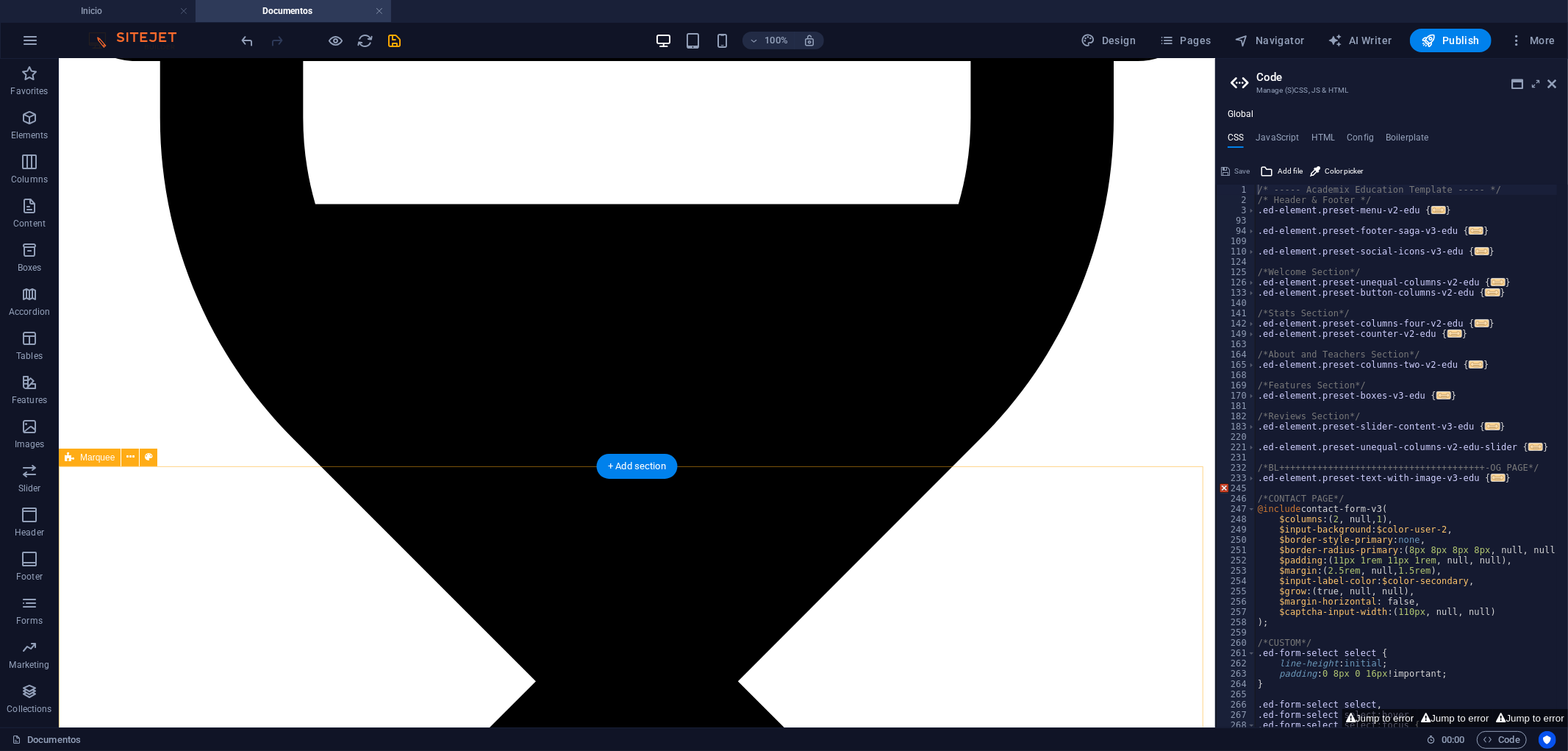
scroll to position [3335, 0]
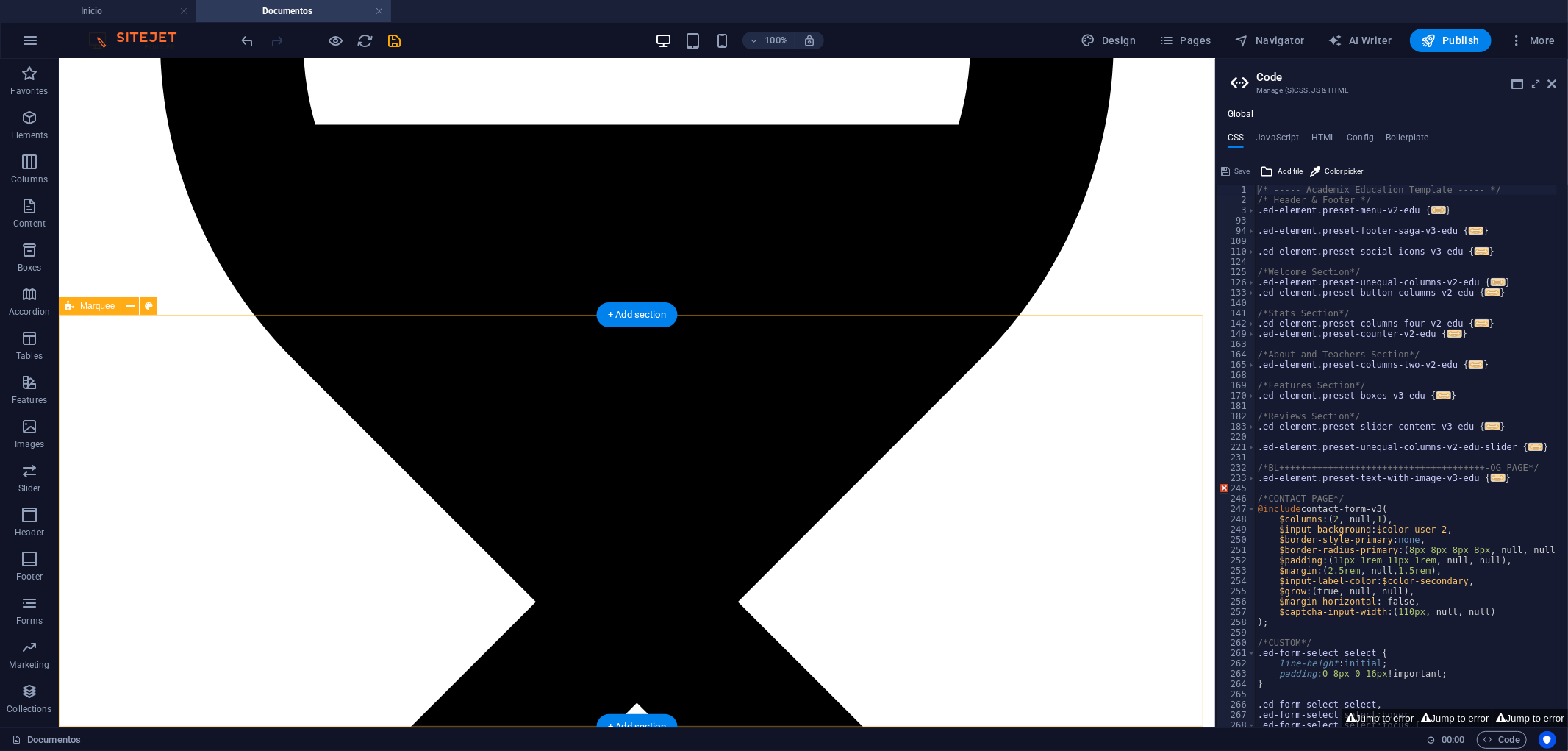
drag, startPoint x: 480, startPoint y: 353, endPoint x: 486, endPoint y: 366, distance: 14.3
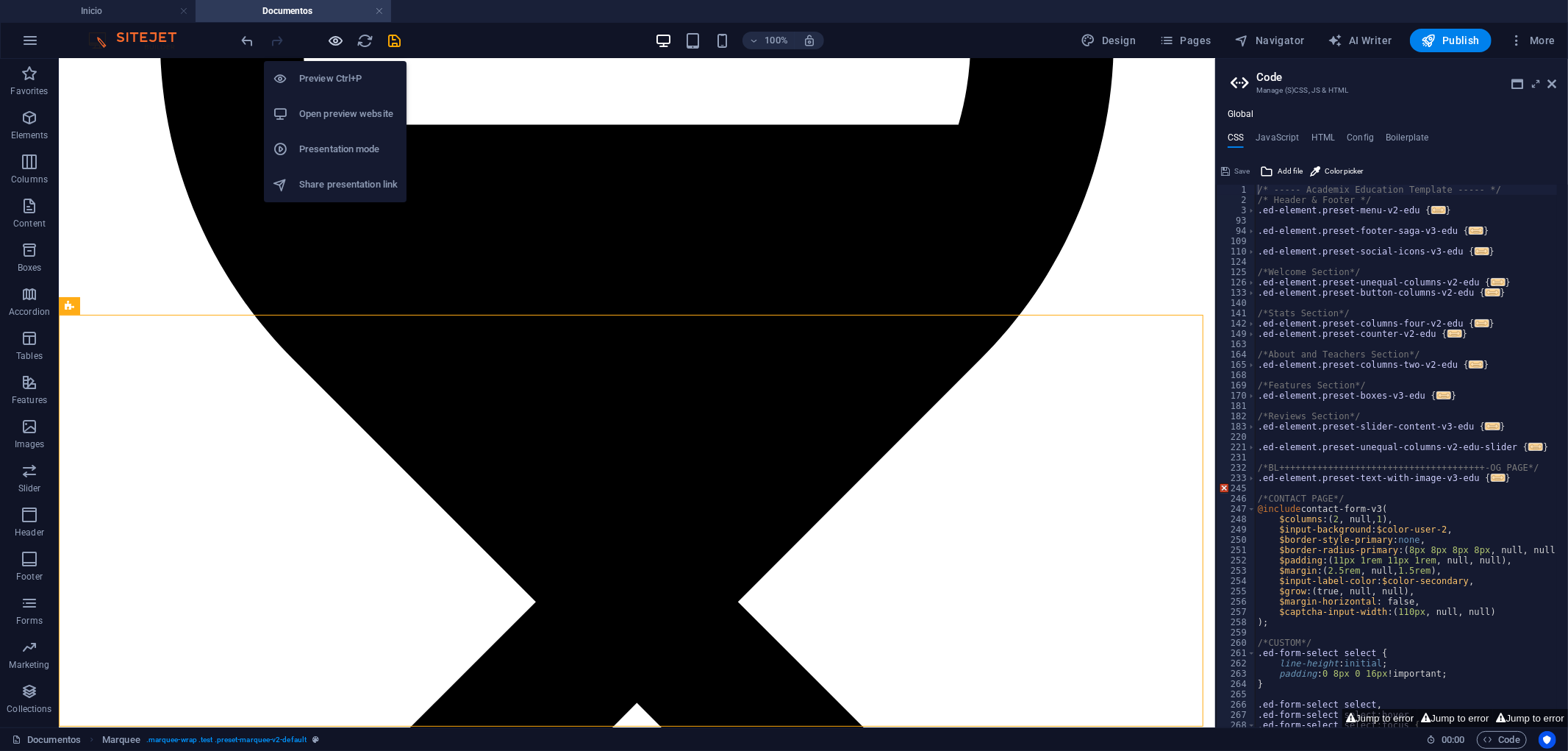
click at [341, 35] on icon "button" at bounding box center [336, 41] width 17 height 17
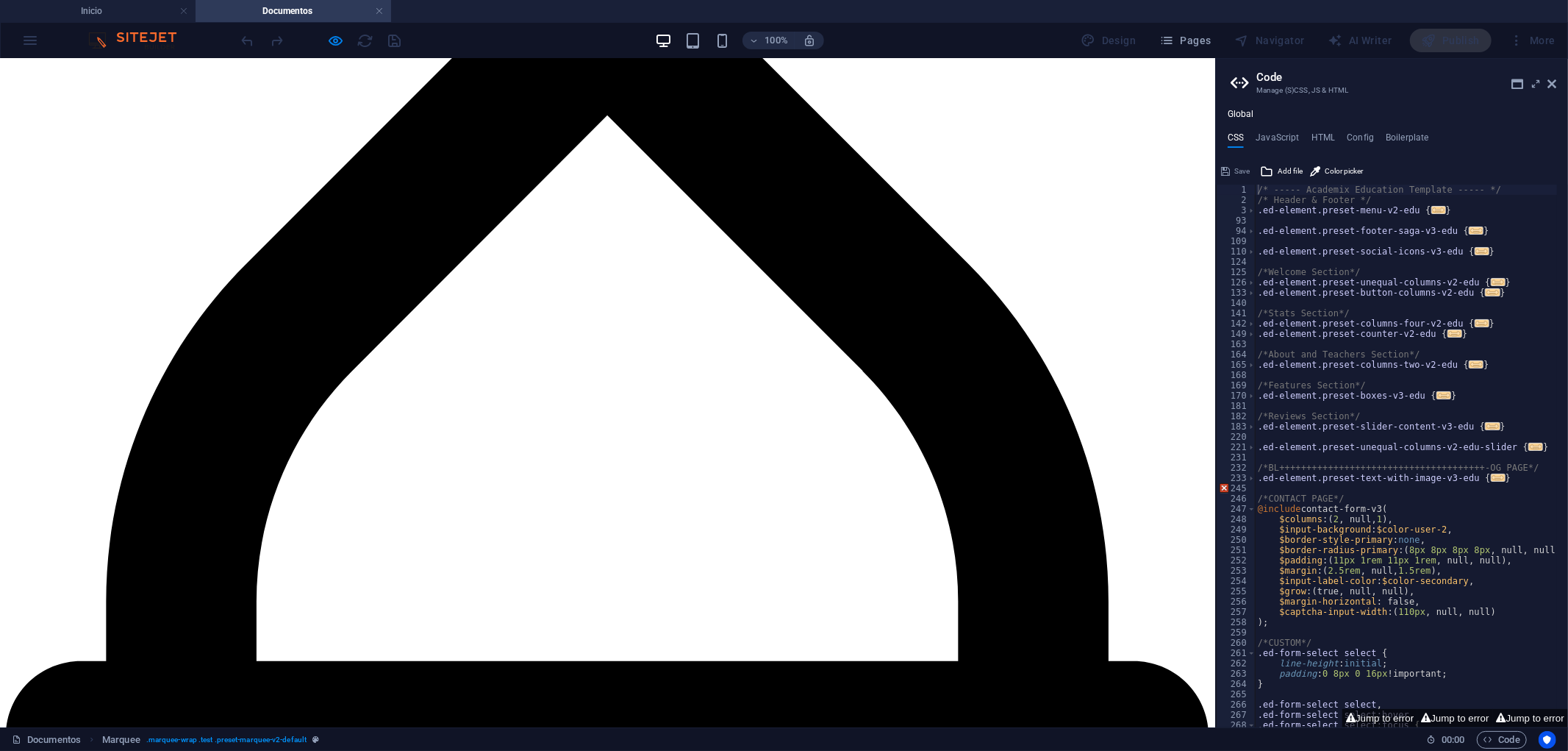
scroll to position [0, 0]
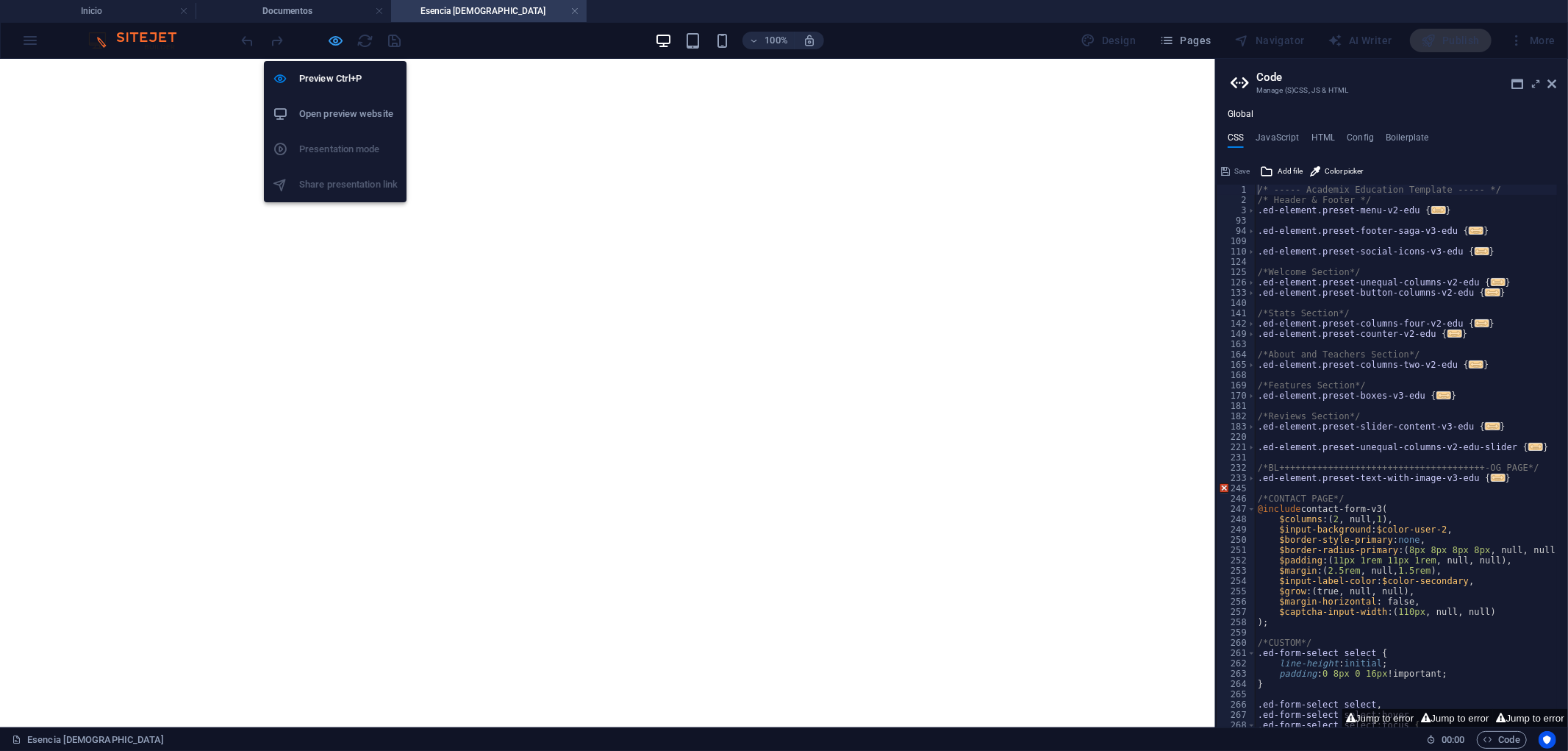
click at [338, 37] on icon "button" at bounding box center [336, 41] width 17 height 17
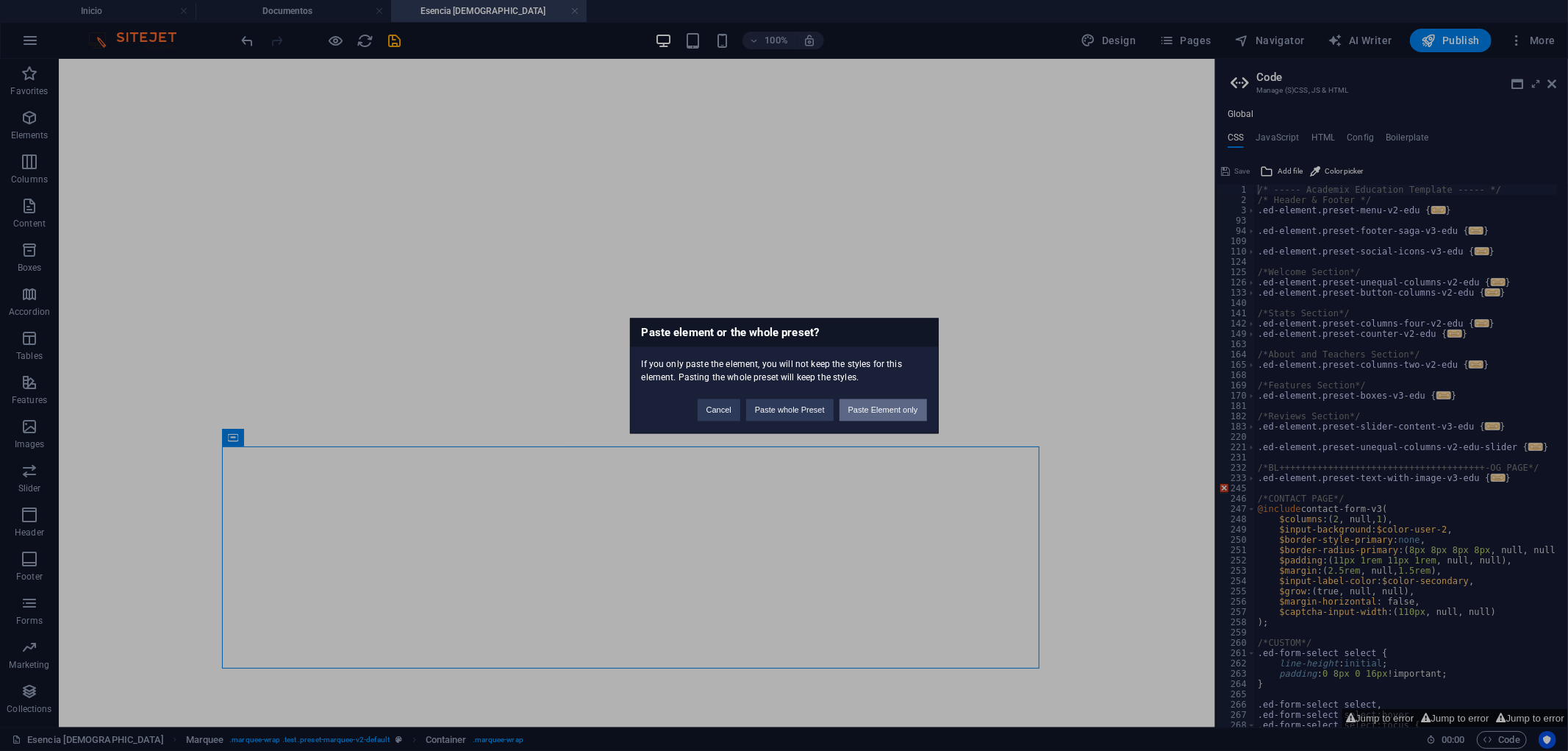
click at [858, 412] on button "Paste Element only" at bounding box center [884, 409] width 87 height 22
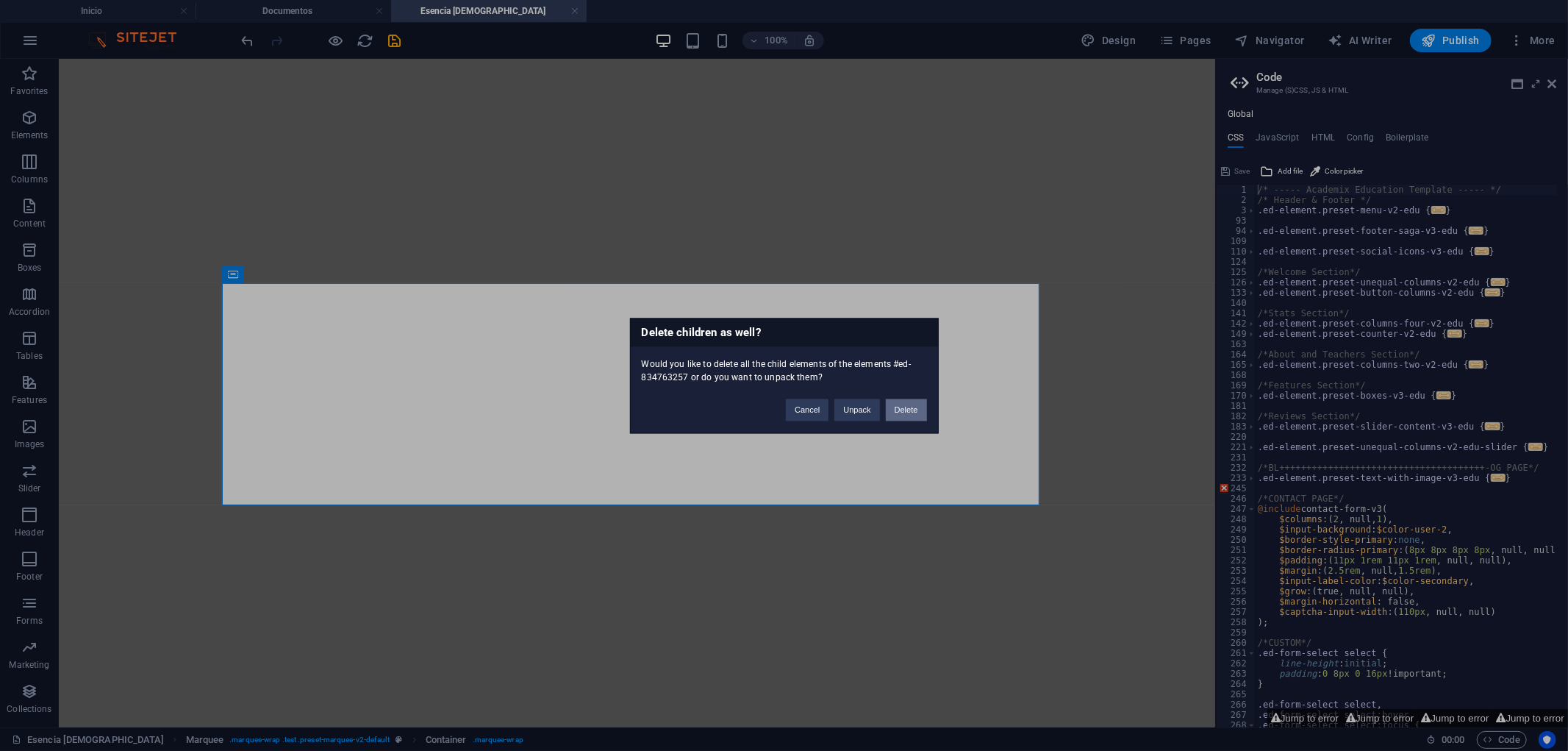
click at [908, 418] on button "Delete" at bounding box center [907, 409] width 41 height 22
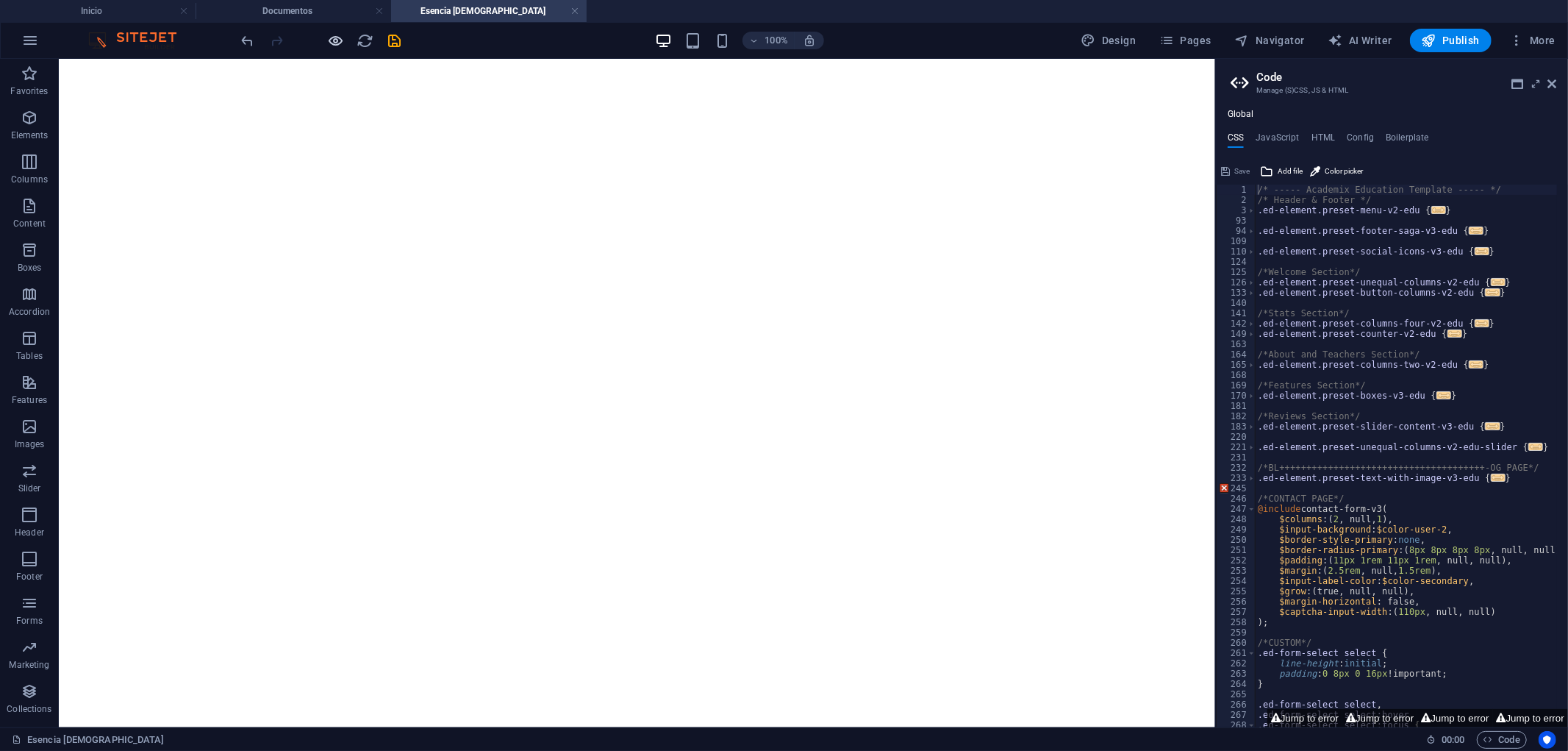
click at [333, 39] on icon "button" at bounding box center [336, 41] width 17 height 17
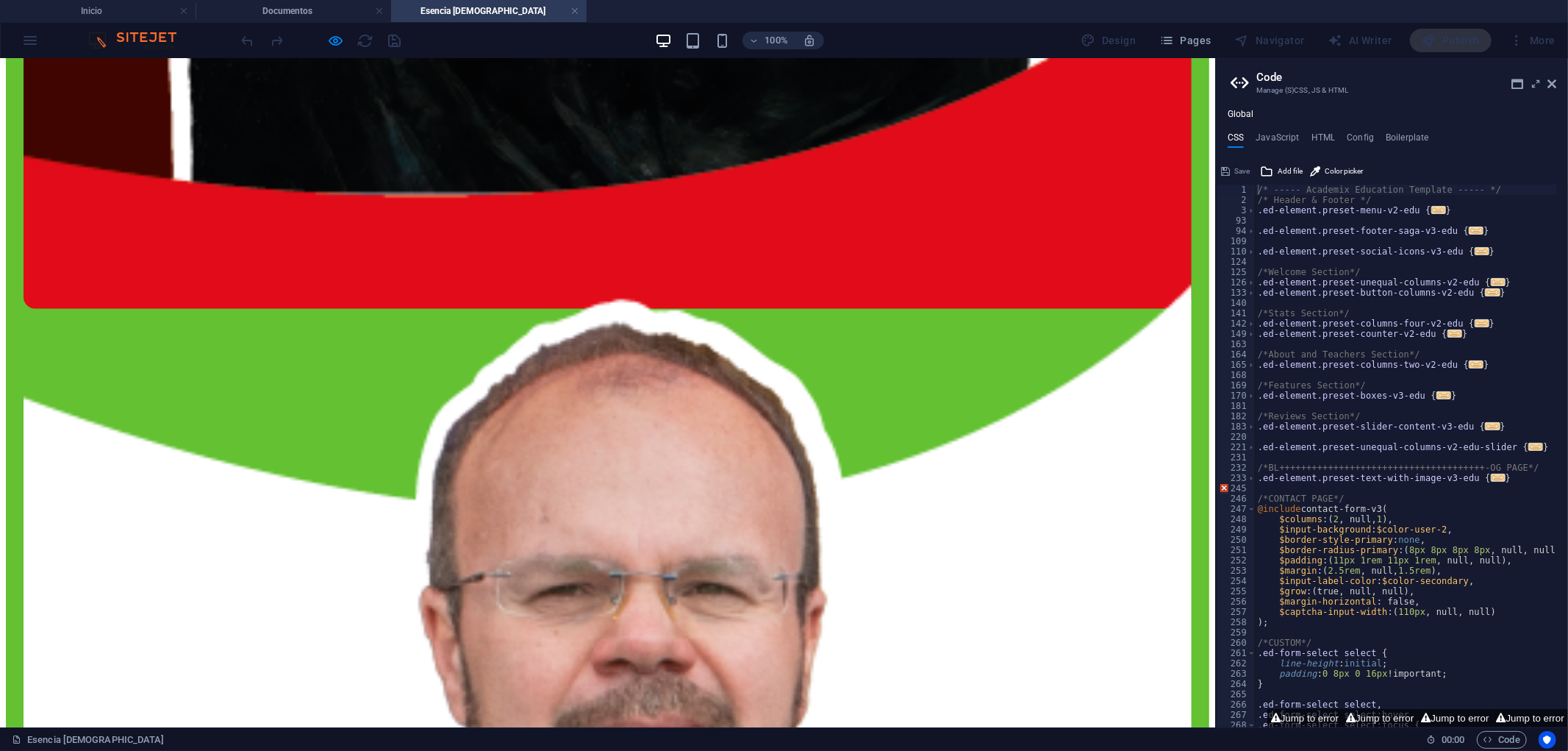
scroll to position [5588, 0]
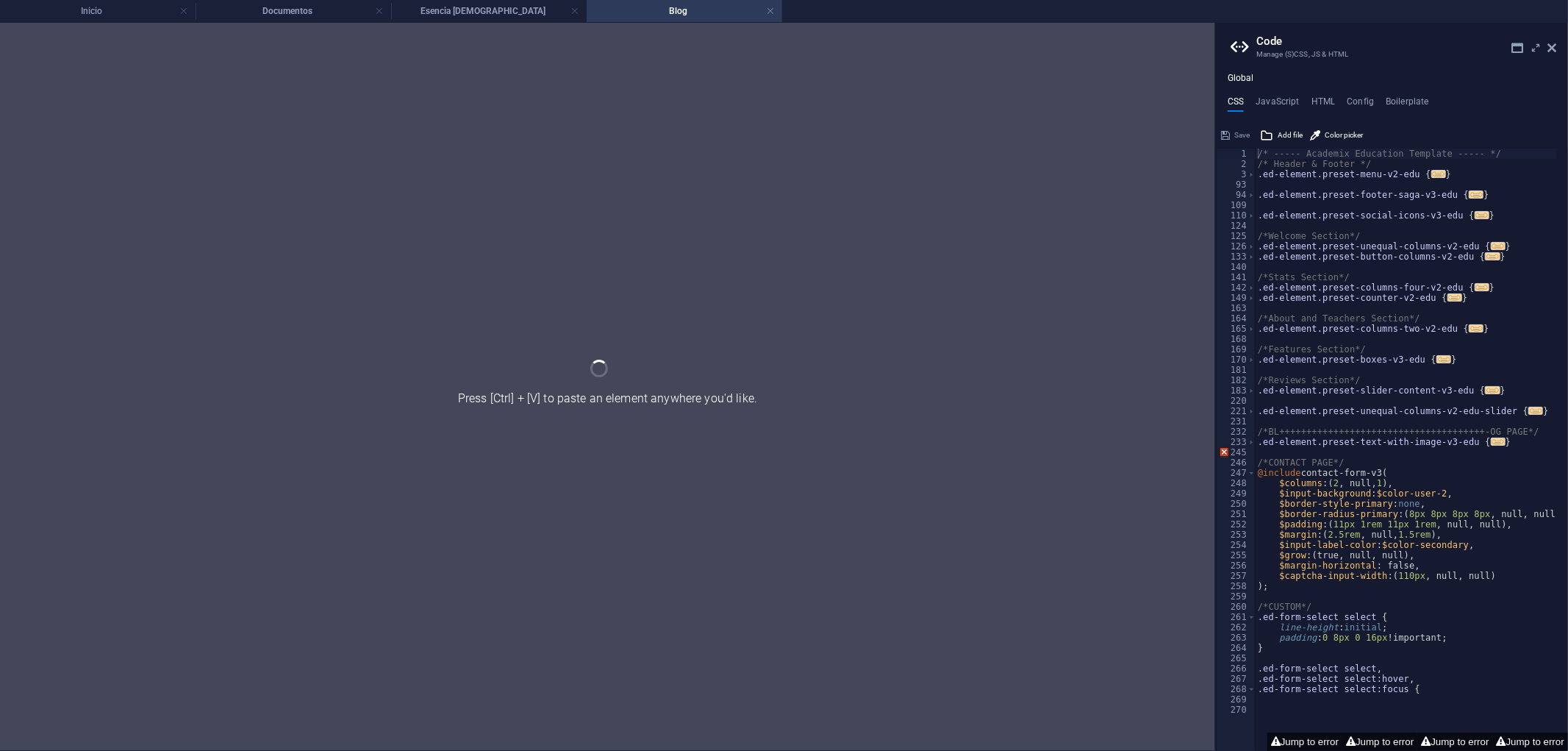
scroll to position [0, 0]
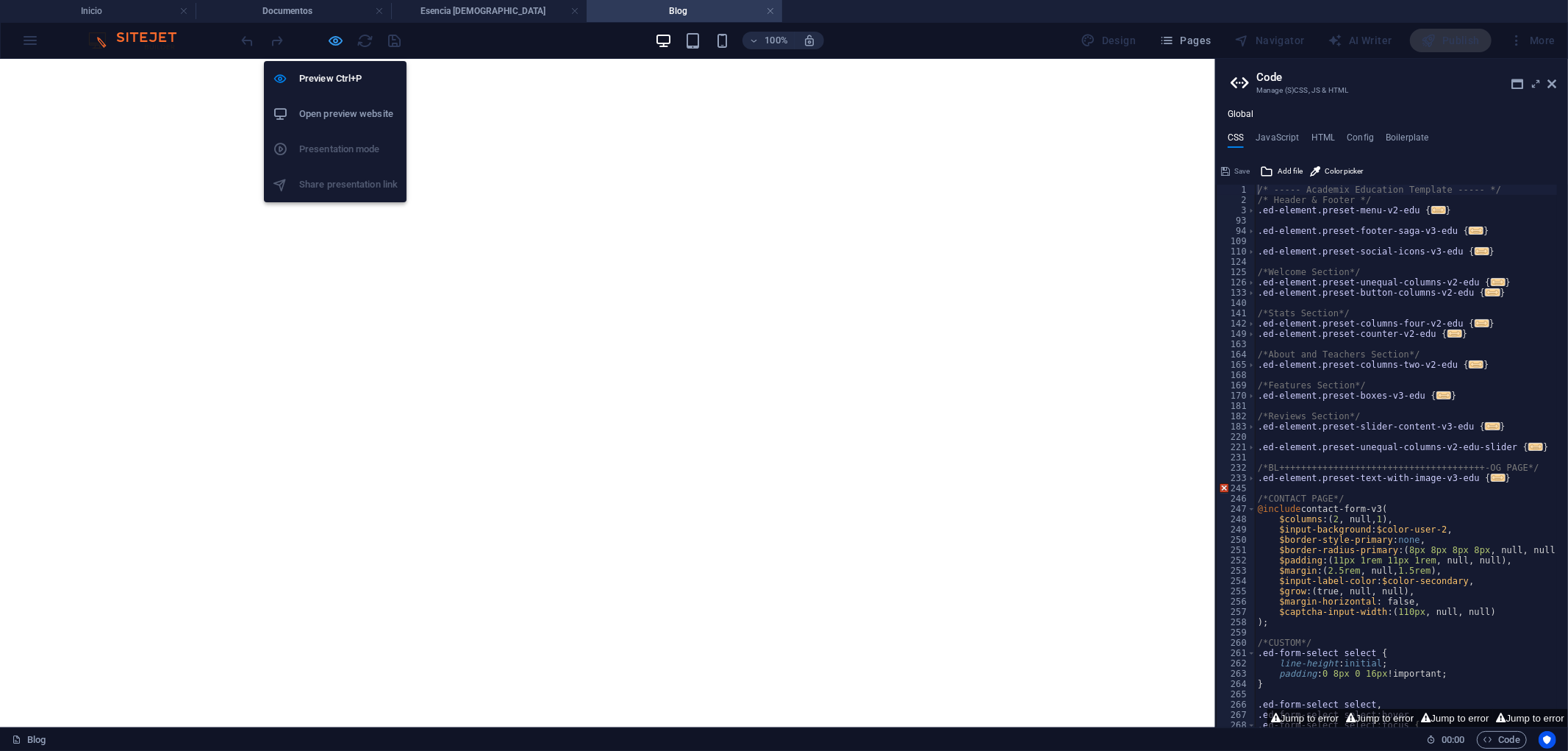
click at [337, 35] on icon "button" at bounding box center [336, 41] width 17 height 17
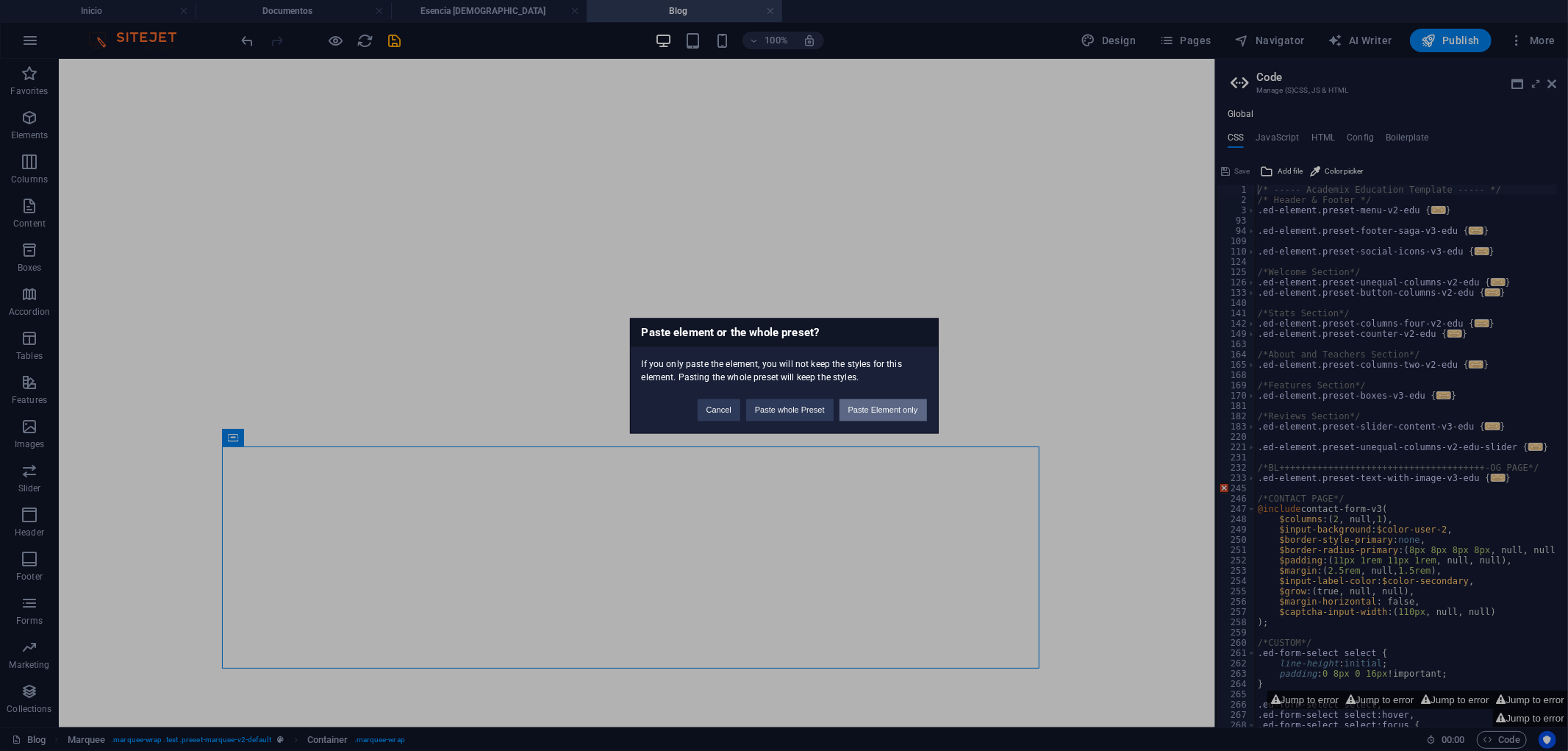
click at [881, 408] on button "Paste Element only" at bounding box center [884, 409] width 87 height 22
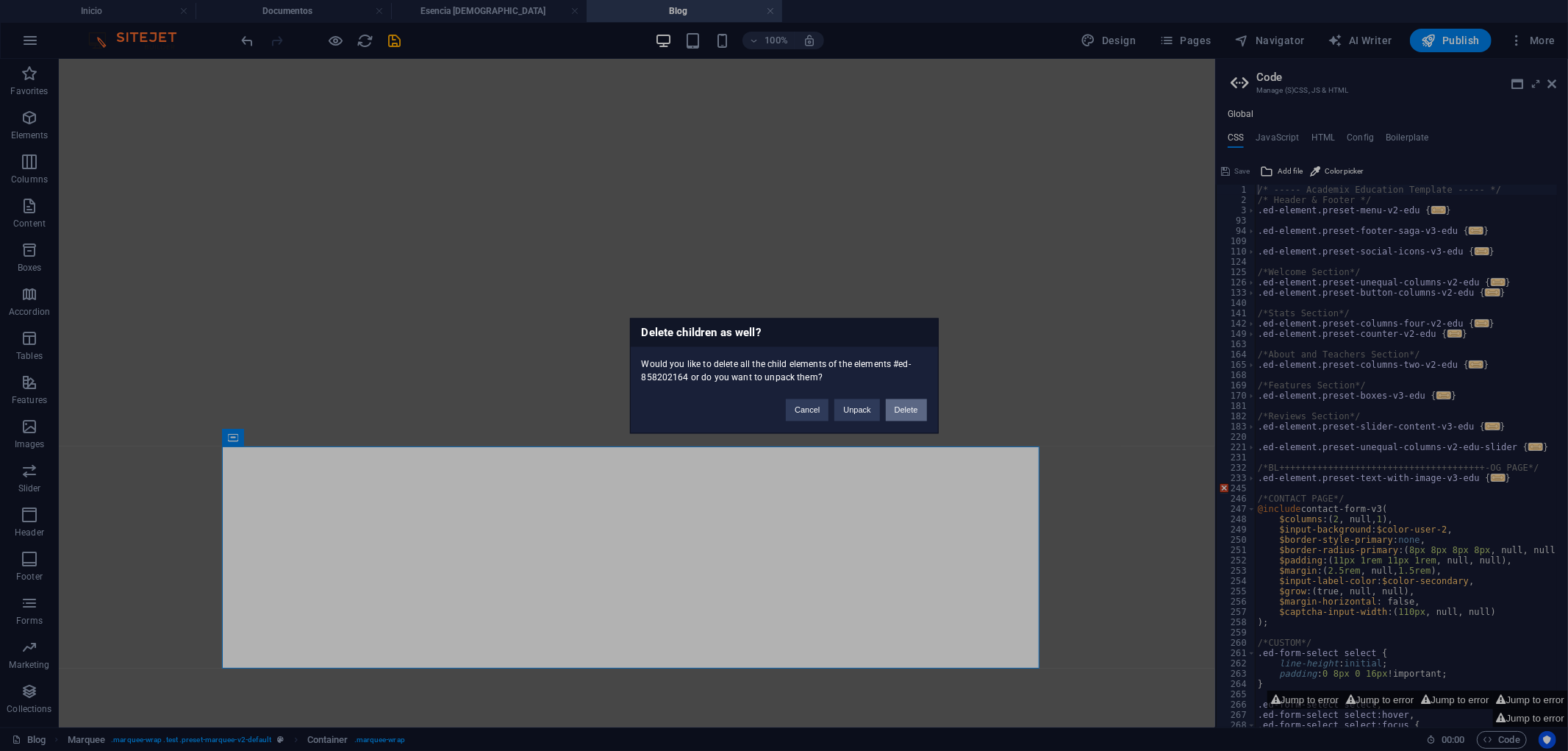
click at [908, 407] on button "Delete" at bounding box center [907, 409] width 41 height 22
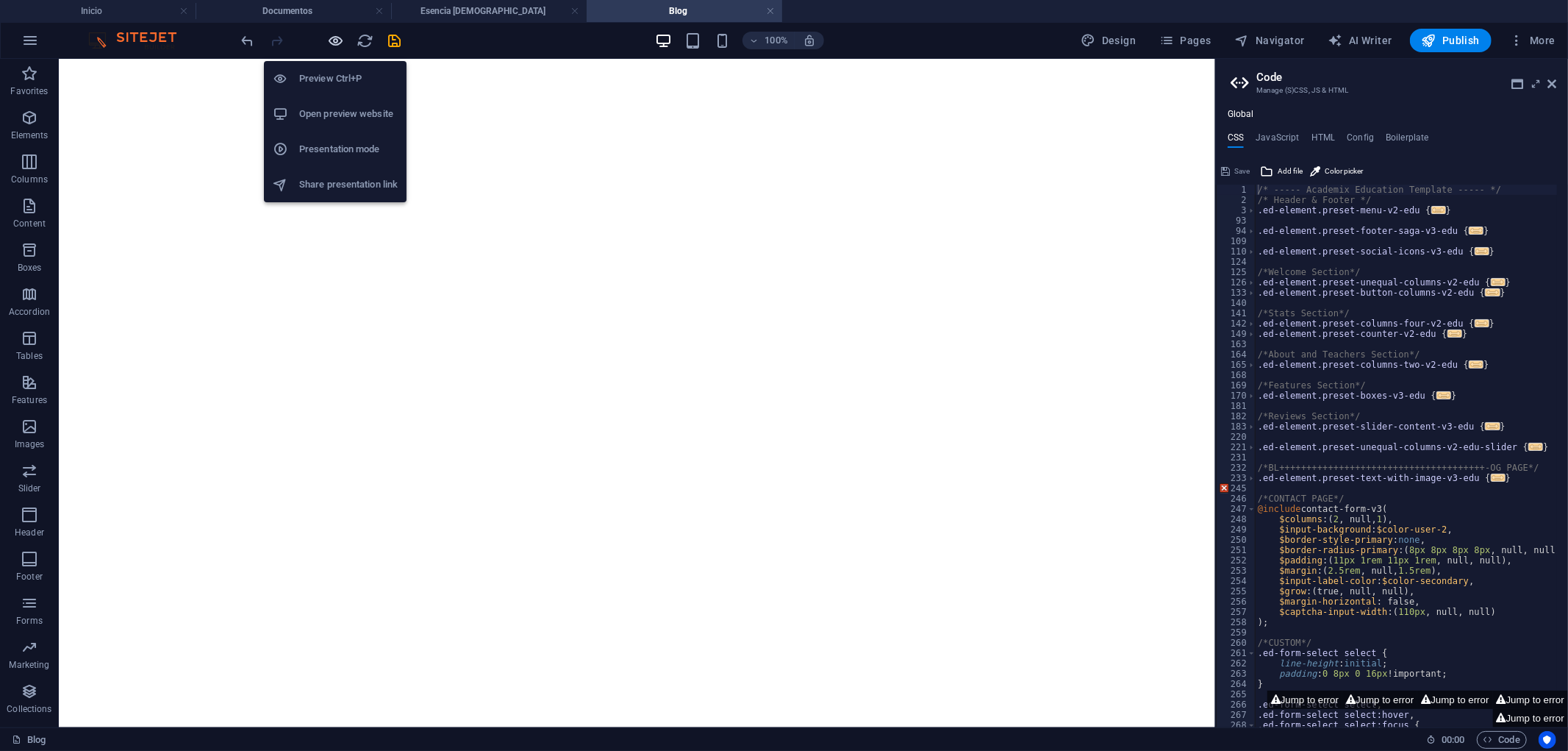
click at [331, 34] on icon "button" at bounding box center [336, 41] width 17 height 17
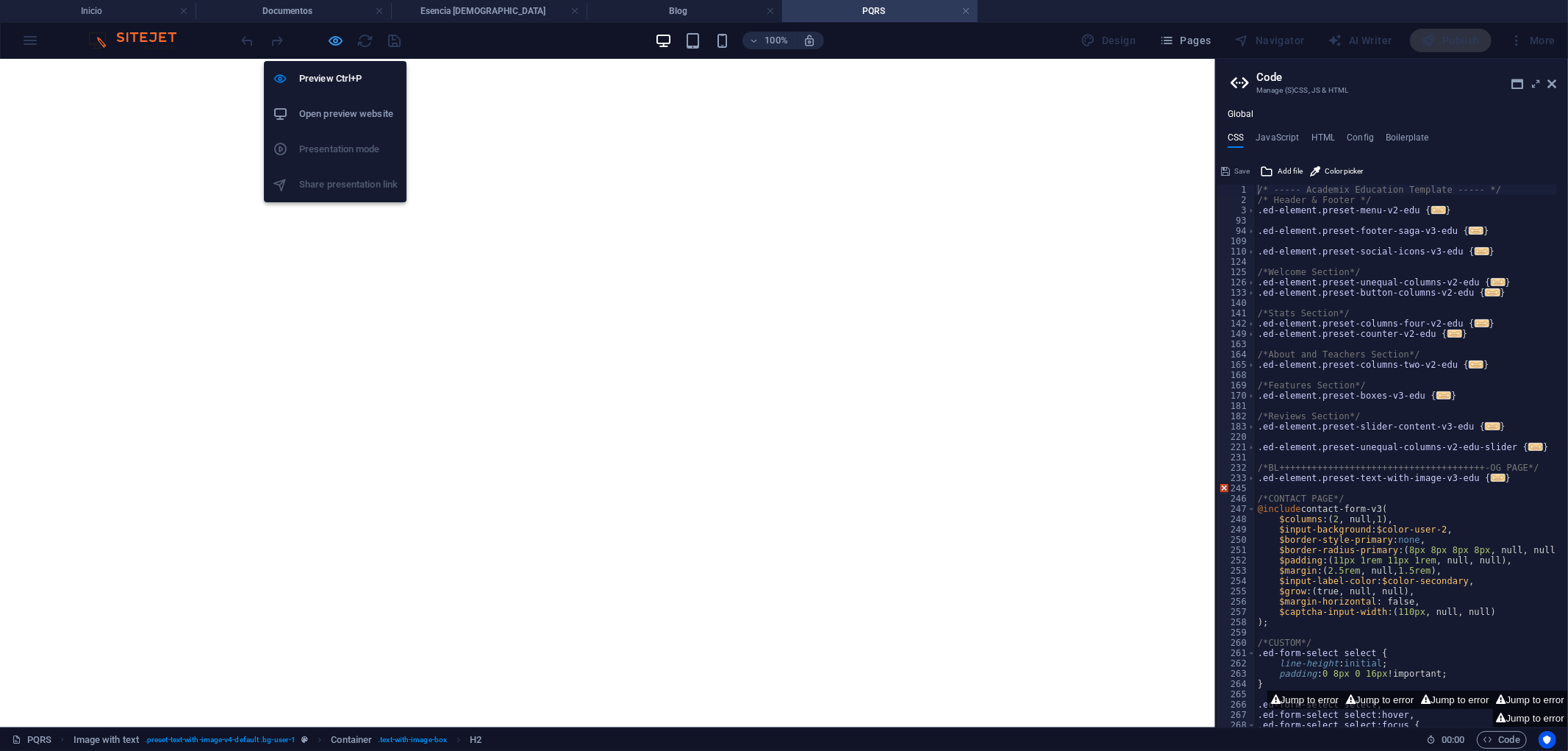
click at [331, 42] on icon "button" at bounding box center [336, 41] width 17 height 17
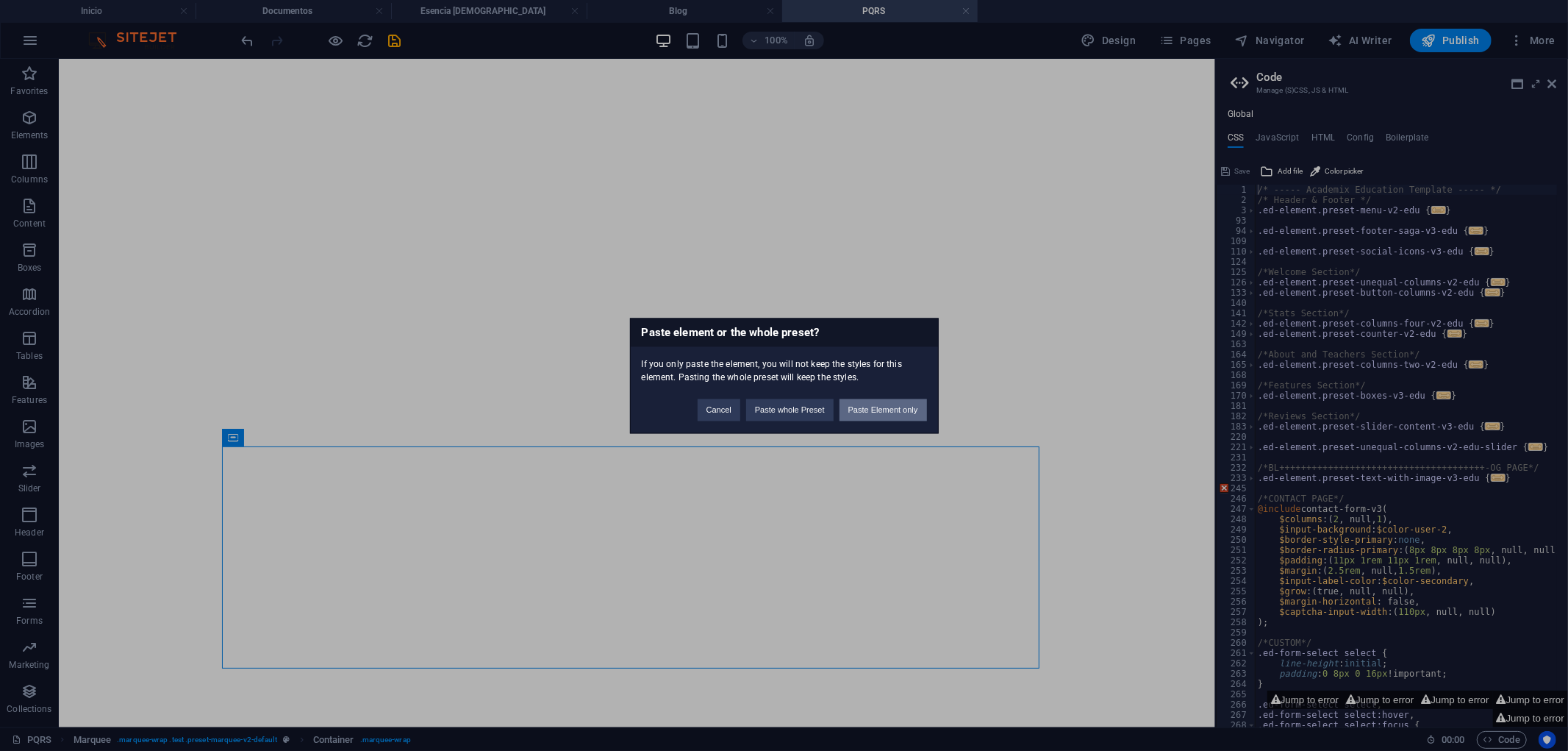
click at [894, 416] on button "Paste Element only" at bounding box center [884, 409] width 87 height 22
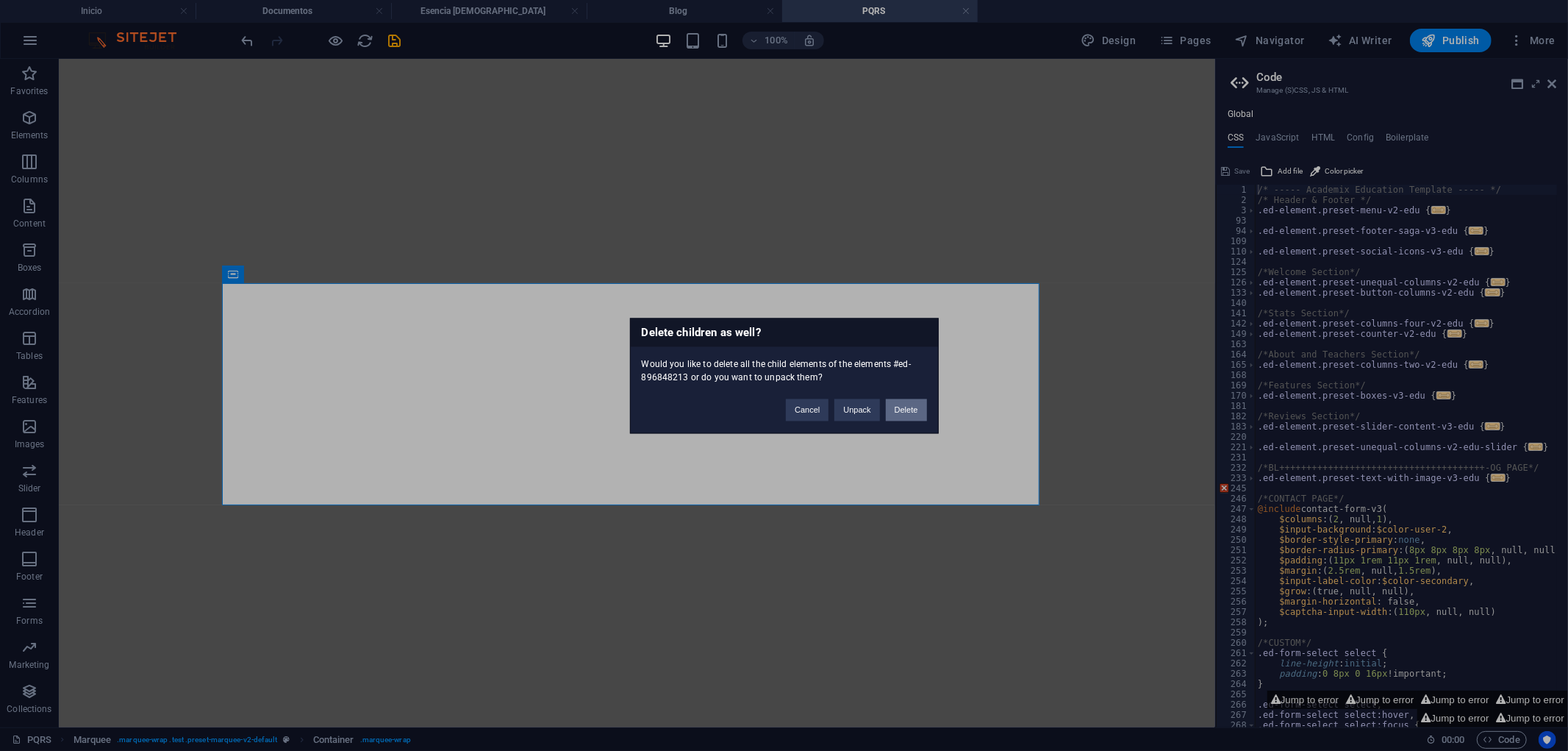
click at [891, 412] on button "Delete" at bounding box center [907, 409] width 41 height 22
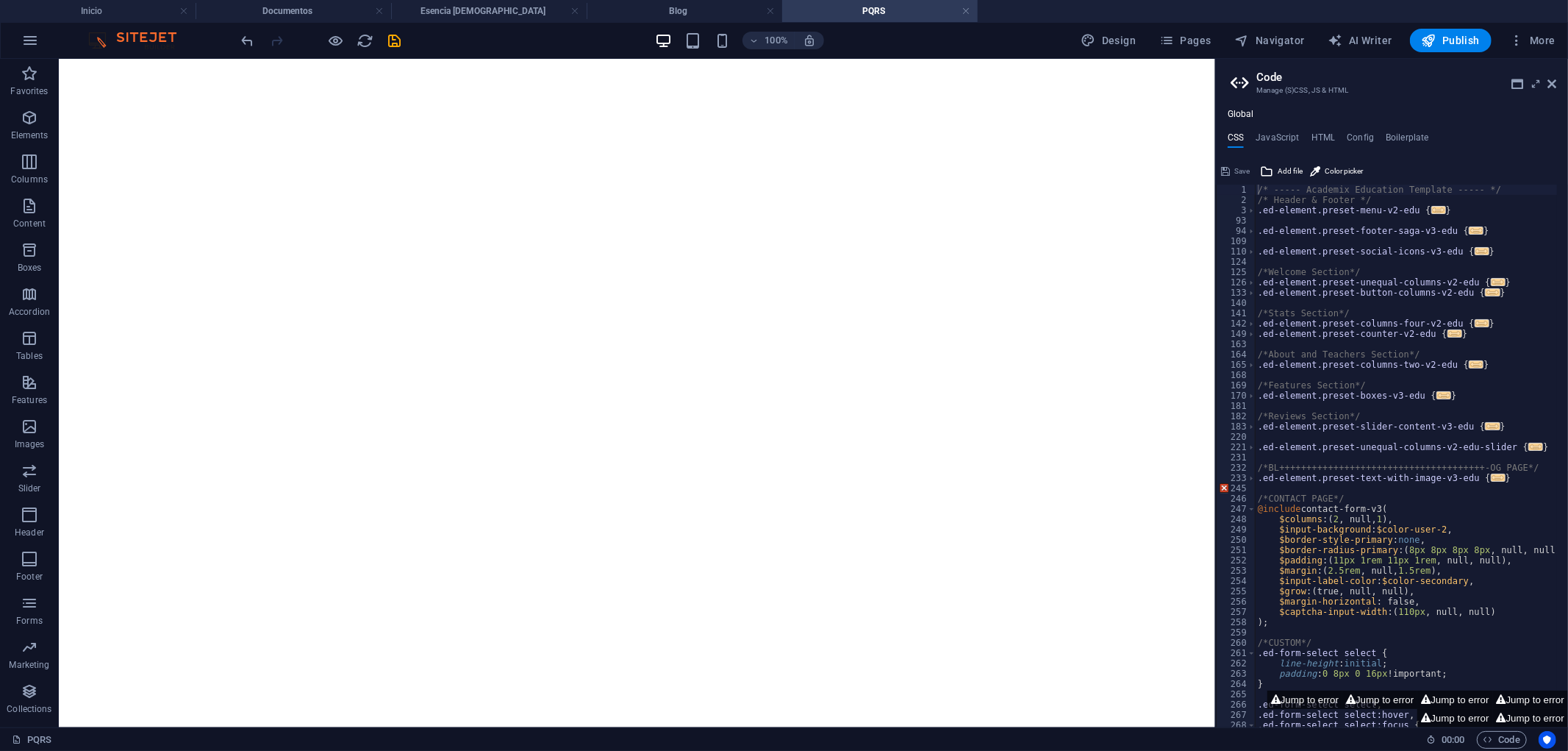
click at [349, 39] on div at bounding box center [321, 40] width 165 height 23
click at [348, 40] on div at bounding box center [321, 40] width 165 height 23
click at [345, 41] on div at bounding box center [321, 40] width 165 height 23
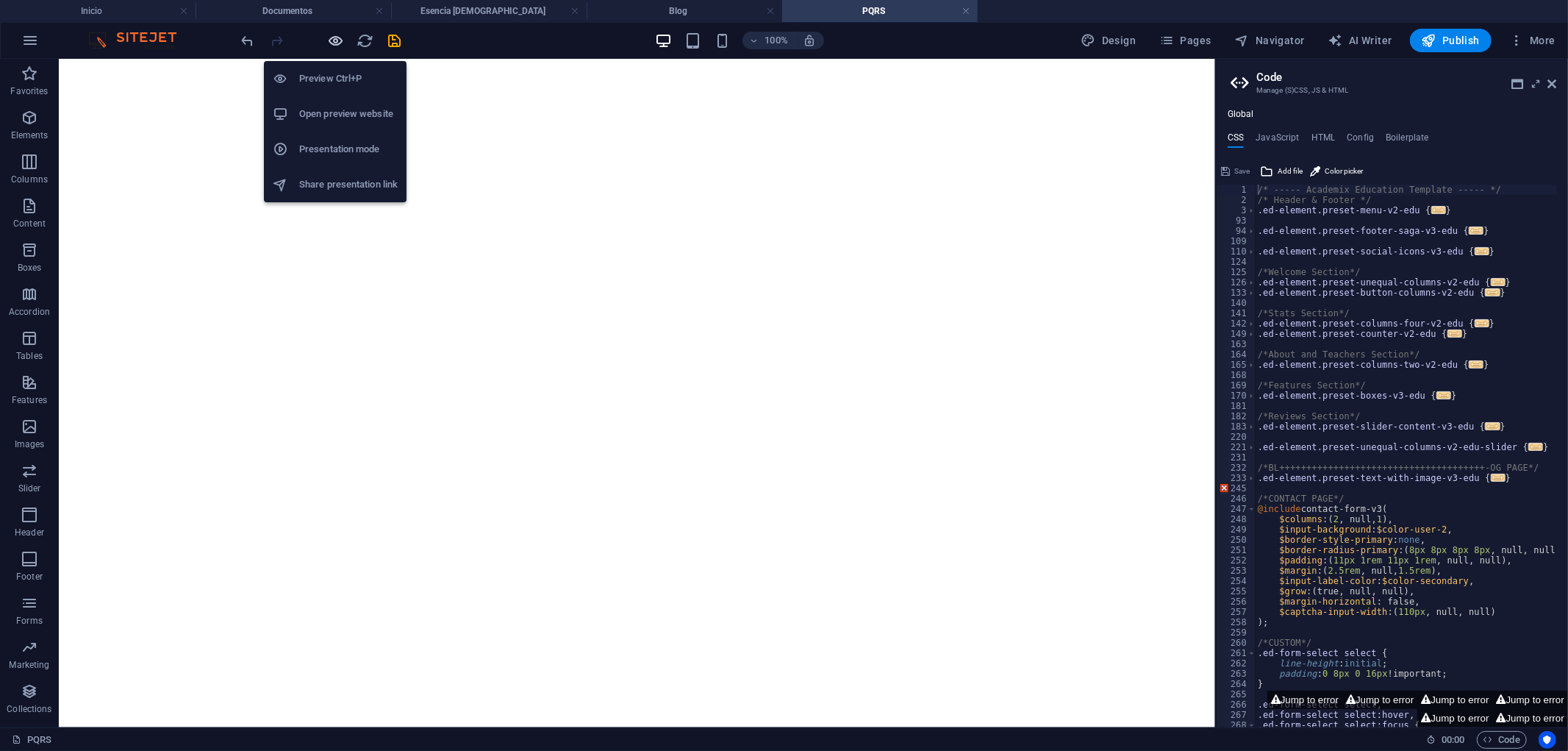
click at [343, 41] on icon "button" at bounding box center [336, 41] width 17 height 17
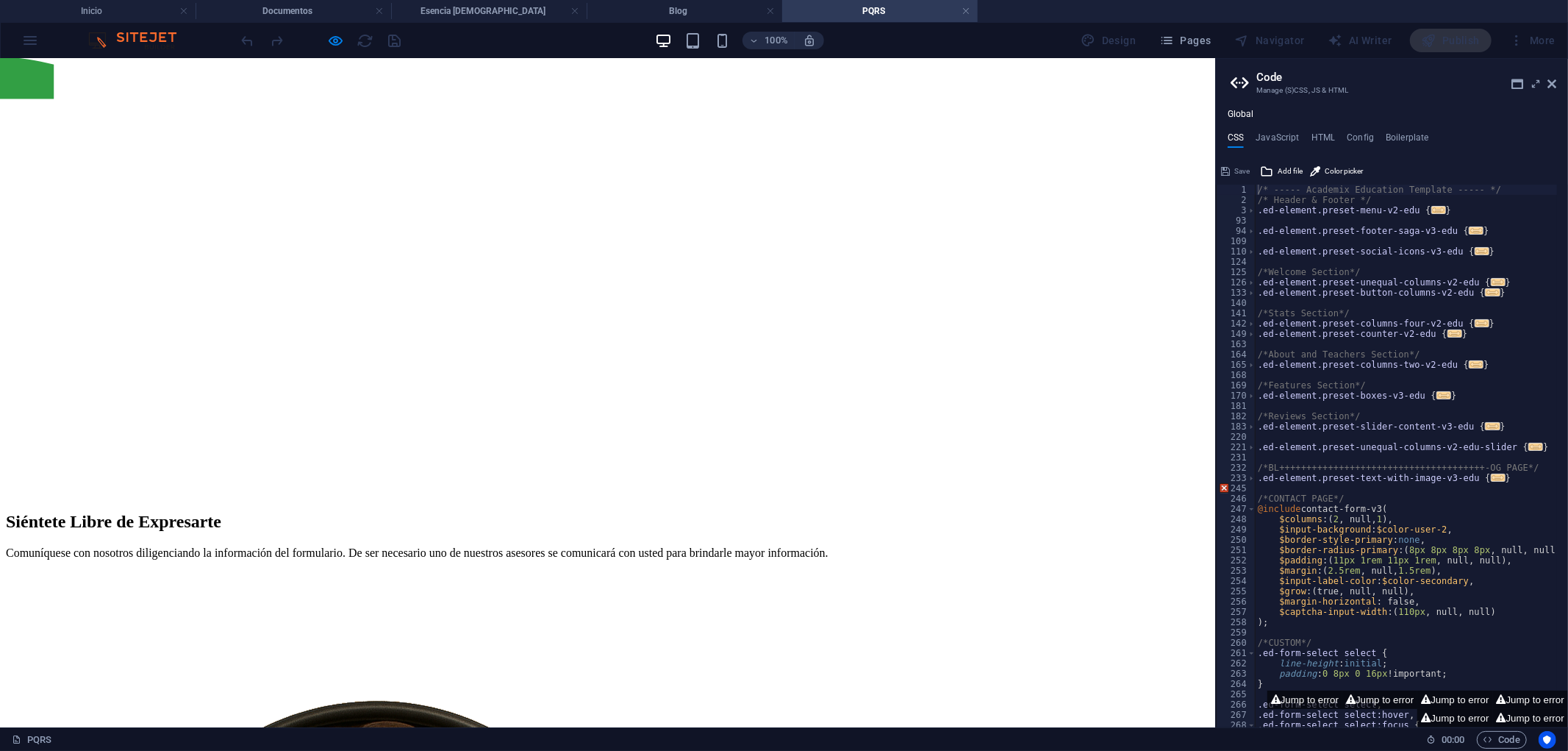
scroll to position [354, 0]
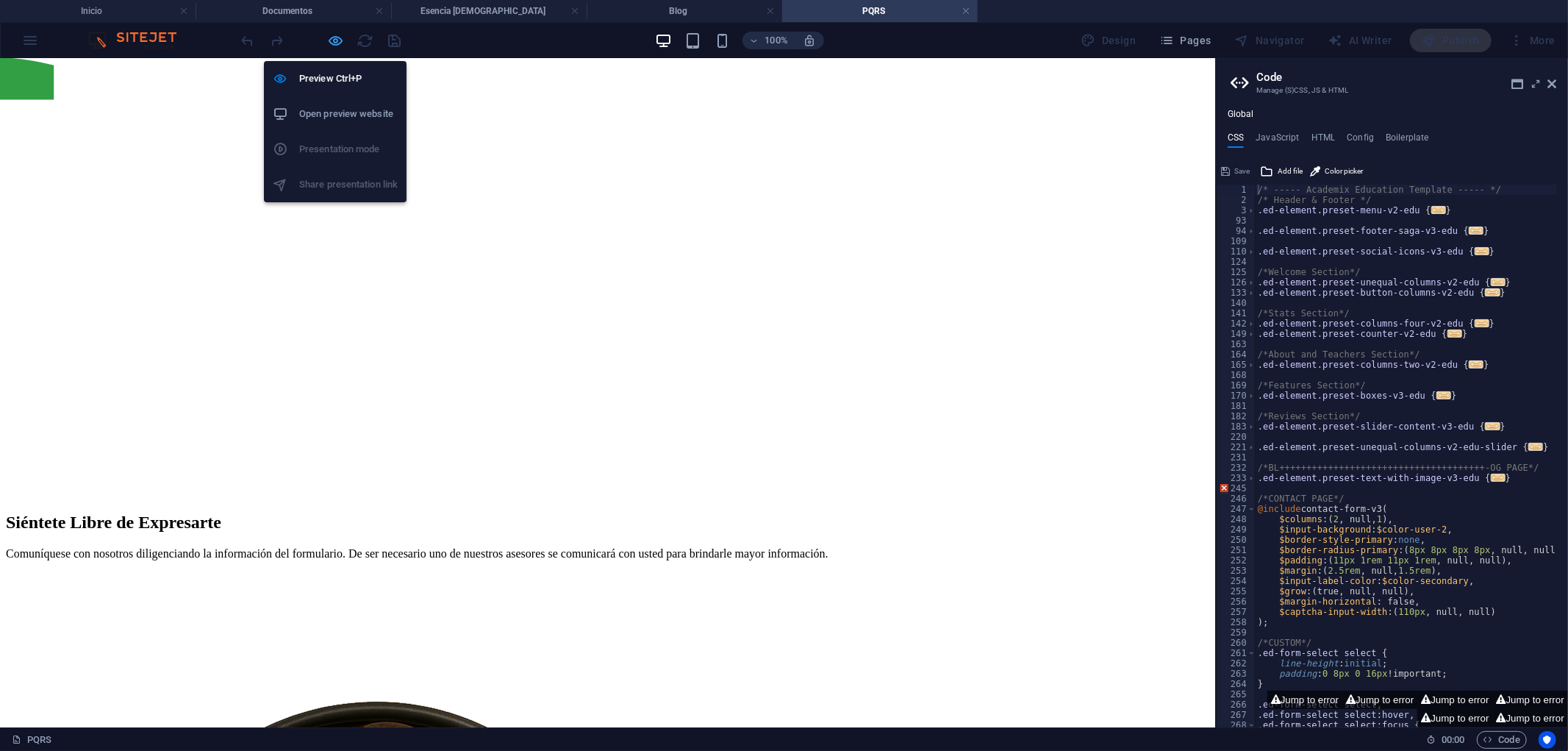
click at [334, 35] on icon "button" at bounding box center [336, 41] width 17 height 17
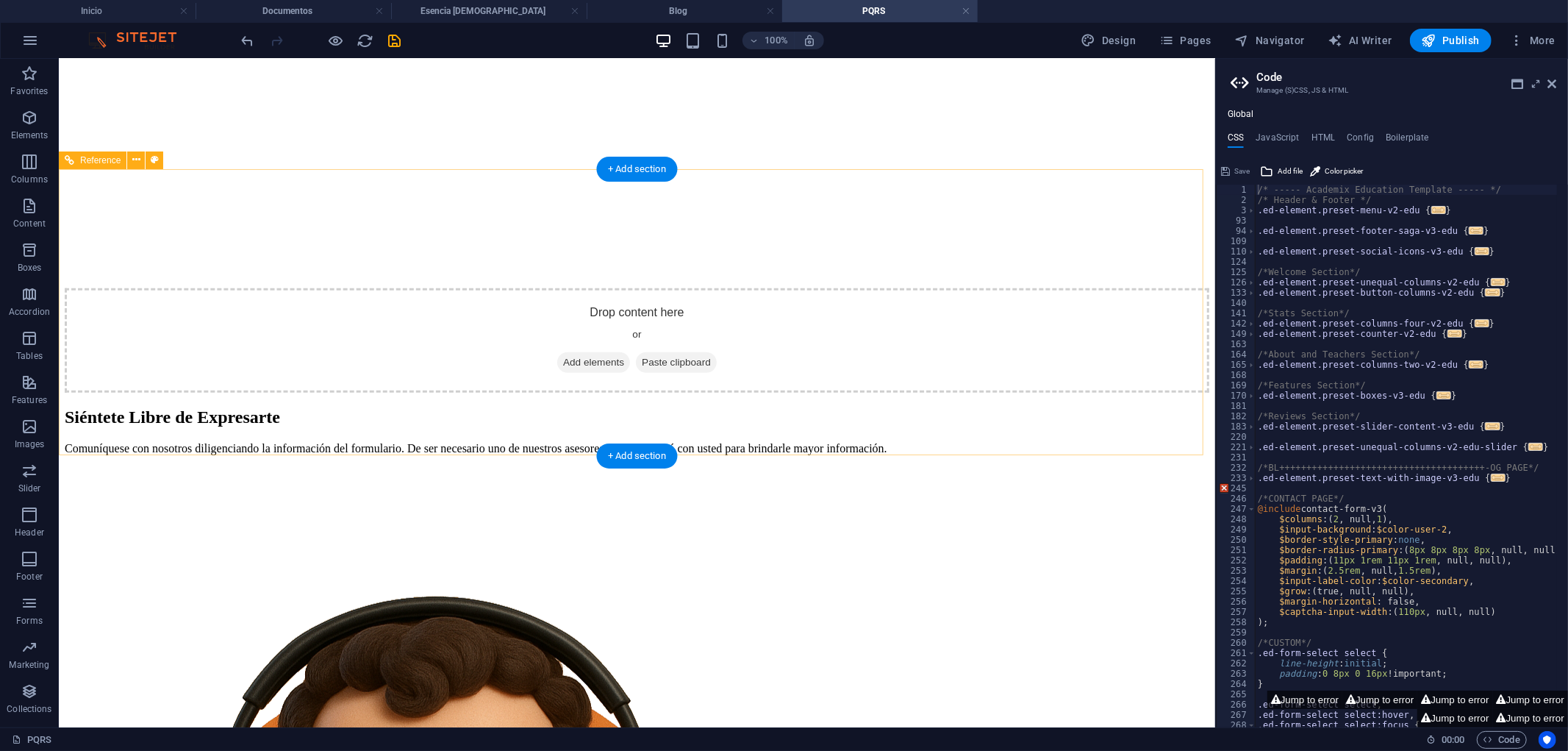
scroll to position [832, 0]
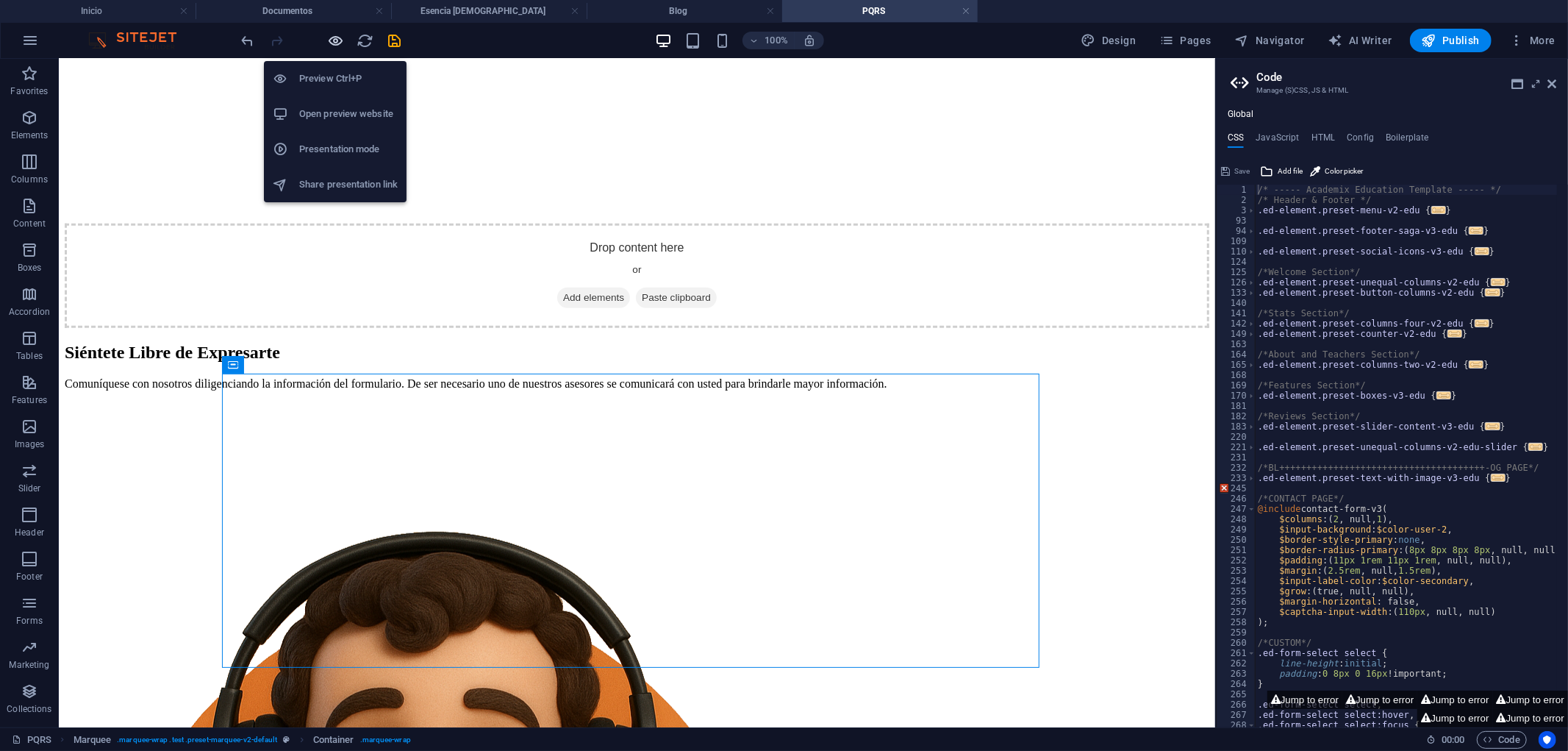
click at [338, 37] on icon "button" at bounding box center [336, 41] width 17 height 17
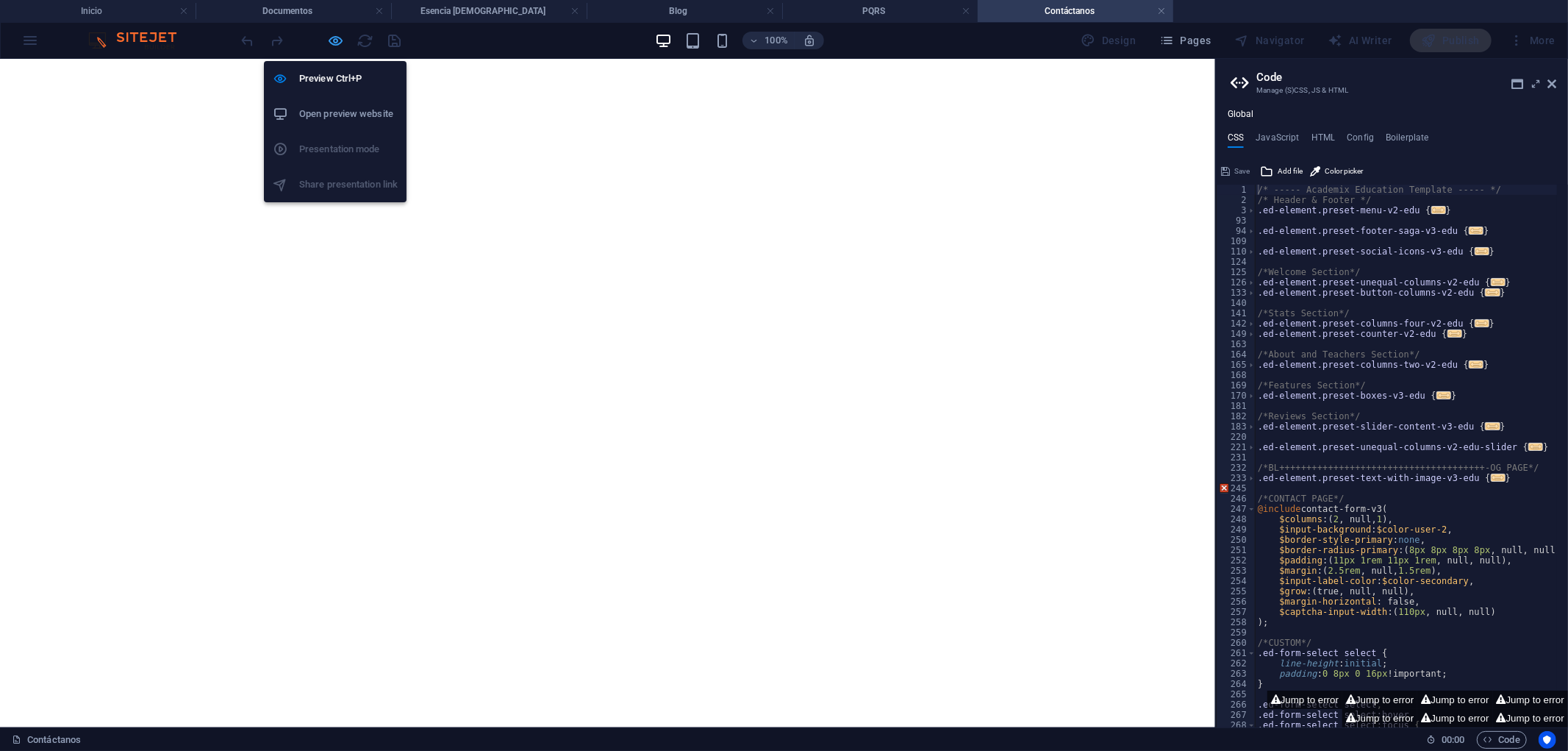
click at [335, 46] on icon "button" at bounding box center [336, 41] width 17 height 17
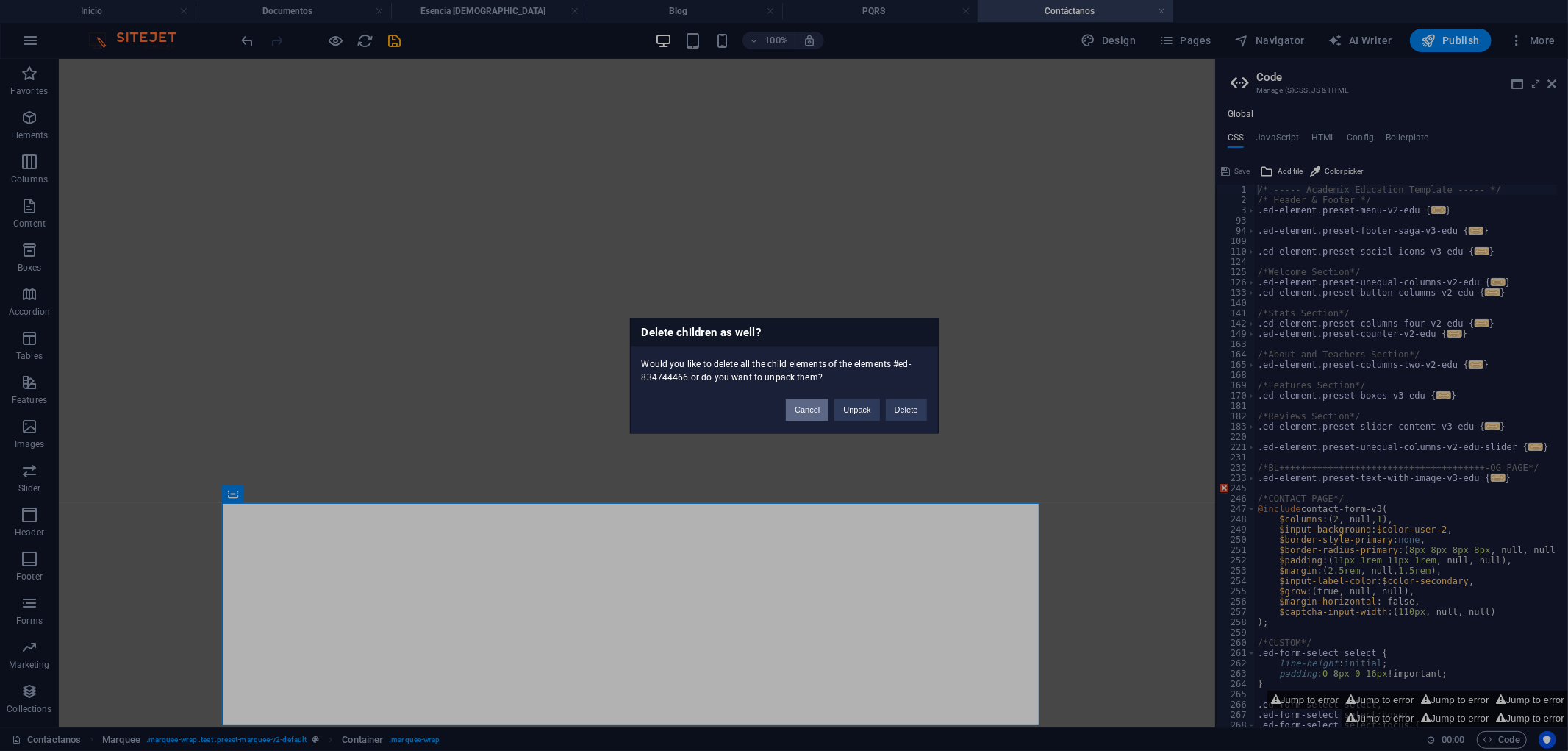
click at [812, 412] on button "Cancel" at bounding box center [808, 409] width 43 height 22
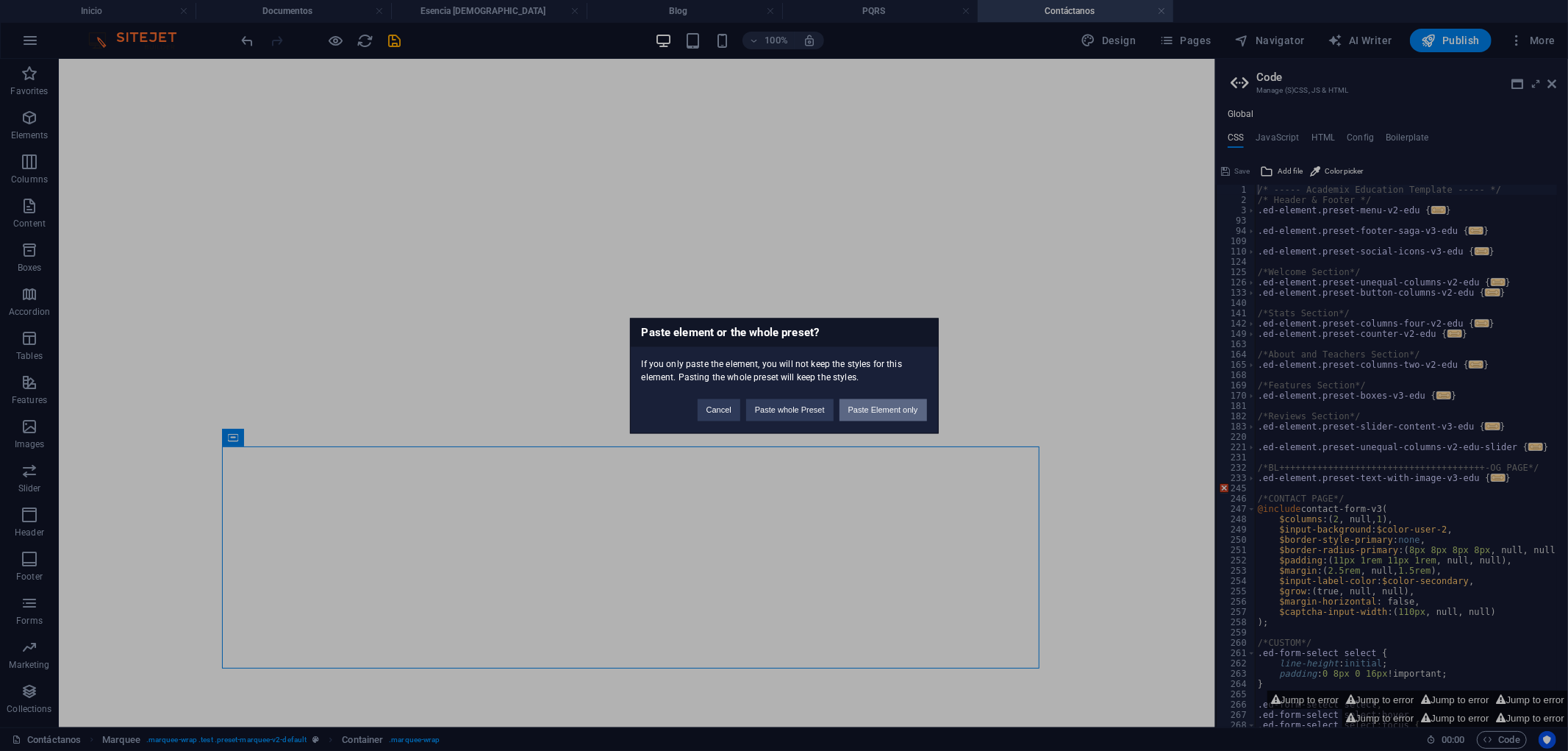
click at [910, 410] on button "Paste Element only" at bounding box center [884, 409] width 87 height 22
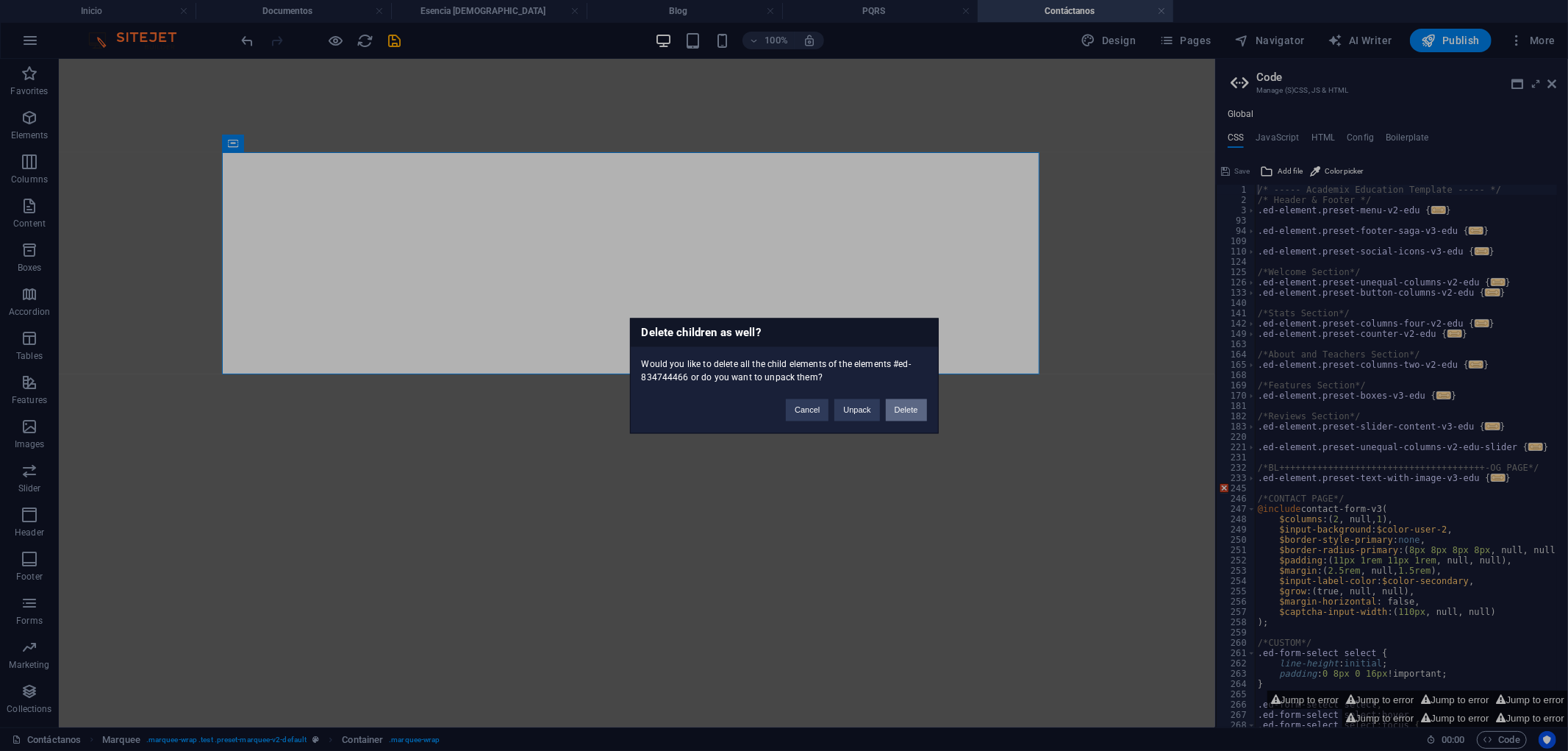
click at [892, 412] on button "Delete" at bounding box center [907, 409] width 41 height 22
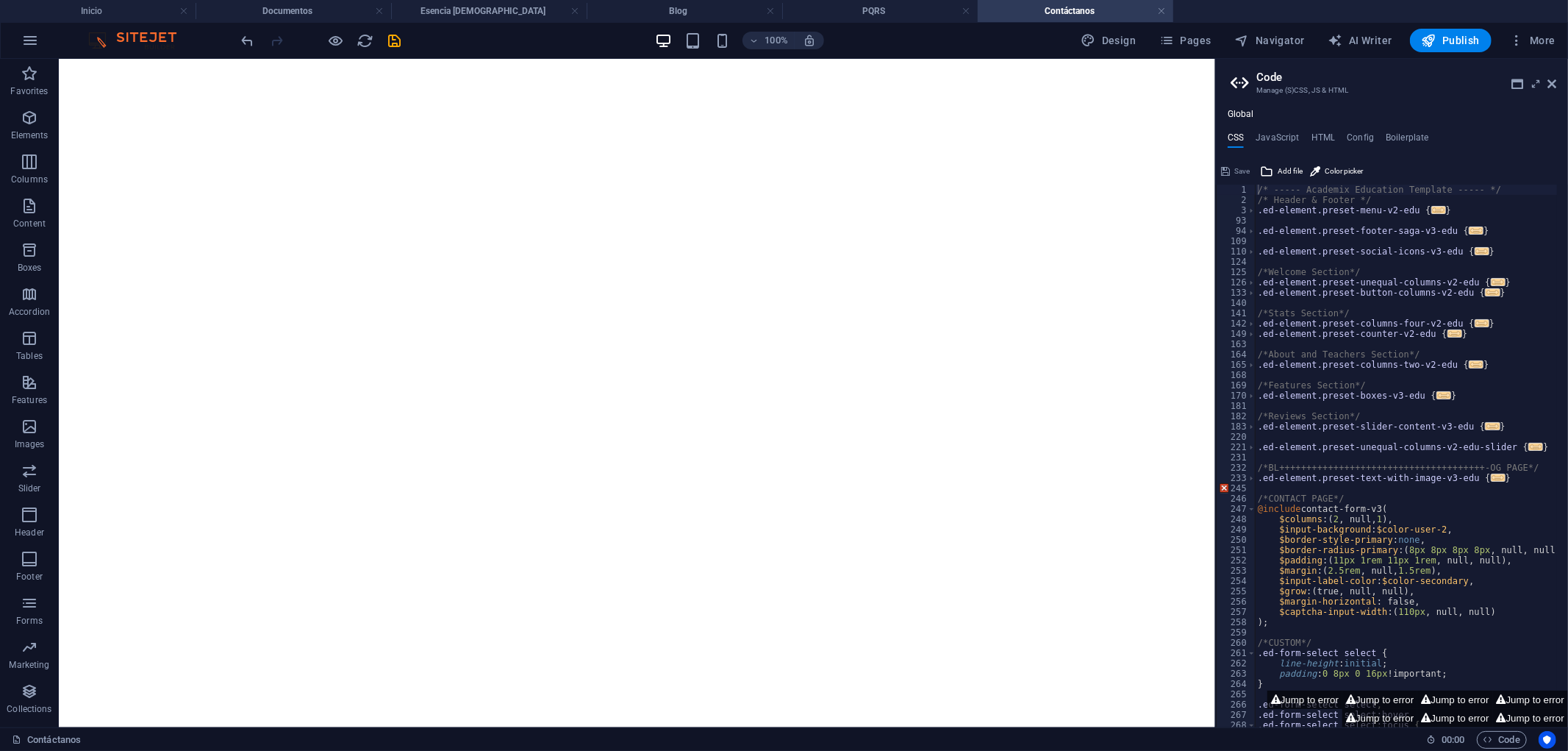
click at [405, 38] on div "100% Design Pages Navigator AI Writer Publish More" at bounding box center [900, 40] width 1323 height 23
click at [395, 44] on icon "save" at bounding box center [395, 41] width 17 height 17
click at [1241, 134] on h4 "CSS" at bounding box center [1236, 140] width 16 height 16
click at [1411, 45] on span "Publish" at bounding box center [1450, 41] width 58 height 15
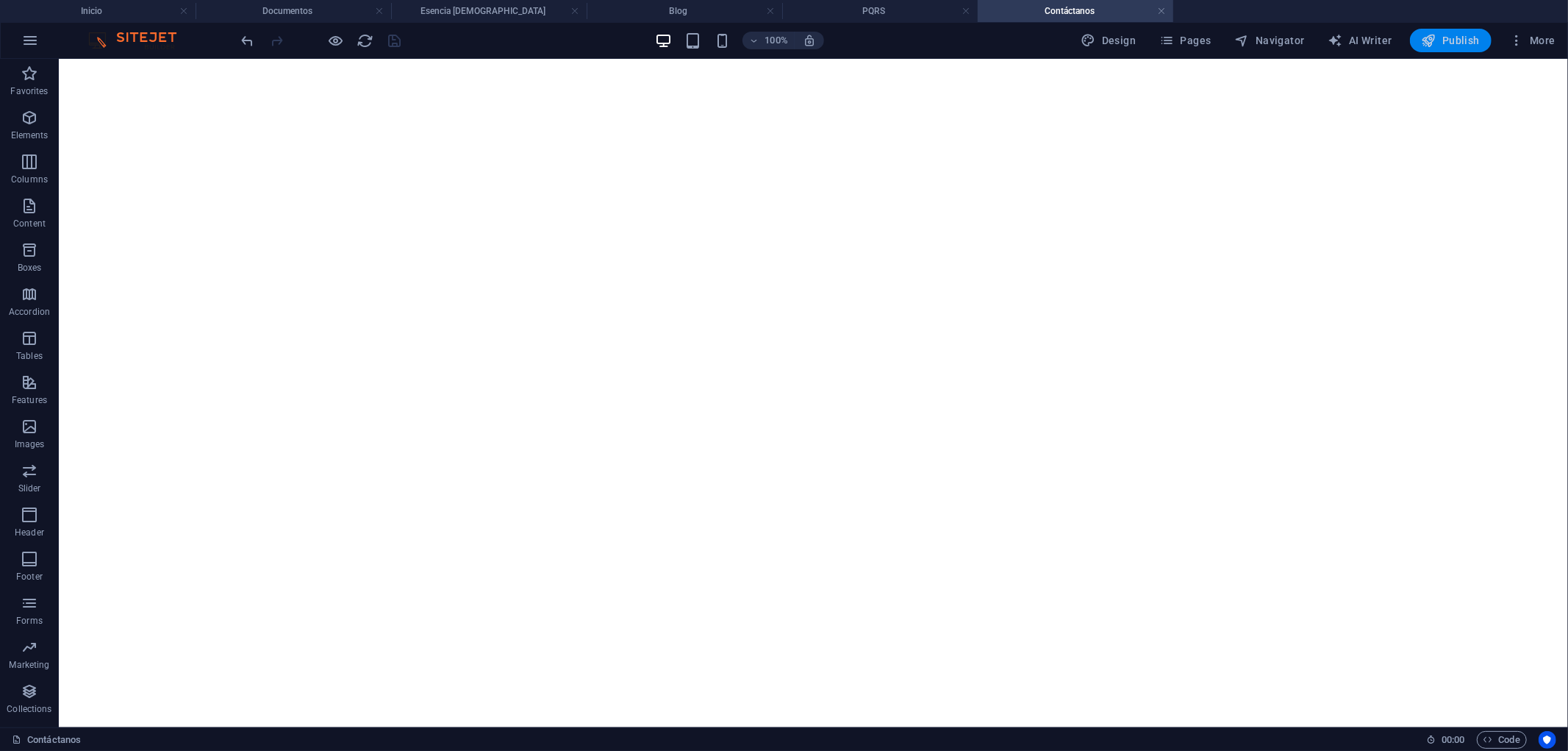
click at [1411, 42] on icon "button" at bounding box center [1429, 41] width 15 height 15
click at [1411, 31] on button "Publish" at bounding box center [1451, 40] width 82 height 23
